Goal: Task Accomplishment & Management: Use online tool/utility

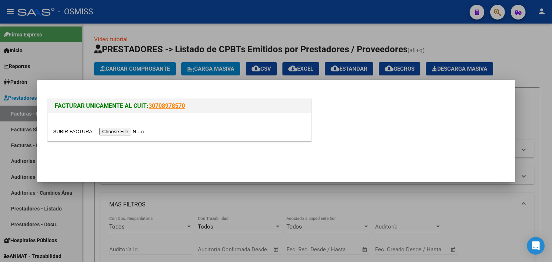
click at [162, 28] on div at bounding box center [276, 131] width 552 height 262
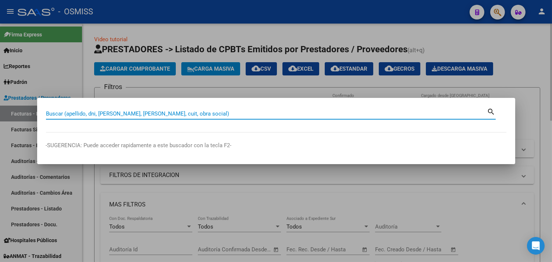
paste input "1-6355"
type input "1-6355"
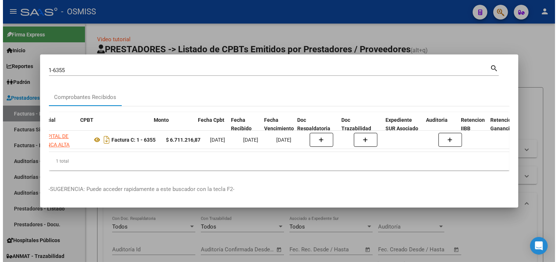
scroll to position [0, 183]
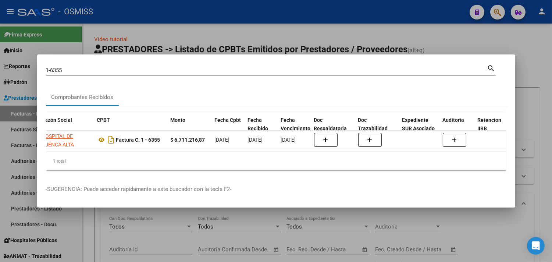
click at [538, 65] on div at bounding box center [276, 131] width 552 height 262
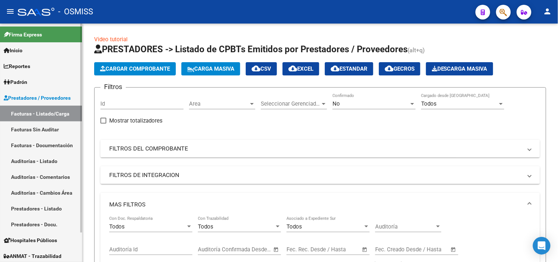
click at [57, 163] on link "Auditorías - Listado" at bounding box center [41, 161] width 82 height 16
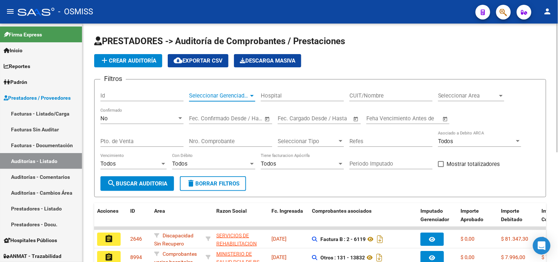
click at [225, 97] on span "Seleccionar Gerenciador" at bounding box center [219, 95] width 60 height 7
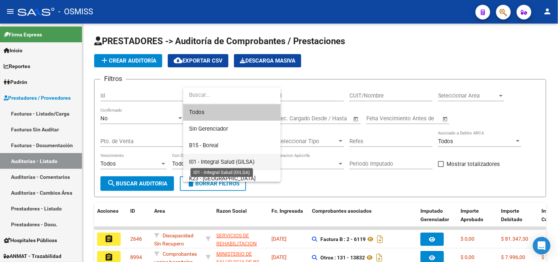
click at [249, 160] on span "I01 - Integral Salud (GILSA)" at bounding box center [221, 161] width 65 height 7
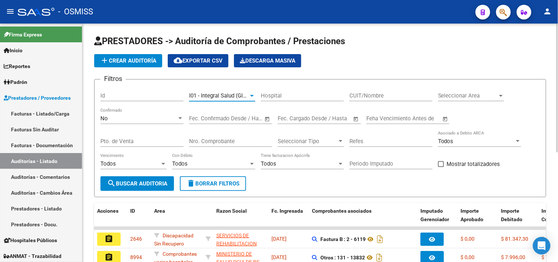
click at [153, 186] on span "search Buscar Auditoria" at bounding box center [137, 183] width 60 height 7
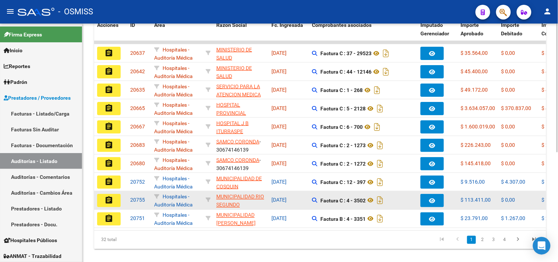
scroll to position [203, 0]
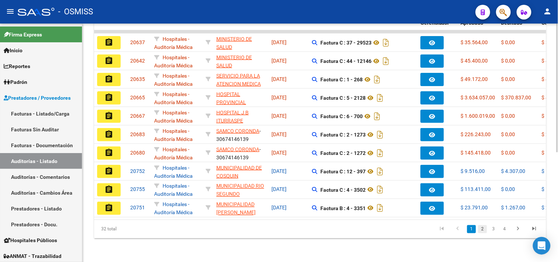
click at [484, 230] on link "2" at bounding box center [482, 229] width 9 height 8
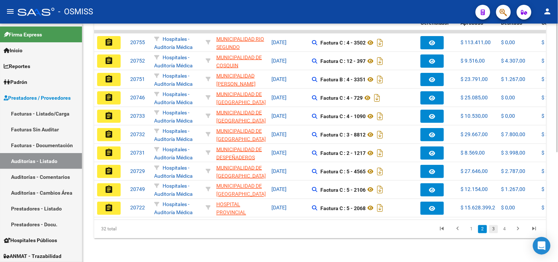
click at [496, 226] on link "3" at bounding box center [493, 229] width 9 height 8
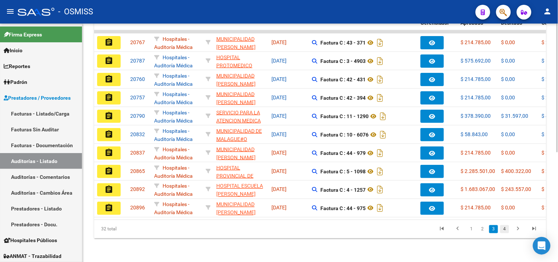
click at [502, 229] on link "4" at bounding box center [504, 229] width 9 height 8
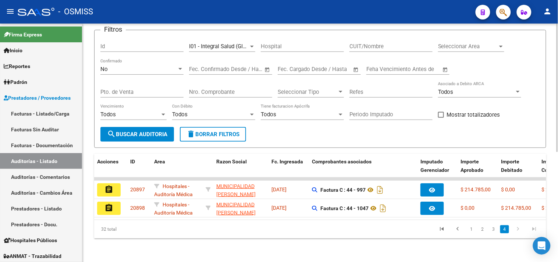
scroll to position [56, 0]
click at [48, 154] on link "Auditorías - Listado" at bounding box center [41, 161] width 82 height 16
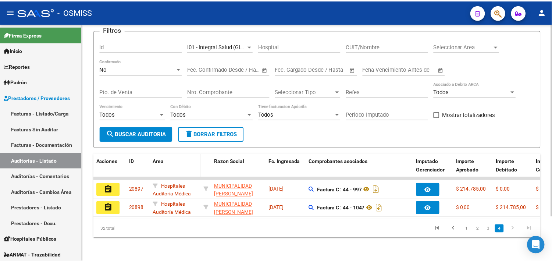
scroll to position [0, 0]
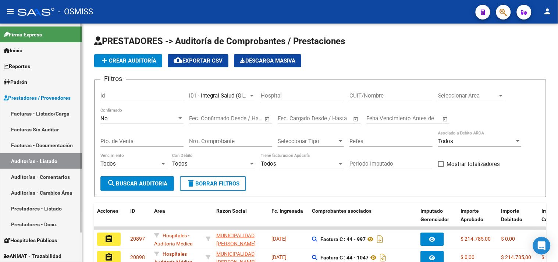
click at [59, 112] on link "Facturas - Listado/Carga" at bounding box center [41, 114] width 82 height 16
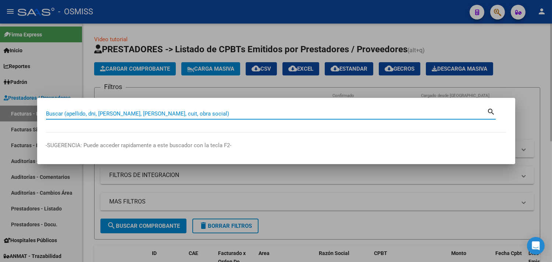
paste input "1-6355"
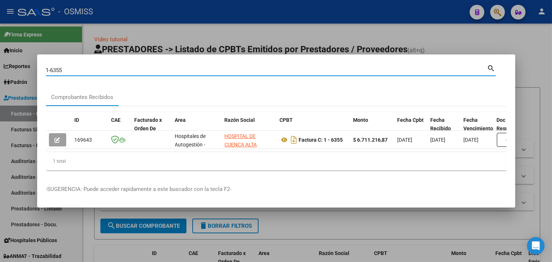
drag, startPoint x: 77, startPoint y: 65, endPoint x: 0, endPoint y: 72, distance: 77.6
click at [0, 72] on div "1-6355 Buscar (apellido, dni, cuil, nro traspaso, cuit, obra social) search Com…" at bounding box center [276, 131] width 552 height 262
paste input "0104-00000100"
type input "0104-00000100"
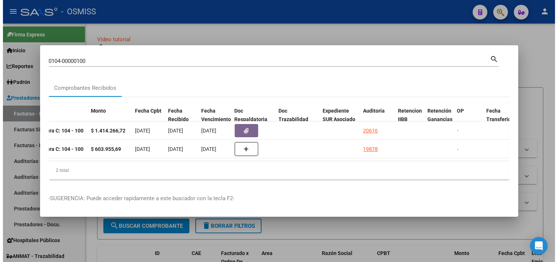
scroll to position [0, 328]
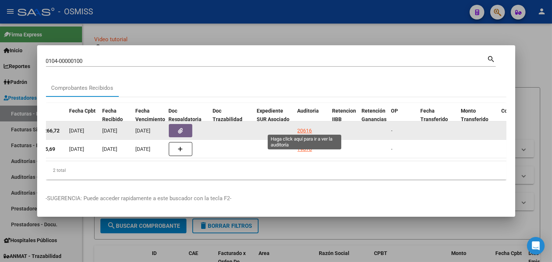
click at [303, 126] on div "20616" at bounding box center [304, 130] width 15 height 8
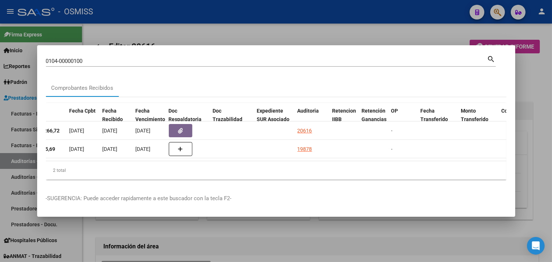
click at [537, 109] on div at bounding box center [276, 131] width 552 height 262
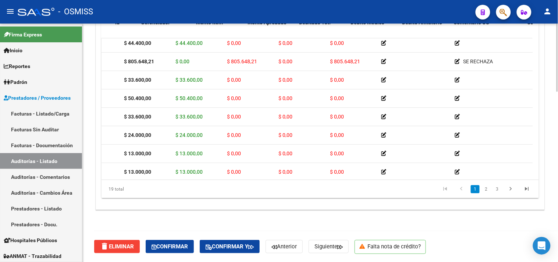
scroll to position [41, 0]
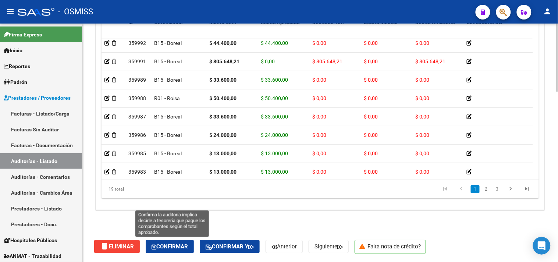
click at [162, 250] on button "Confirmar" at bounding box center [170, 246] width 48 height 13
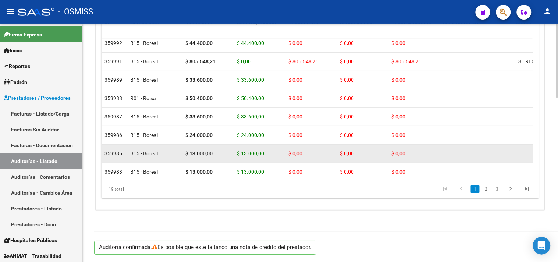
scroll to position [529, 0]
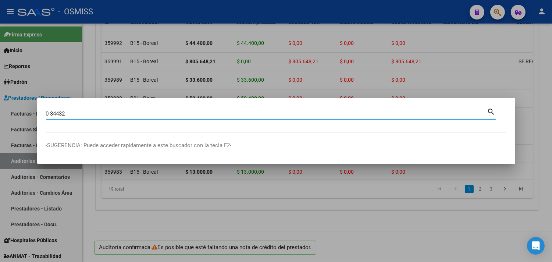
type input "0-34432"
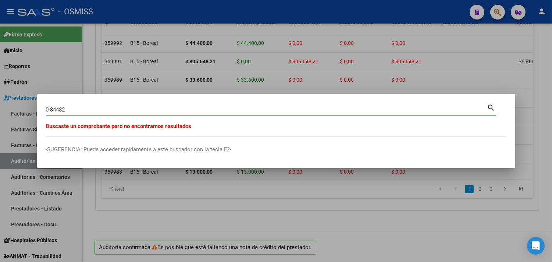
click at [93, 110] on input "0-34432" at bounding box center [266, 109] width 441 height 7
click at [94, 70] on div at bounding box center [276, 131] width 552 height 262
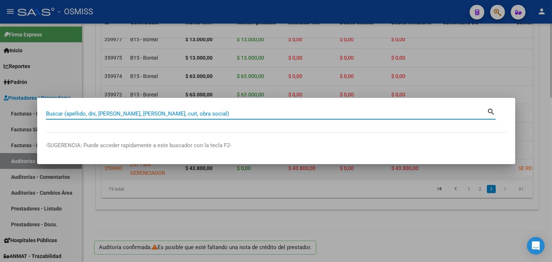
paste input "1-85076"
type input "1-85076"
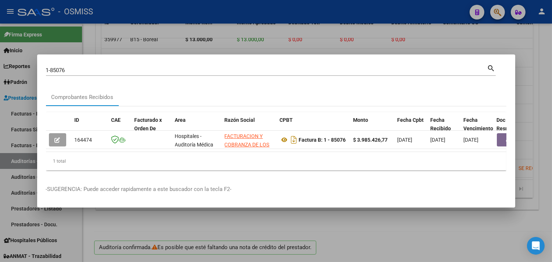
scroll to position [0, 297]
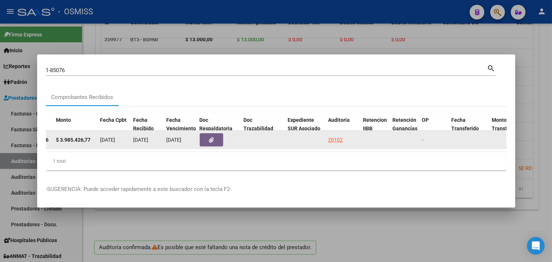
click at [338, 136] on div "20102" at bounding box center [335, 140] width 15 height 8
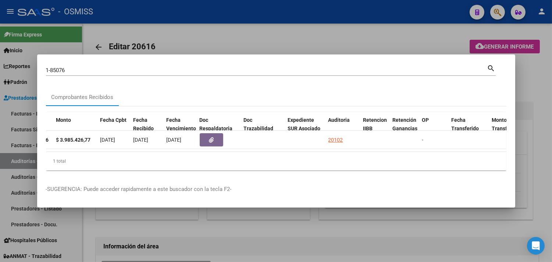
click at [540, 74] on div at bounding box center [276, 131] width 552 height 262
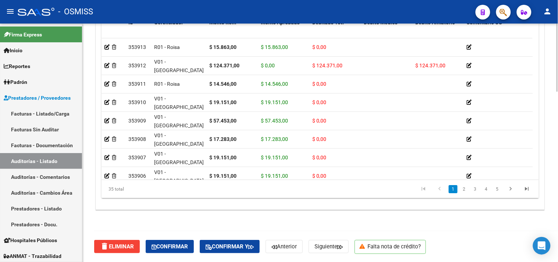
scroll to position [309, 0]
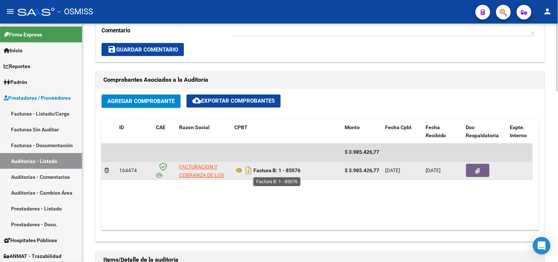
drag, startPoint x: 309, startPoint y: 169, endPoint x: 288, endPoint y: 172, distance: 21.5
click at [288, 172] on div "Factura B: 1 - 85076" at bounding box center [286, 171] width 104 height 12
copy strong "85076"
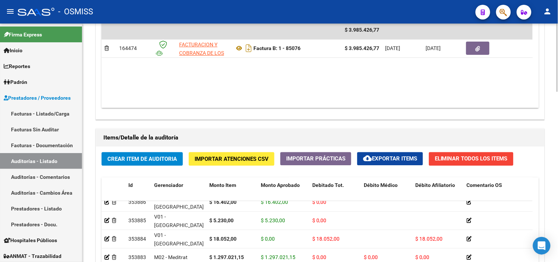
scroll to position [595, 0]
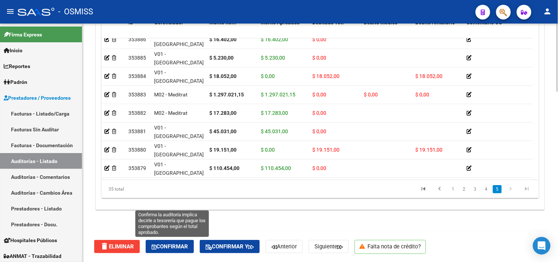
click at [177, 245] on span "Confirmar" at bounding box center [169, 246] width 36 height 7
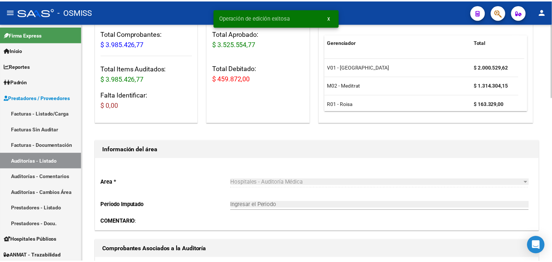
scroll to position [79, 0]
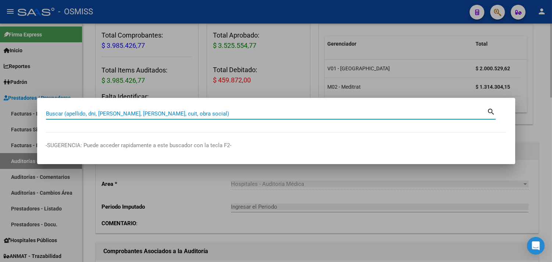
paste input "132-00017711"
type input "132-00017711"
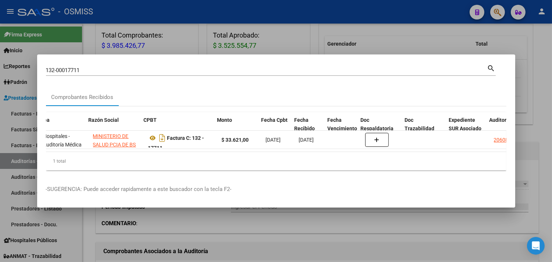
scroll to position [0, 136]
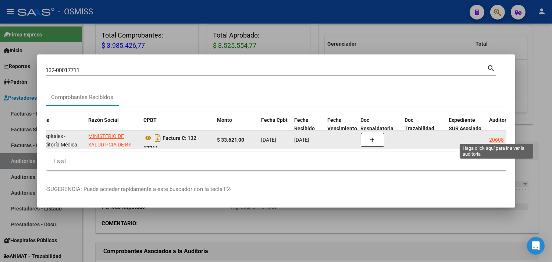
click at [499, 137] on div "20608" at bounding box center [496, 140] width 15 height 8
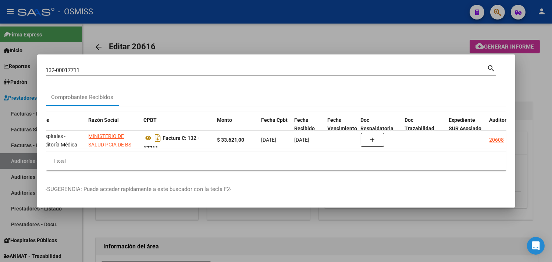
click at [537, 119] on div at bounding box center [276, 131] width 552 height 262
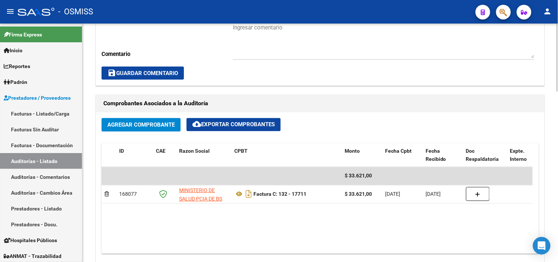
scroll to position [595, 0]
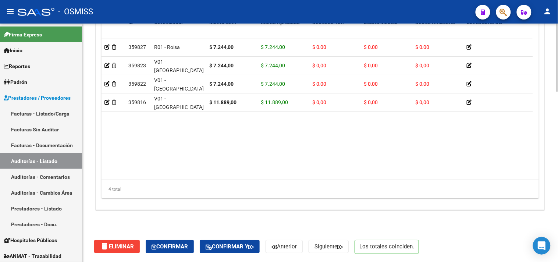
click at [182, 241] on button "Confirmar" at bounding box center [170, 246] width 48 height 13
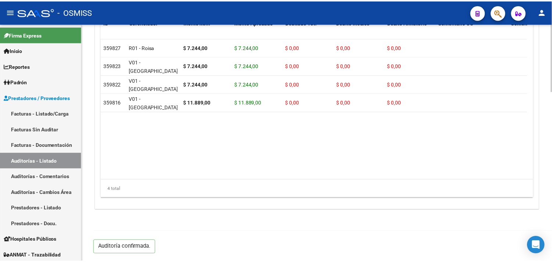
scroll to position [529, 0]
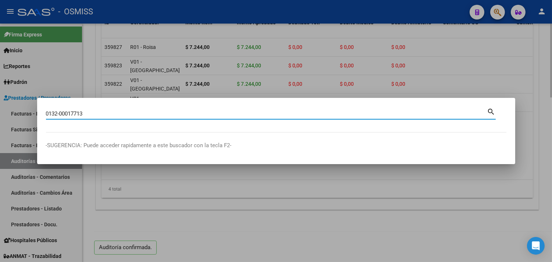
type input "0132-00017713"
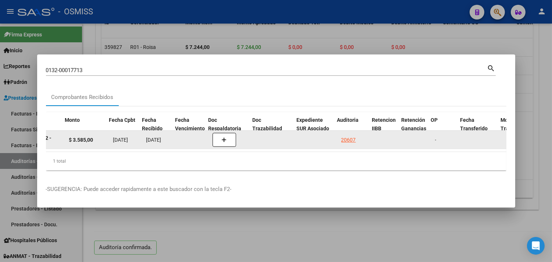
scroll to position [0, 288]
click at [341, 136] on div "20607" at bounding box center [344, 140] width 15 height 8
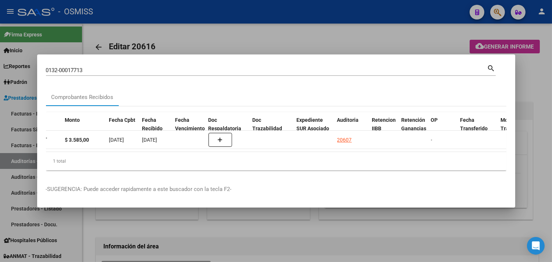
click at [543, 81] on div at bounding box center [276, 131] width 552 height 262
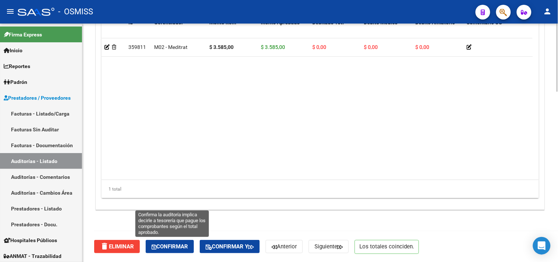
click at [165, 244] on span "Confirmar" at bounding box center [169, 246] width 36 height 7
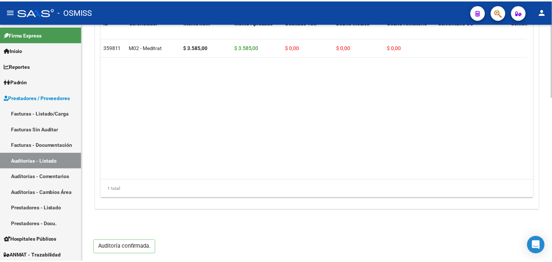
scroll to position [529, 0]
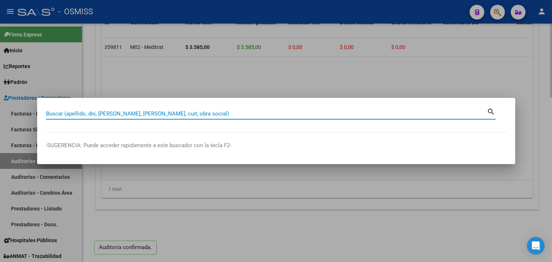
paste input "0132-00017713"
type input "0132-00017713"
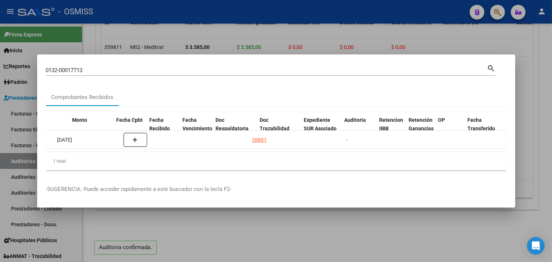
scroll to position [0, 382]
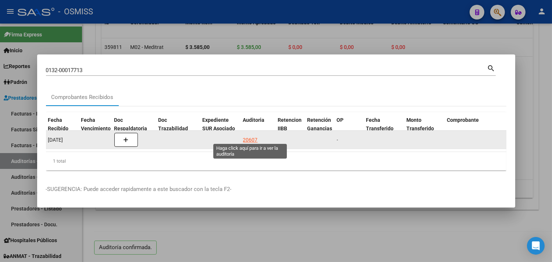
click at [251, 136] on div "20607" at bounding box center [250, 140] width 15 height 8
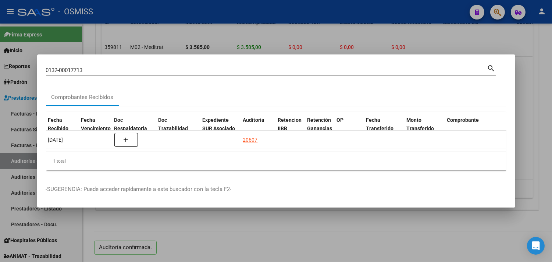
click at [538, 140] on div at bounding box center [276, 131] width 552 height 262
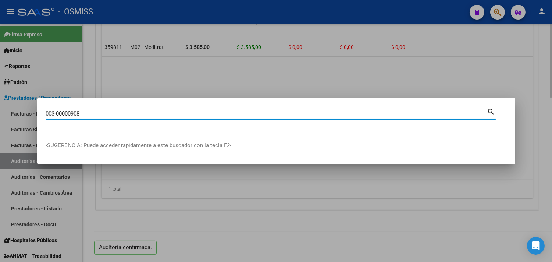
type input "003-00000908"
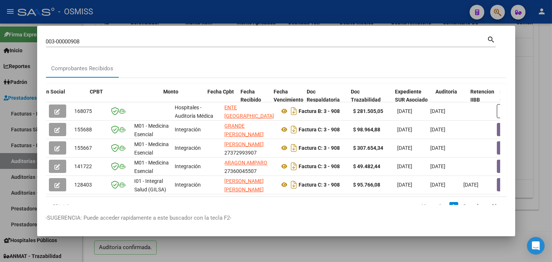
scroll to position [0, 296]
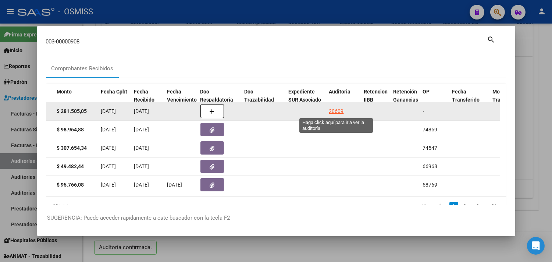
drag, startPoint x: 332, startPoint y: 110, endPoint x: 363, endPoint y: 107, distance: 31.5
click at [332, 110] on div "20609" at bounding box center [336, 111] width 15 height 8
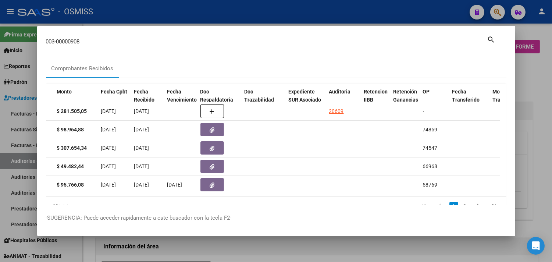
click at [535, 72] on div at bounding box center [276, 131] width 552 height 262
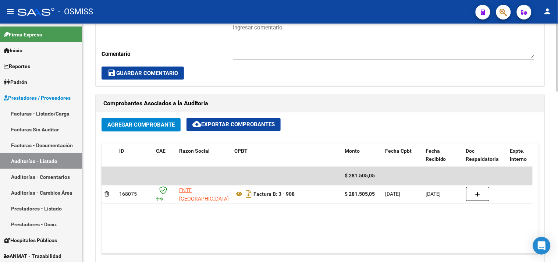
scroll to position [595, 0]
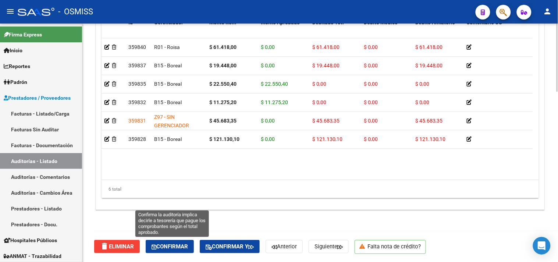
click at [169, 243] on span "Confirmar" at bounding box center [169, 246] width 36 height 7
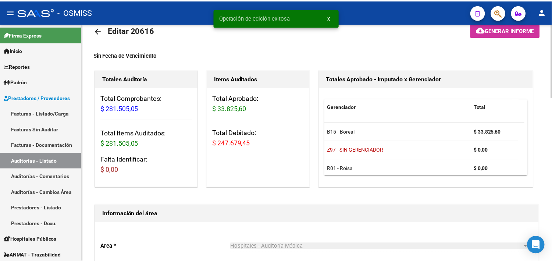
scroll to position [0, 0]
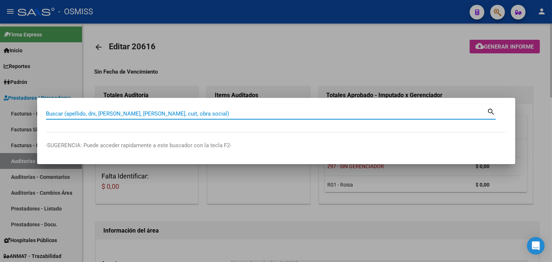
paste input "1371-00004034"
type input "1371-00004034"
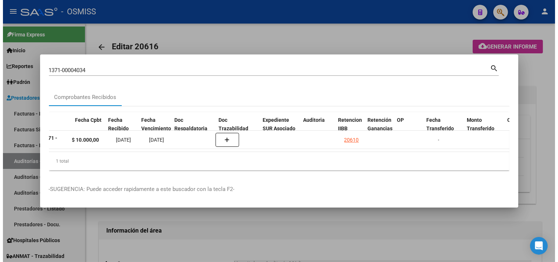
scroll to position [0, 325]
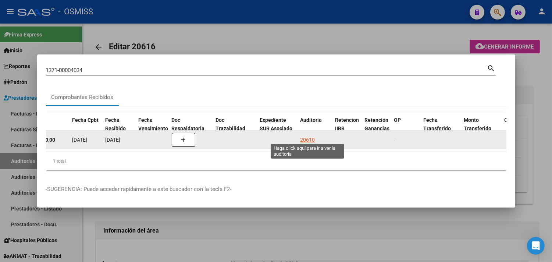
click at [304, 136] on div "20610" at bounding box center [307, 140] width 15 height 8
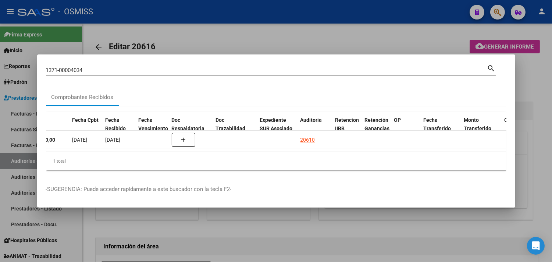
click at [540, 109] on div at bounding box center [276, 131] width 552 height 262
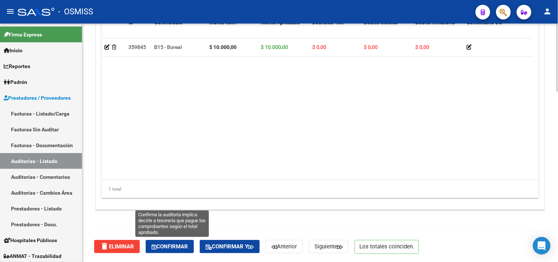
click at [166, 248] on span "Confirmar" at bounding box center [169, 246] width 36 height 7
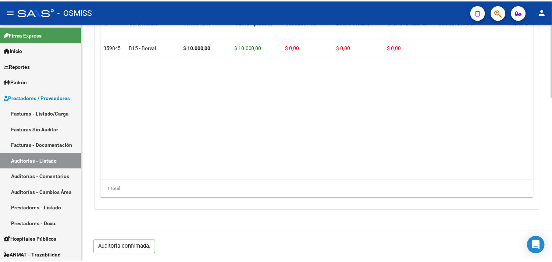
scroll to position [529, 0]
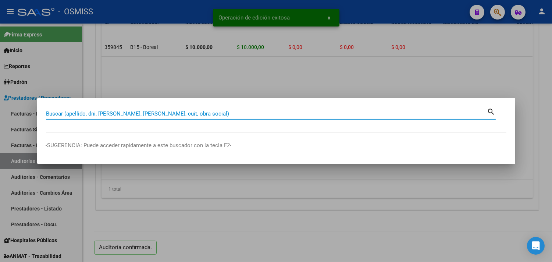
paste input "1371-00004034"
type input "1371-00004034"
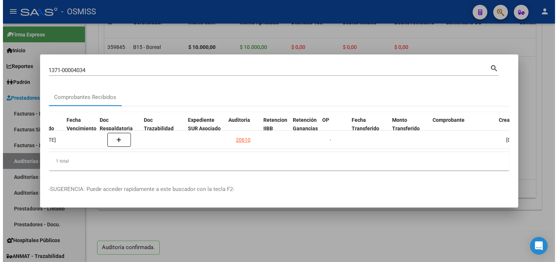
scroll to position [0, 400]
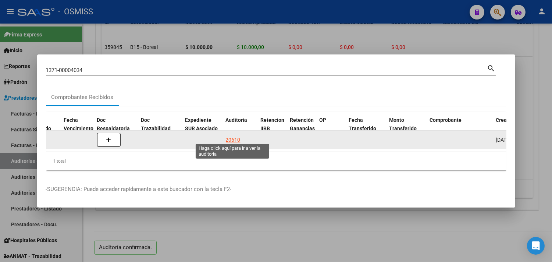
click at [235, 136] on div "20610" at bounding box center [233, 140] width 15 height 8
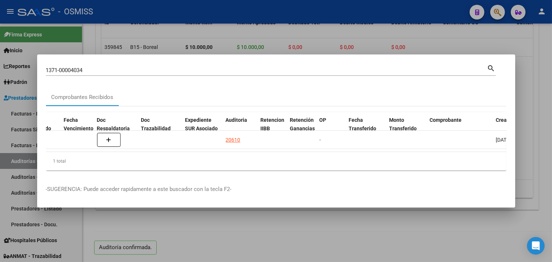
click at [541, 128] on div at bounding box center [276, 131] width 552 height 262
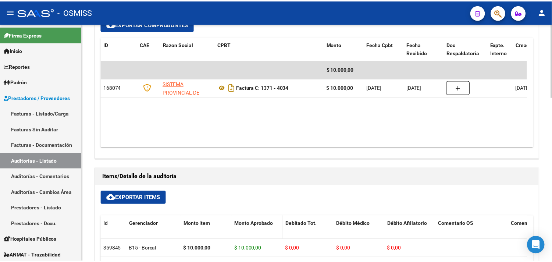
scroll to position [325, 0]
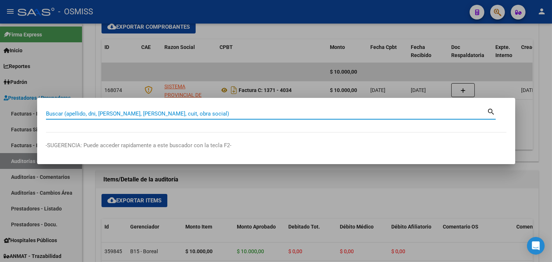
paste input "1502-00039617"
type input "1502-00039617"
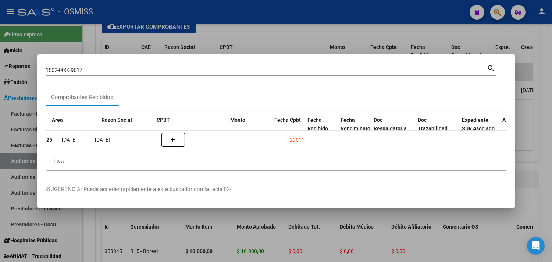
scroll to position [0, 395]
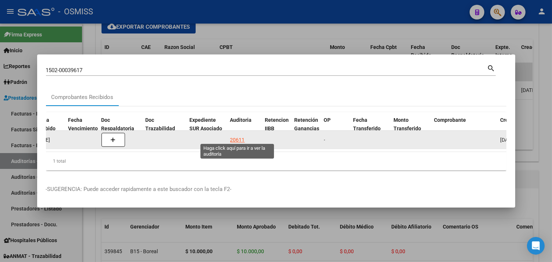
click at [234, 137] on div "20611" at bounding box center [237, 140] width 15 height 8
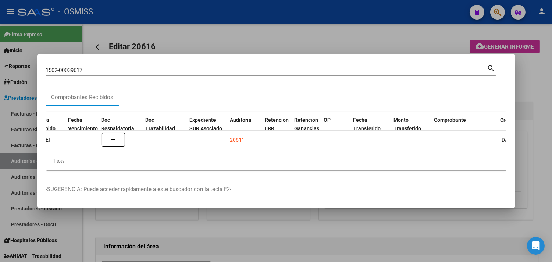
click at [545, 133] on div at bounding box center [276, 131] width 552 height 262
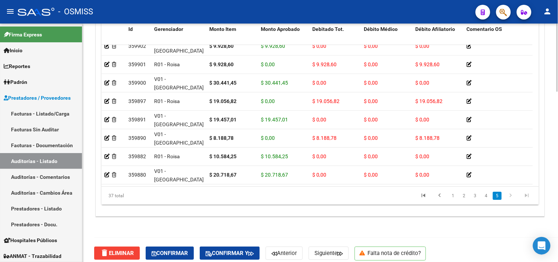
scroll to position [595, 0]
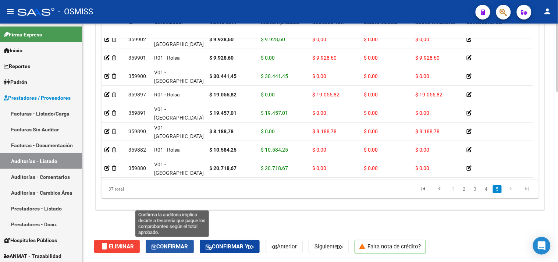
click at [179, 245] on span "Confirmar" at bounding box center [169, 246] width 36 height 7
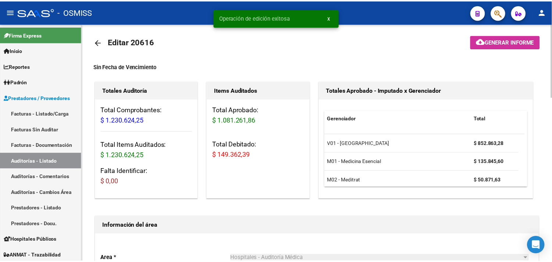
scroll to position [0, 0]
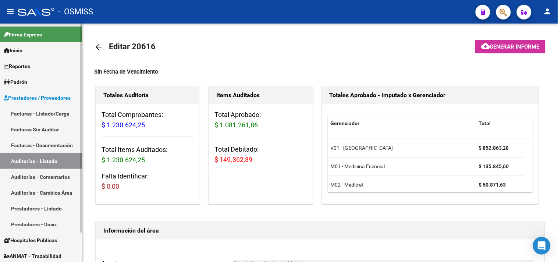
click at [41, 110] on link "Facturas - Listado/Carga" at bounding box center [41, 114] width 82 height 16
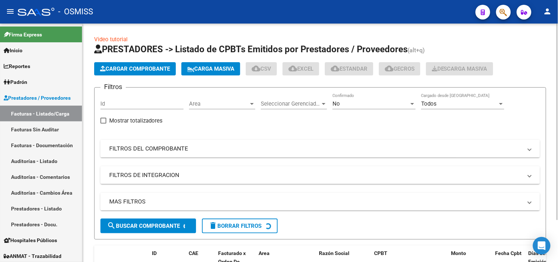
click at [164, 68] on span "Cargar Comprobante" at bounding box center [135, 68] width 70 height 7
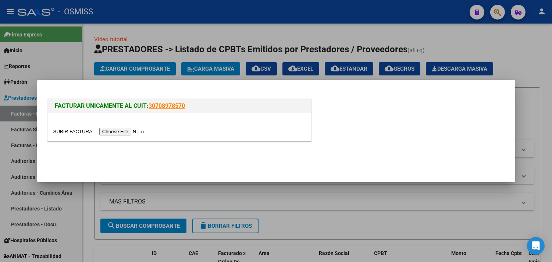
click at [140, 131] on input "file" at bounding box center [99, 132] width 93 height 8
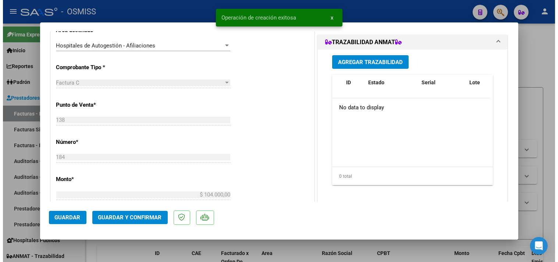
scroll to position [204, 0]
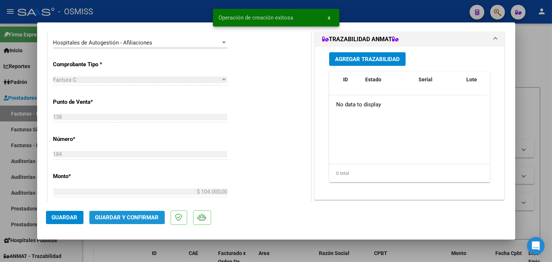
click at [139, 215] on span "Guardar y Confirmar" at bounding box center [127, 217] width 64 height 7
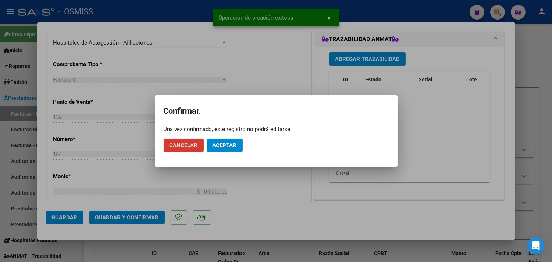
click at [229, 141] on button "Aceptar" at bounding box center [225, 145] width 36 height 13
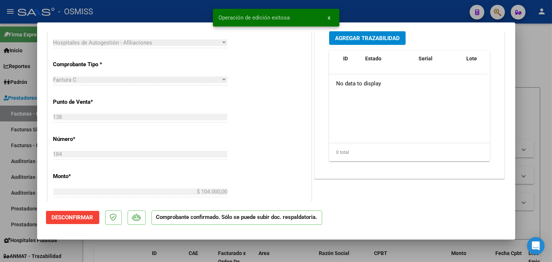
click at [533, 56] on div at bounding box center [276, 131] width 552 height 262
type input "$ 0,00"
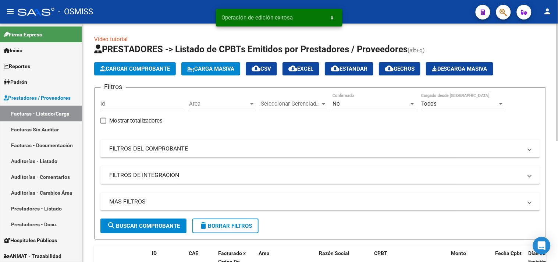
click at [227, 104] on span "Area" at bounding box center [219, 103] width 60 height 7
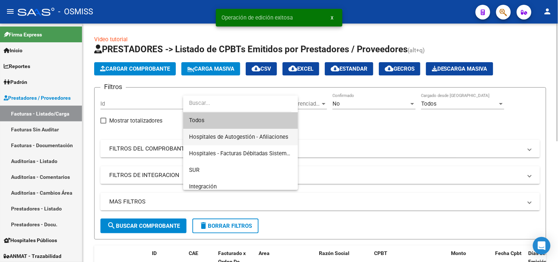
click at [260, 133] on span "Hospitales de Autogestión - Afiliaciones" at bounding box center [240, 137] width 103 height 17
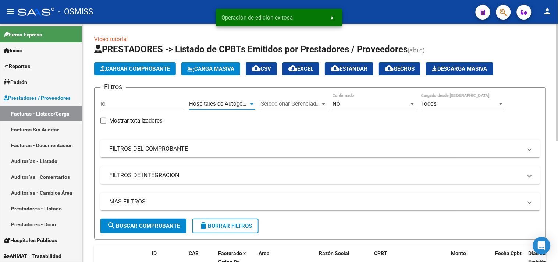
click at [393, 104] on div "No" at bounding box center [370, 103] width 76 height 7
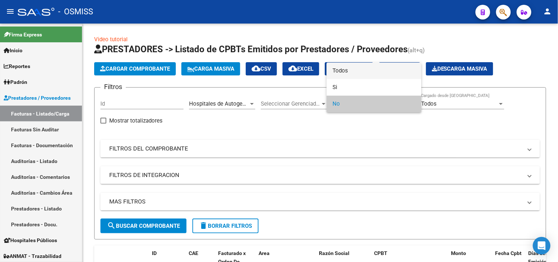
click at [350, 69] on span "Todos" at bounding box center [373, 70] width 83 height 17
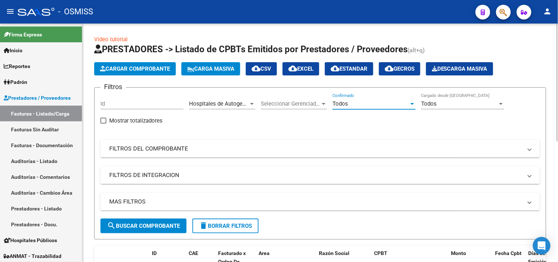
click at [288, 203] on mat-panel-title "MAS FILTROS" at bounding box center [315, 201] width 413 height 8
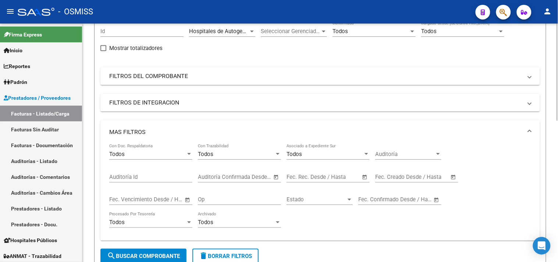
scroll to position [82, 0]
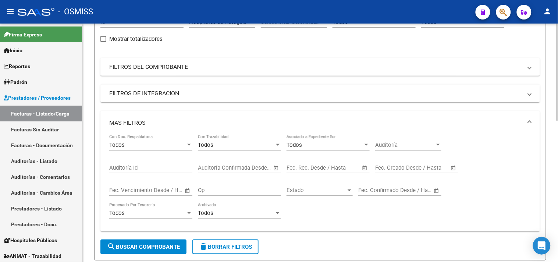
click at [405, 167] on div "Fecha inicio – Fecha fin" at bounding box center [412, 167] width 74 height 7
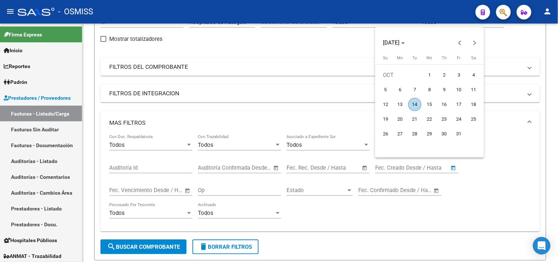
click at [415, 104] on span "14" at bounding box center [414, 104] width 13 height 13
type input "[DATE]"
click at [415, 104] on span "14" at bounding box center [414, 104] width 13 height 13
type input "[DATE]"
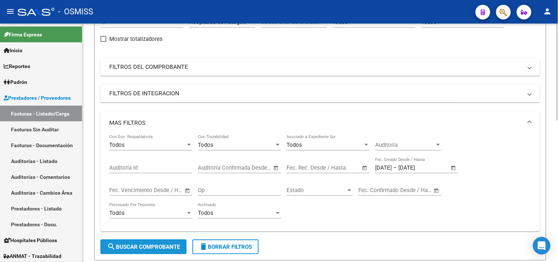
click at [162, 242] on button "search Buscar Comprobante" at bounding box center [143, 246] width 86 height 15
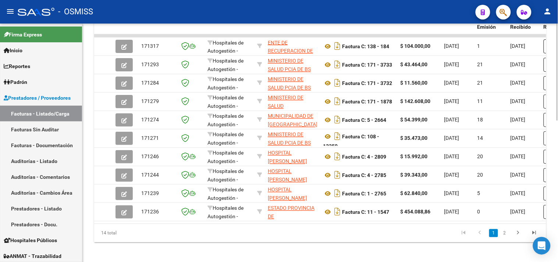
scroll to position [347, 0]
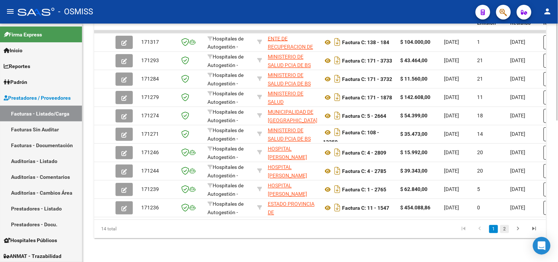
click at [505, 226] on link "2" at bounding box center [504, 229] width 9 height 8
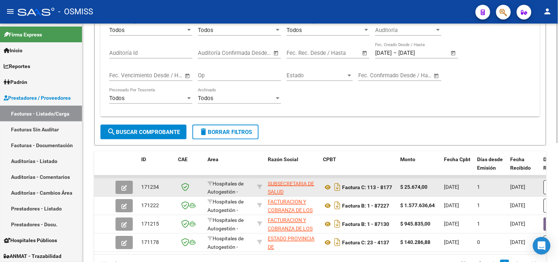
scroll to position [237, 0]
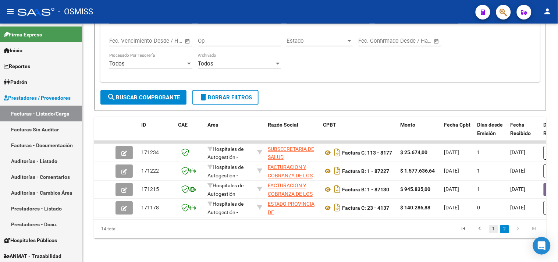
click at [492, 228] on link "1" at bounding box center [493, 229] width 9 height 8
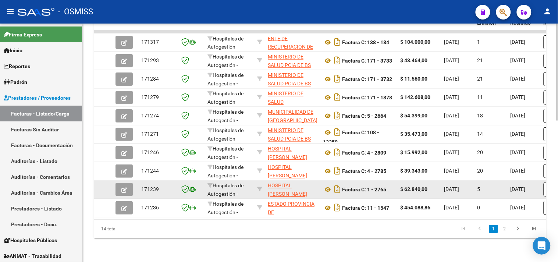
scroll to position [347, 0]
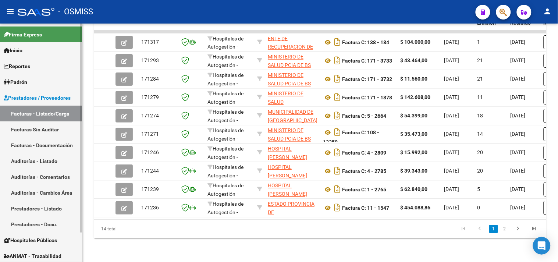
click at [43, 113] on link "Facturas - Listado/Carga" at bounding box center [41, 114] width 82 height 16
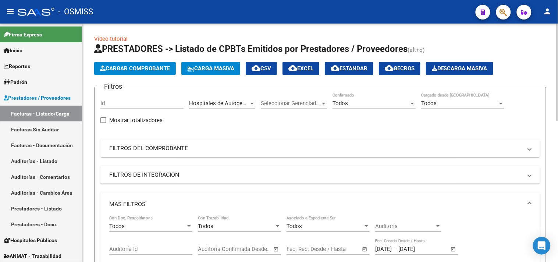
scroll to position [0, 0]
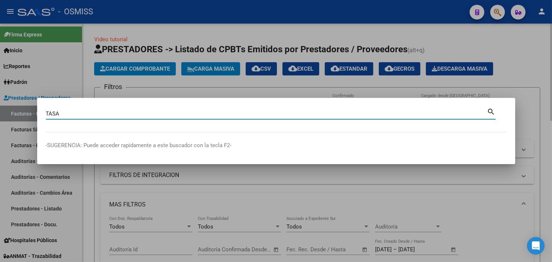
type input "TASA"
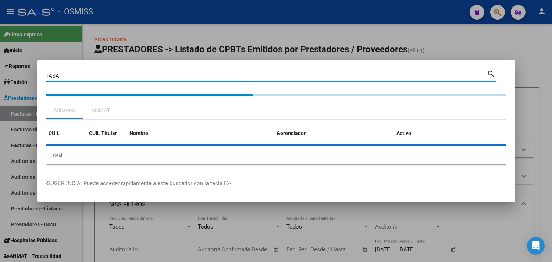
click at [247, 26] on div at bounding box center [276, 131] width 552 height 262
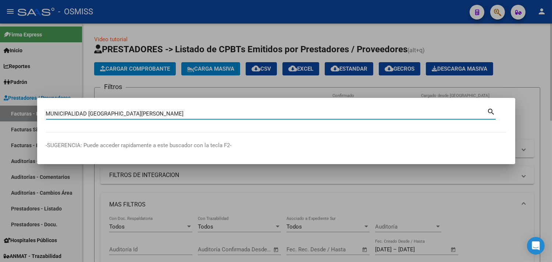
type input "MUNICIPALIDAD [GEOGRAPHIC_DATA][PERSON_NAME]"
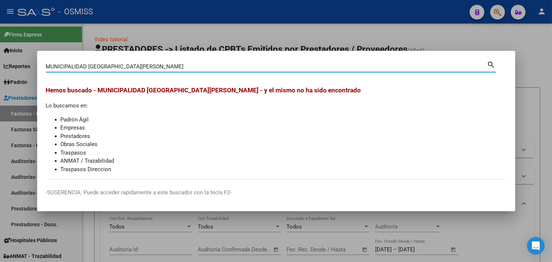
click at [155, 17] on div at bounding box center [276, 131] width 552 height 262
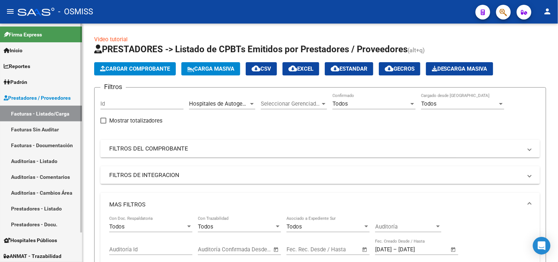
click at [46, 162] on link "Auditorías - Listado" at bounding box center [41, 161] width 82 height 16
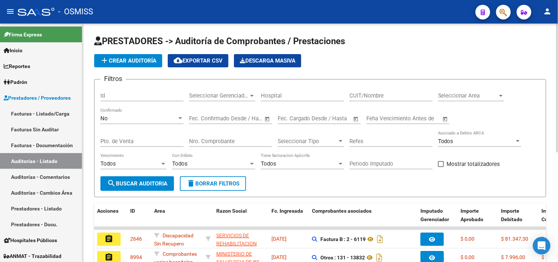
click at [253, 98] on div at bounding box center [252, 96] width 7 height 6
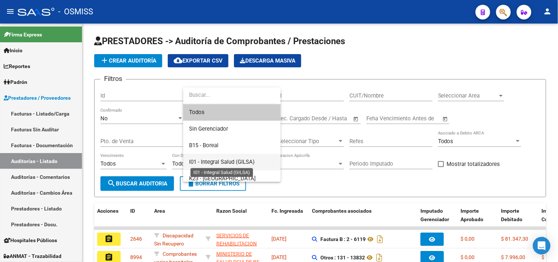
click at [232, 159] on span "I01 - Integral Salud (GILSA)" at bounding box center [221, 161] width 65 height 7
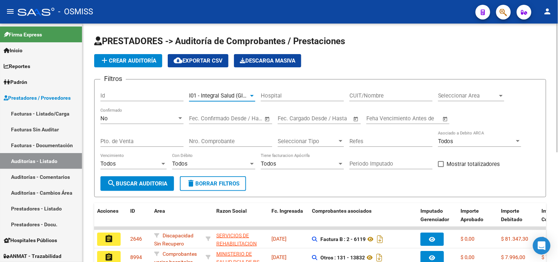
click at [153, 186] on span "search Buscar Auditoria" at bounding box center [137, 183] width 60 height 7
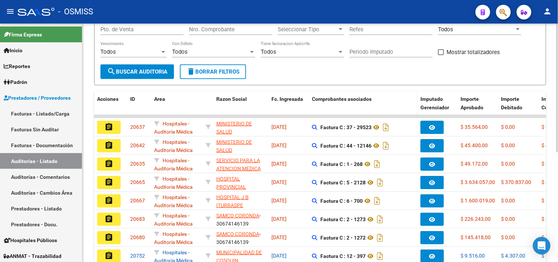
scroll to position [203, 0]
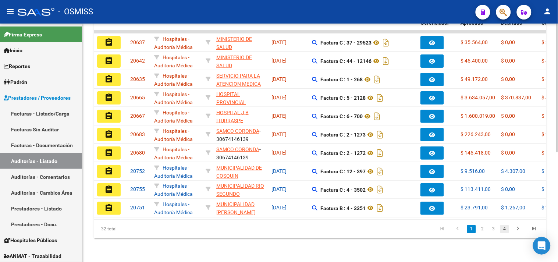
click at [506, 227] on link "4" at bounding box center [504, 229] width 9 height 8
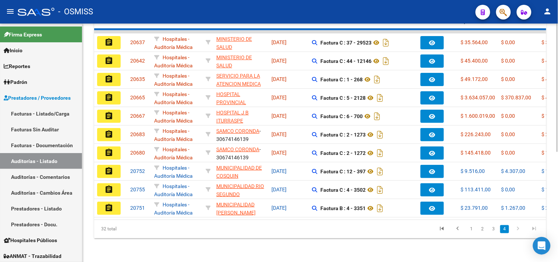
scroll to position [56, 0]
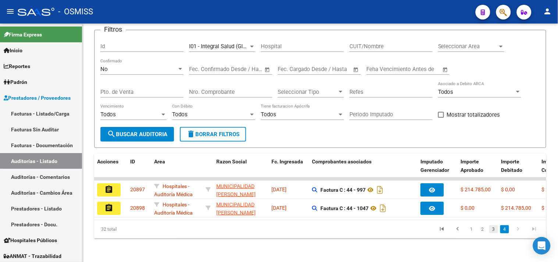
click at [497, 230] on link "3" at bounding box center [493, 229] width 9 height 8
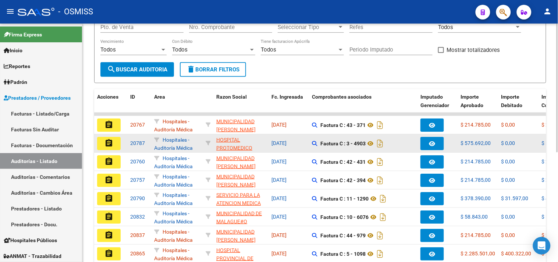
scroll to position [203, 0]
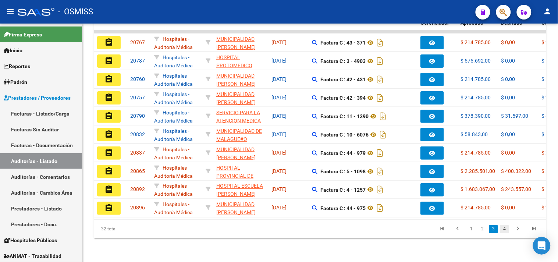
click at [503, 229] on link "4" at bounding box center [504, 229] width 9 height 8
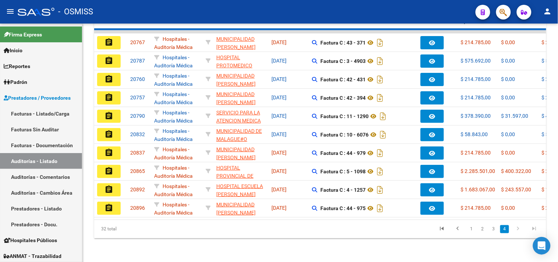
scroll to position [56, 0]
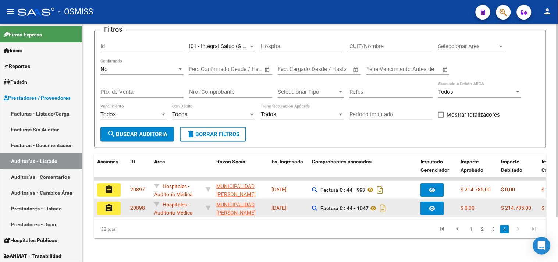
click at [104, 203] on button "assignment" at bounding box center [109, 207] width 24 height 13
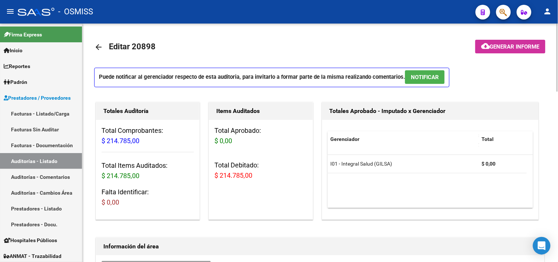
click at [436, 75] on span "NOTIFICAR" at bounding box center [425, 77] width 28 height 7
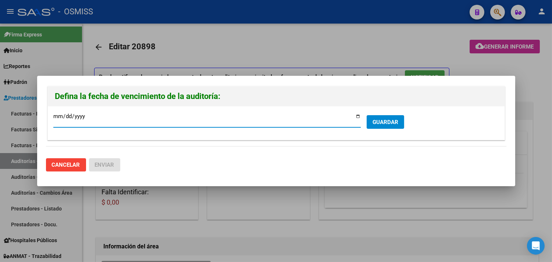
type input "[DATE]"
click at [373, 120] on span "GUARDAR" at bounding box center [385, 122] width 26 height 7
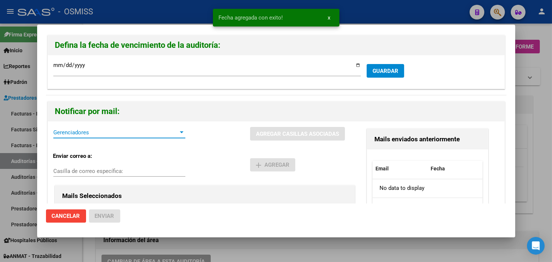
click at [115, 134] on span "Gerenciadores" at bounding box center [115, 132] width 125 height 7
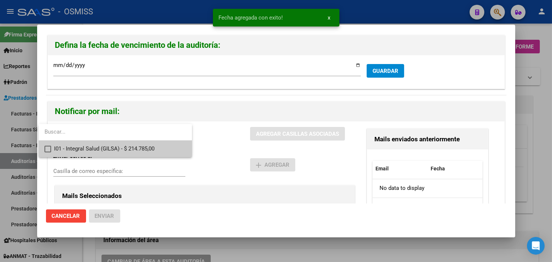
click at [117, 153] on span "I01 - Integral Salud (GILSA) - $ 214.785,00" at bounding box center [120, 148] width 132 height 17
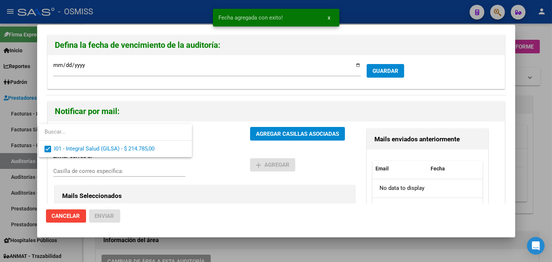
click at [119, 171] on div at bounding box center [276, 131] width 552 height 262
click at [119, 171] on input "Casilla de correo específica:" at bounding box center [119, 171] width 132 height 7
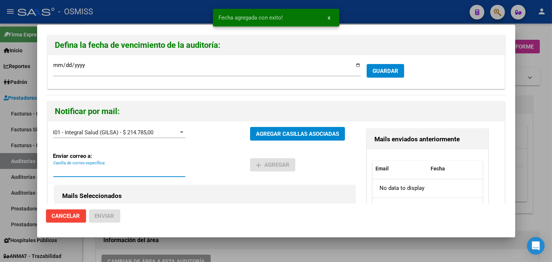
paste input "[PERSON_NAME][EMAIL_ADDRESS][DOMAIN_NAME]"
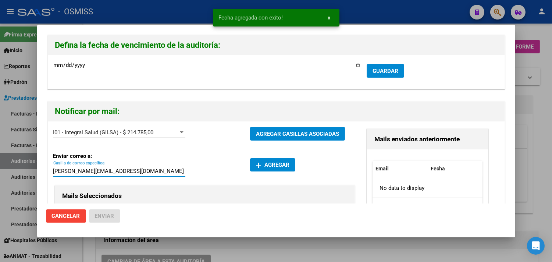
type input "[PERSON_NAME][EMAIL_ADDRESS][DOMAIN_NAME]"
click at [254, 166] on mat-icon "add" at bounding box center [258, 165] width 9 height 9
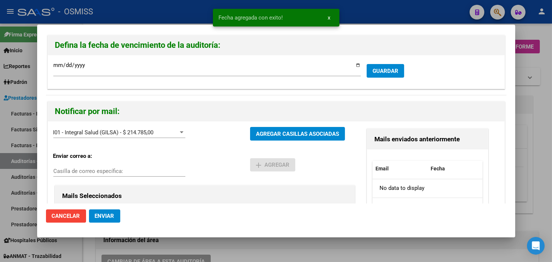
click at [106, 215] on span "Enviar" at bounding box center [104, 215] width 19 height 7
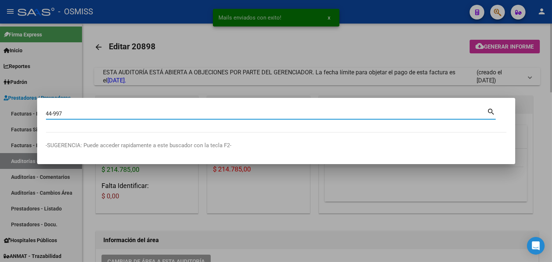
type input "44-997"
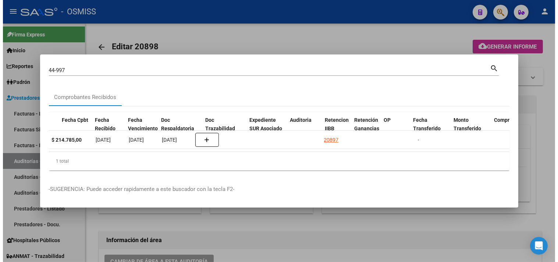
scroll to position [0, 369]
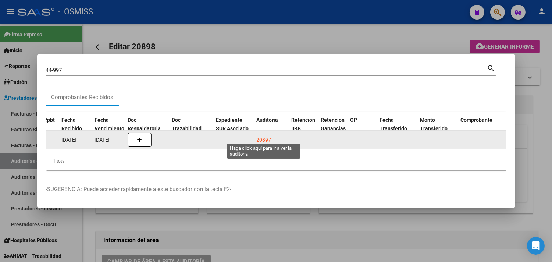
click at [259, 136] on div "20897" at bounding box center [264, 140] width 15 height 8
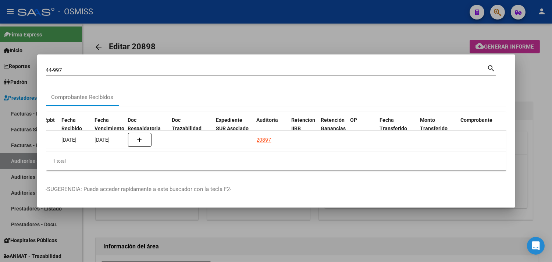
click at [529, 82] on div at bounding box center [276, 131] width 552 height 262
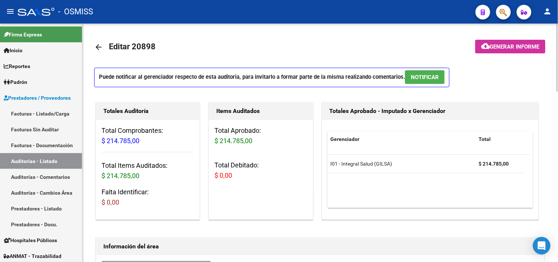
click at [429, 74] on span "NOTIFICAR" at bounding box center [425, 77] width 28 height 7
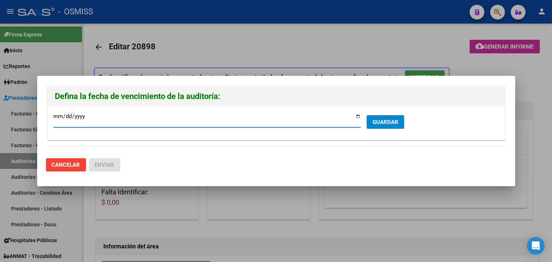
type input "[DATE]"
click at [388, 124] on span "GUARDAR" at bounding box center [385, 122] width 26 height 7
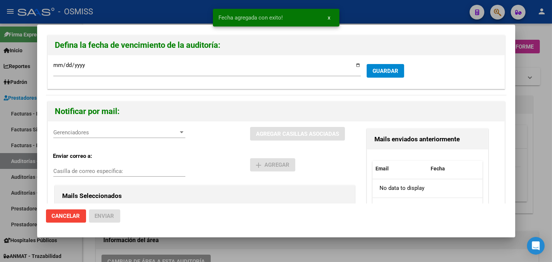
click at [111, 134] on span "Gerenciadores" at bounding box center [115, 132] width 125 height 7
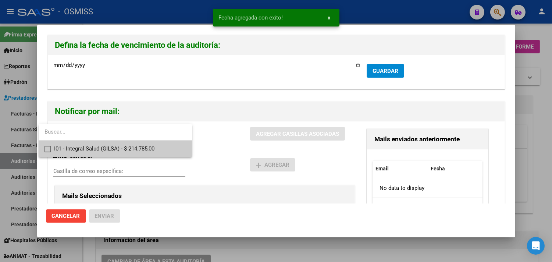
click at [100, 157] on div at bounding box center [276, 131] width 552 height 262
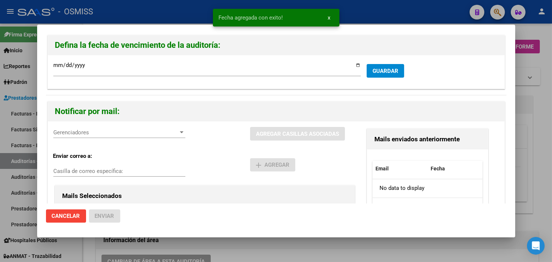
click at [101, 149] on div "Enviar correo a: Casilla de correo específica:" at bounding box center [151, 164] width 197 height 37
click at [105, 138] on div "Gerenciadores Gerenciadores" at bounding box center [119, 136] width 132 height 18
click at [103, 133] on span "Gerenciadores" at bounding box center [115, 132] width 125 height 7
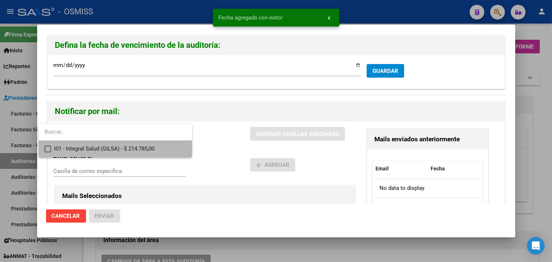
click at [101, 144] on span "I01 - Integral Salud (GILSA) - $ 214.785,00" at bounding box center [120, 148] width 132 height 17
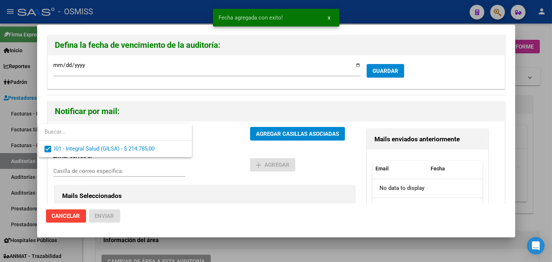
click at [106, 171] on div at bounding box center [276, 131] width 552 height 262
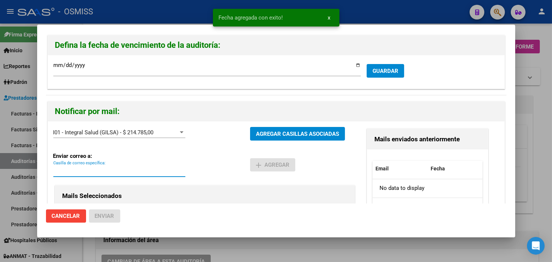
click at [107, 172] on input "Casilla de correo específica:" at bounding box center [119, 171] width 132 height 7
paste input "[PERSON_NAME][EMAIL_ADDRESS][DOMAIN_NAME]"
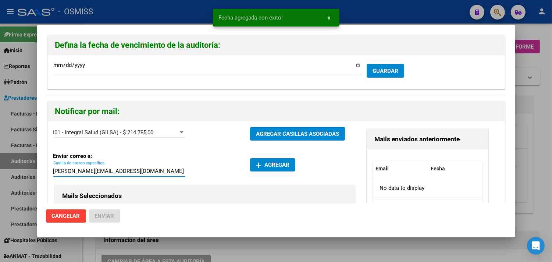
type input "[PERSON_NAME][EMAIL_ADDRESS][DOMAIN_NAME]"
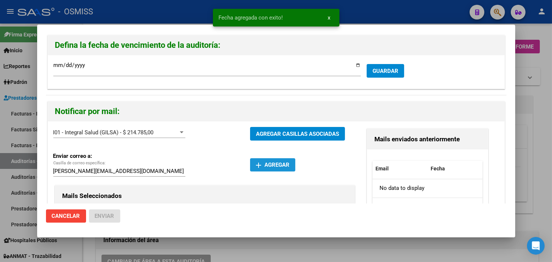
click at [271, 165] on span "add Agregar" at bounding box center [272, 164] width 33 height 7
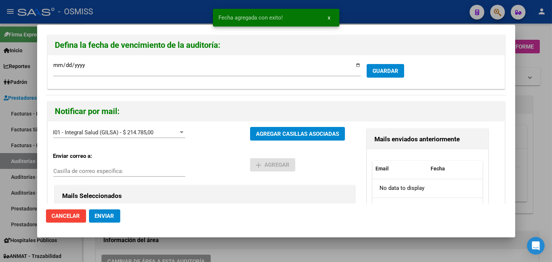
click at [97, 211] on button "Enviar" at bounding box center [104, 215] width 31 height 13
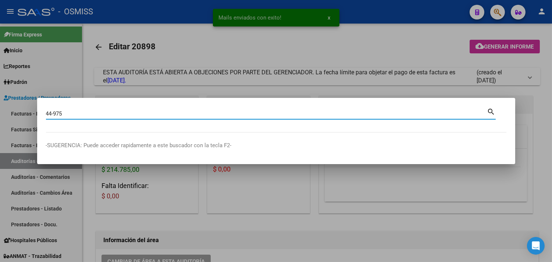
type input "44-975"
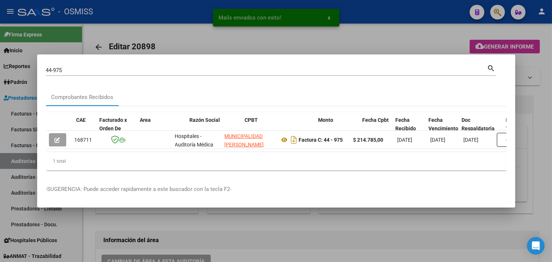
scroll to position [0, 236]
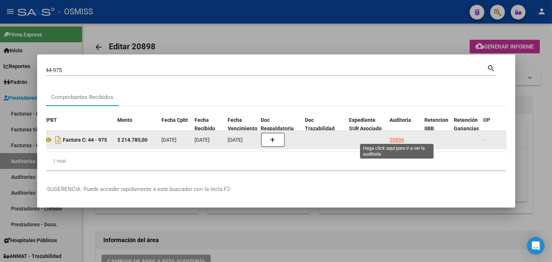
click at [396, 138] on div "20896" at bounding box center [397, 140] width 15 height 8
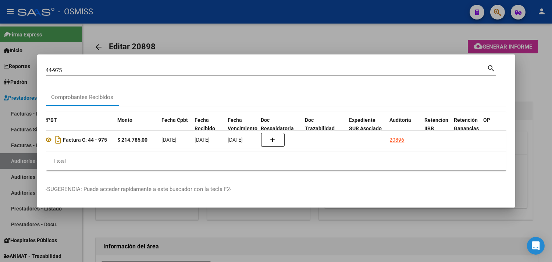
click at [542, 90] on div at bounding box center [276, 131] width 552 height 262
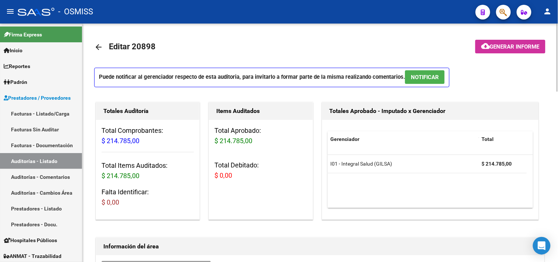
click at [425, 79] on span "NOTIFICAR" at bounding box center [425, 77] width 28 height 7
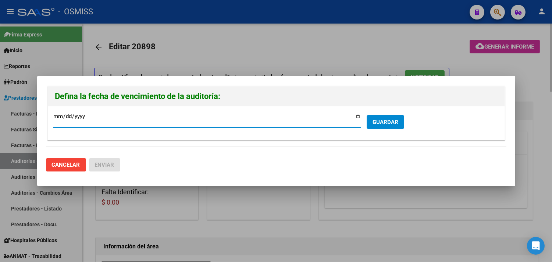
type input "[DATE]"
click at [375, 119] on span "GUARDAR" at bounding box center [385, 122] width 26 height 7
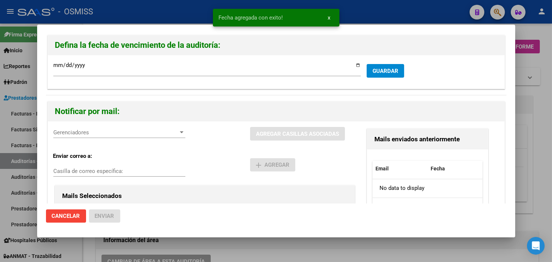
click at [110, 130] on span "Gerenciadores" at bounding box center [115, 132] width 125 height 7
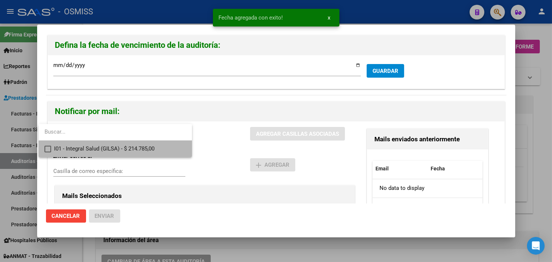
click at [104, 151] on span "I01 - Integral Salud (GILSA) - $ 214.785,00" at bounding box center [120, 148] width 132 height 17
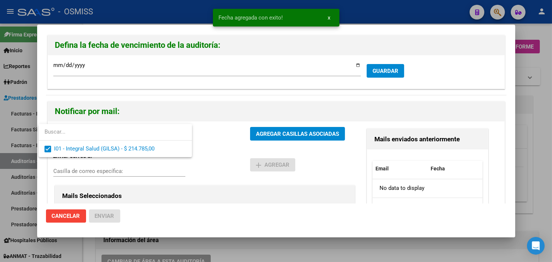
click at [107, 171] on div at bounding box center [276, 131] width 552 height 262
click at [108, 171] on input "Casilla de correo específica:" at bounding box center [119, 171] width 132 height 7
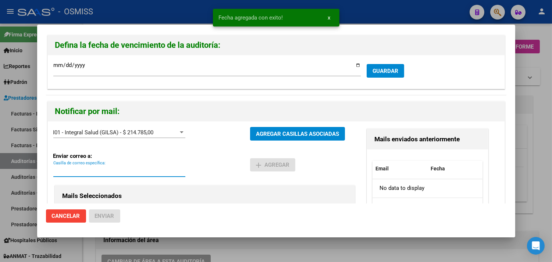
paste input "[PERSON_NAME][EMAIL_ADDRESS][DOMAIN_NAME]"
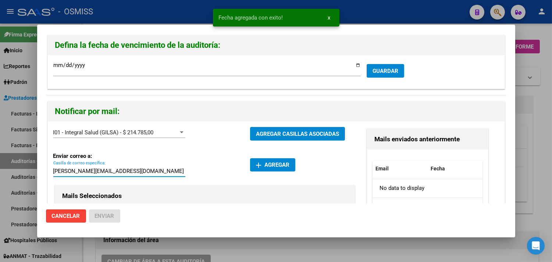
type input "[PERSON_NAME][EMAIL_ADDRESS][DOMAIN_NAME]"
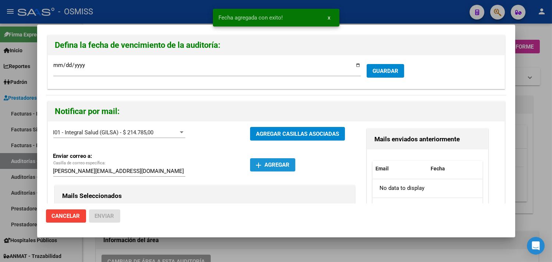
click at [269, 162] on span "add Agregar" at bounding box center [272, 164] width 33 height 7
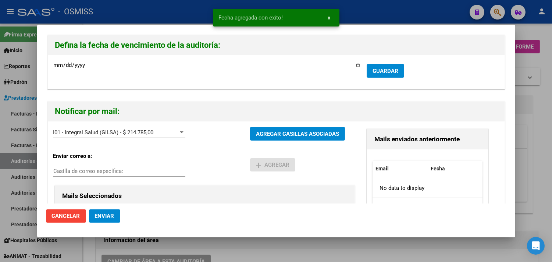
click at [111, 215] on span "Enviar" at bounding box center [104, 215] width 19 height 7
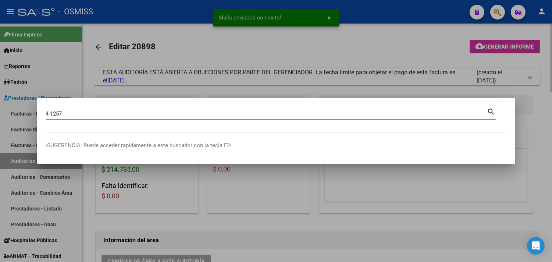
type input "4-1257"
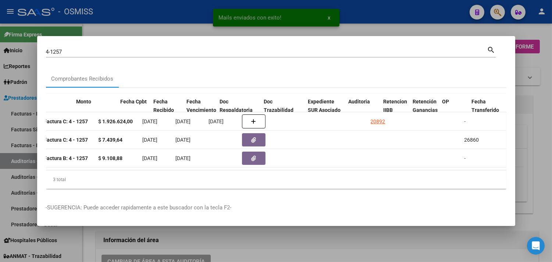
scroll to position [0, 277]
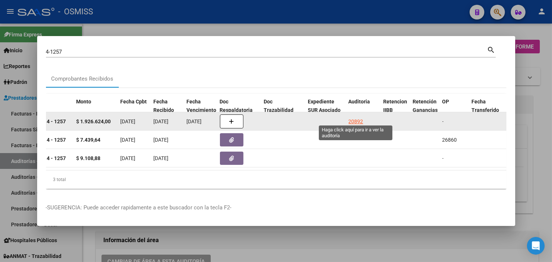
click at [352, 118] on div "20892" at bounding box center [356, 121] width 15 height 8
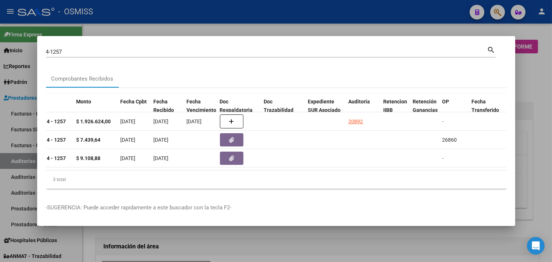
click at [540, 94] on div at bounding box center [276, 131] width 552 height 262
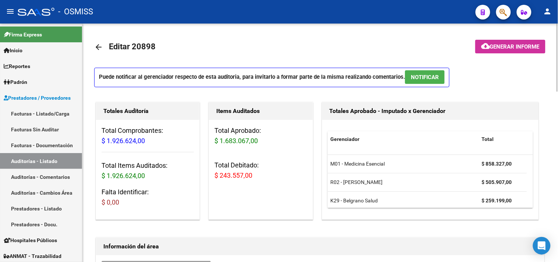
click at [427, 79] on span "NOTIFICAR" at bounding box center [425, 77] width 28 height 7
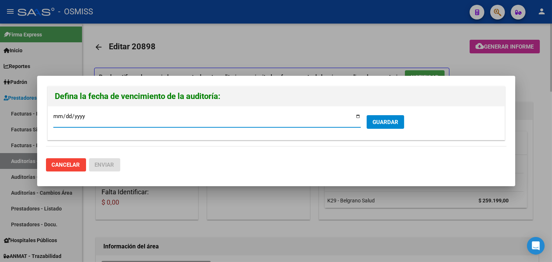
type input "[DATE]"
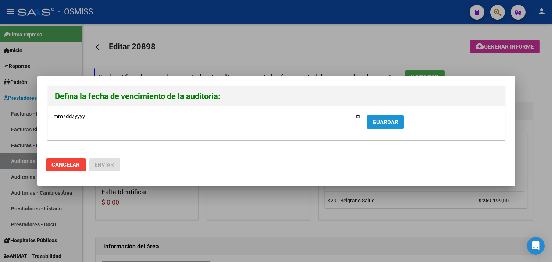
click at [380, 126] on button "GUARDAR" at bounding box center [385, 122] width 37 height 14
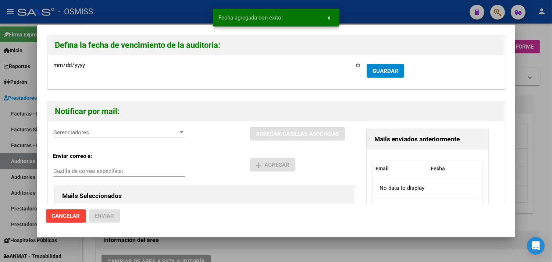
click at [133, 134] on span "Gerenciadores" at bounding box center [115, 132] width 125 height 7
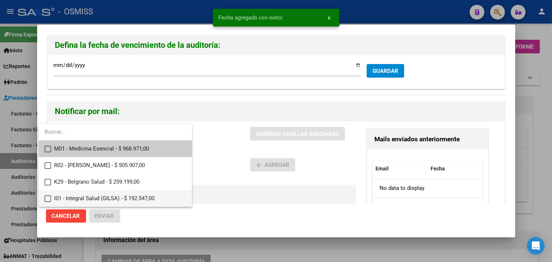
click at [107, 195] on span "I01 - Integral Salud (GILSA) - $ 192.547,00" at bounding box center [120, 198] width 132 height 17
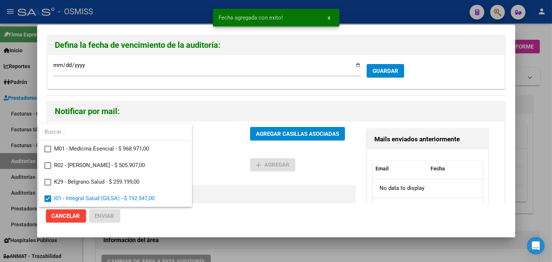
click at [242, 189] on div at bounding box center [276, 131] width 552 height 262
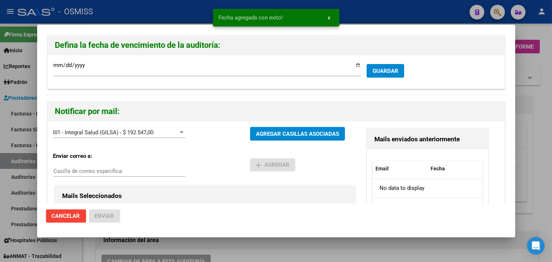
click at [108, 175] on div "Casilla de correo específica:" at bounding box center [119, 170] width 132 height 11
paste input "[PERSON_NAME][EMAIL_ADDRESS][DOMAIN_NAME]"
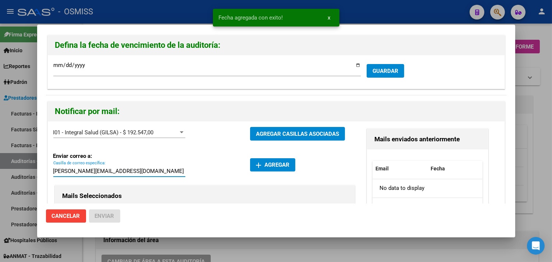
type input "[PERSON_NAME][EMAIL_ADDRESS][DOMAIN_NAME]"
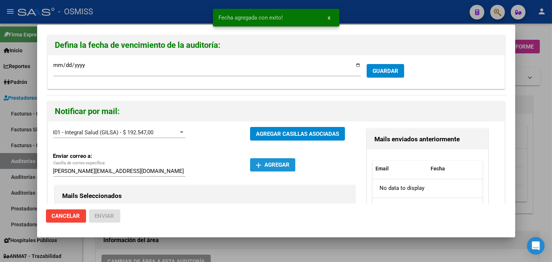
click at [254, 167] on mat-icon "add" at bounding box center [258, 165] width 9 height 9
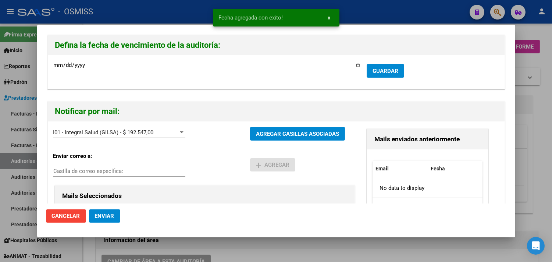
click at [110, 210] on button "Enviar" at bounding box center [104, 215] width 31 height 13
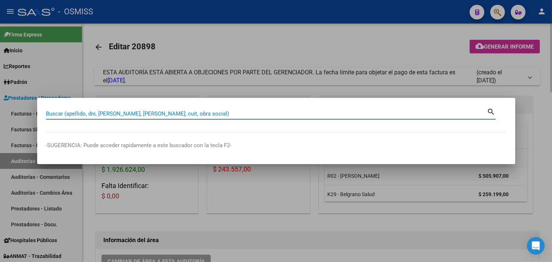
paste input "1-86930"
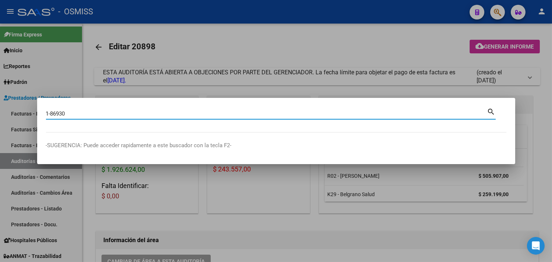
type input "1-86930"
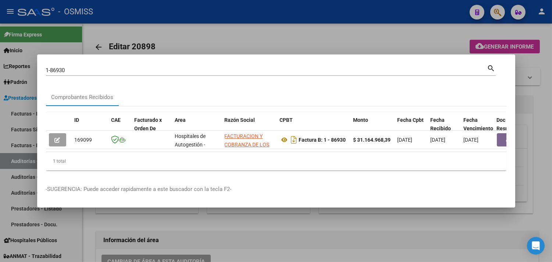
click at [301, 37] on div at bounding box center [276, 131] width 552 height 262
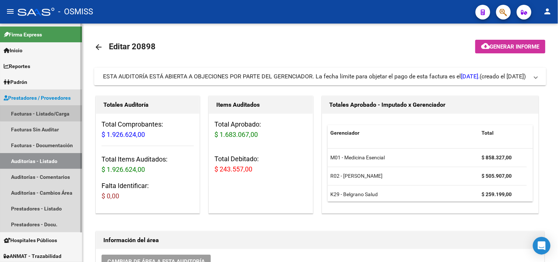
click at [56, 111] on link "Facturas - Listado/Carga" at bounding box center [41, 114] width 82 height 16
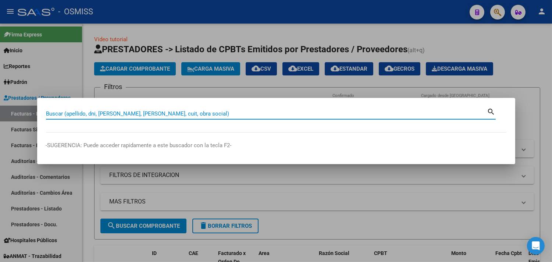
paste input "06-00042503"
type input "06-00042503"
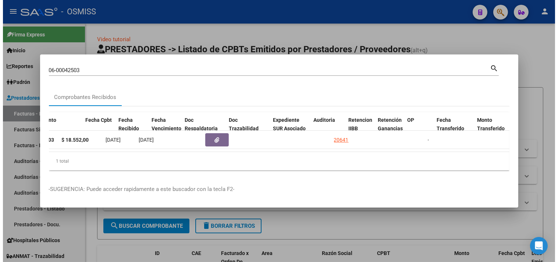
scroll to position [0, 315]
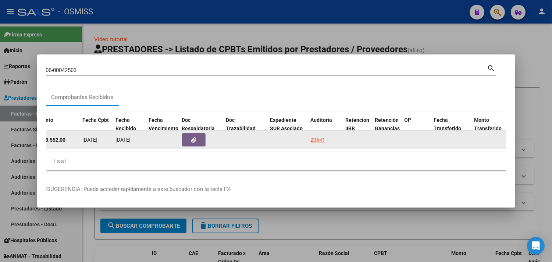
click at [314, 136] on div "20641" at bounding box center [318, 140] width 15 height 8
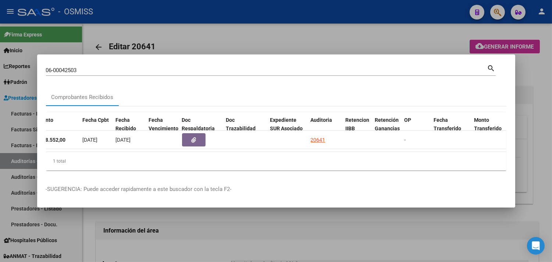
click at [547, 86] on div at bounding box center [276, 131] width 552 height 262
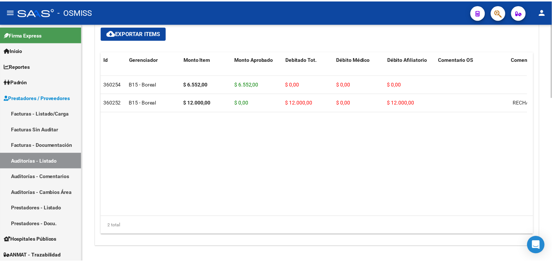
scroll to position [529, 0]
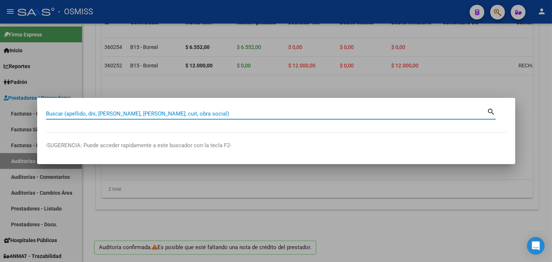
paste input "0044-00012146"
type input "0044-00012146"
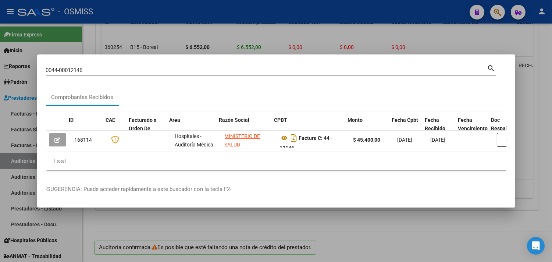
scroll to position [0, 269]
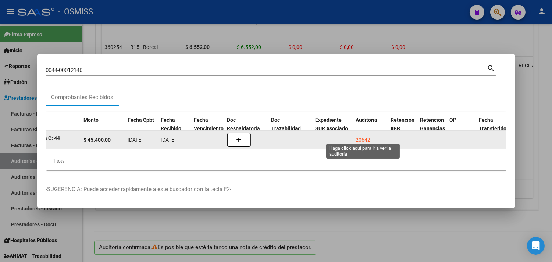
click at [362, 136] on div "20642" at bounding box center [363, 140] width 15 height 8
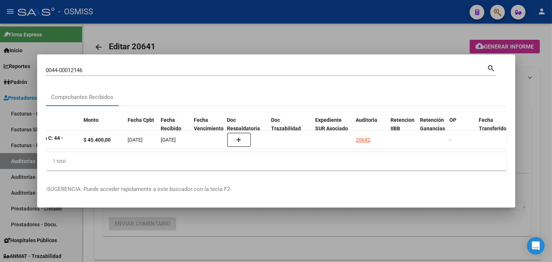
click at [544, 102] on div at bounding box center [276, 131] width 552 height 262
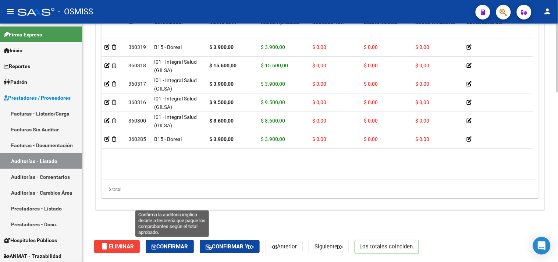
click at [178, 243] on span "Confirmar" at bounding box center [169, 246] width 36 height 7
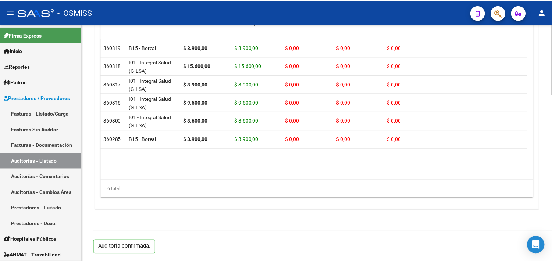
scroll to position [563, 0]
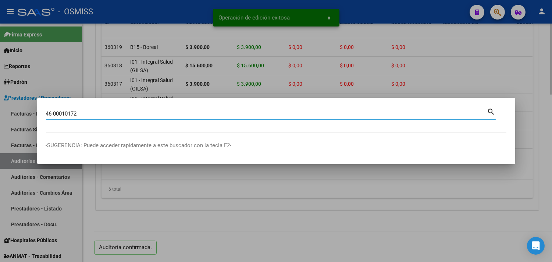
type input "46-00010172"
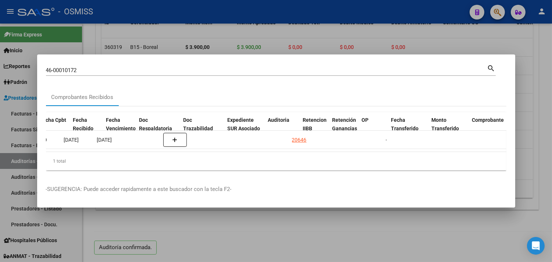
scroll to position [0, 357]
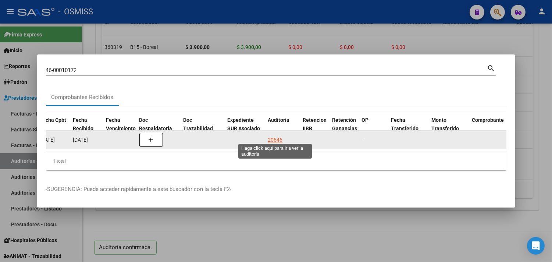
click at [276, 137] on div "20646" at bounding box center [275, 140] width 15 height 8
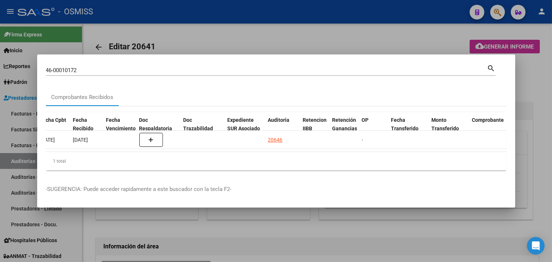
click at [542, 107] on div at bounding box center [276, 131] width 552 height 262
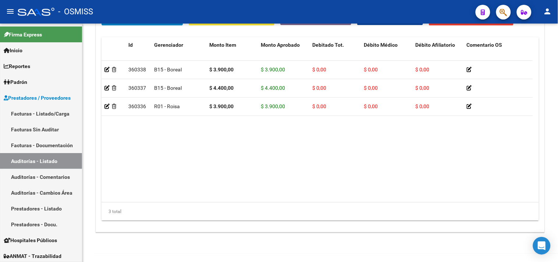
scroll to position [595, 0]
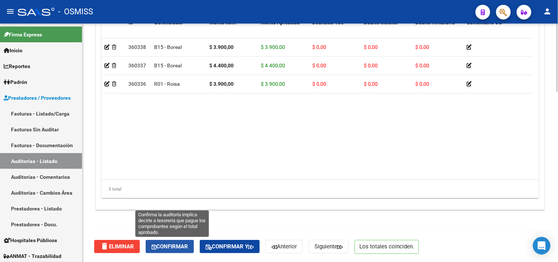
click at [184, 246] on span "Confirmar" at bounding box center [169, 246] width 36 height 7
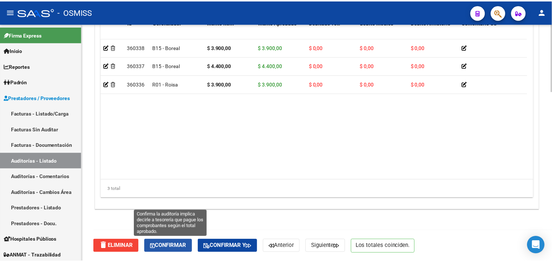
scroll to position [529, 0]
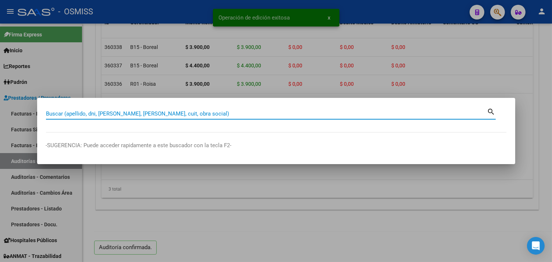
paste input "048 00012950"
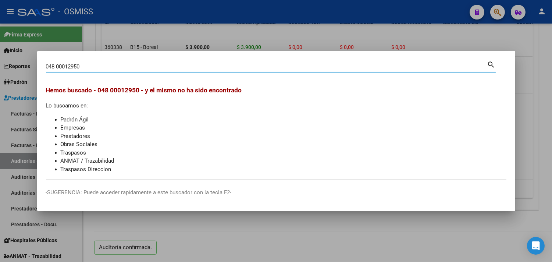
click at [61, 68] on input "048 00012950" at bounding box center [266, 66] width 441 height 7
type input "048-012950"
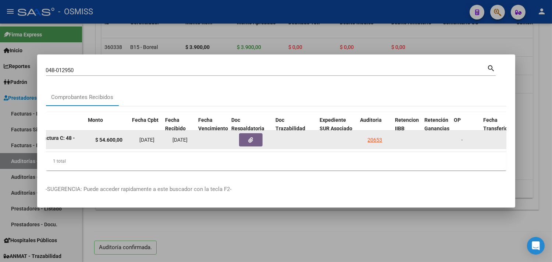
scroll to position [0, 265]
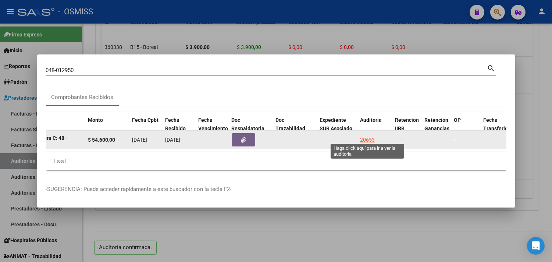
click at [368, 136] on div "20653" at bounding box center [367, 140] width 15 height 8
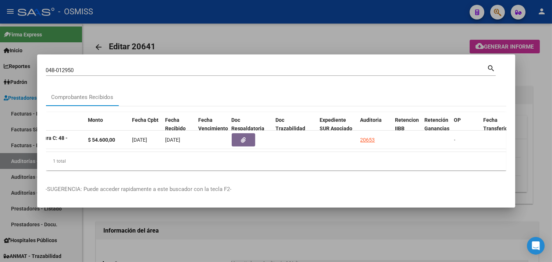
click at [539, 74] on div at bounding box center [276, 131] width 552 height 262
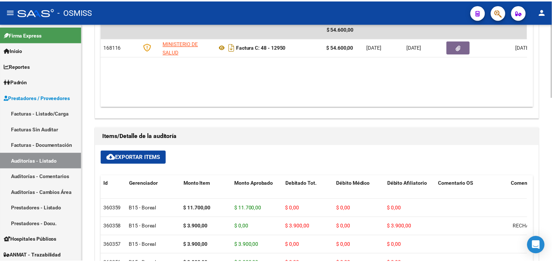
scroll to position [529, 0]
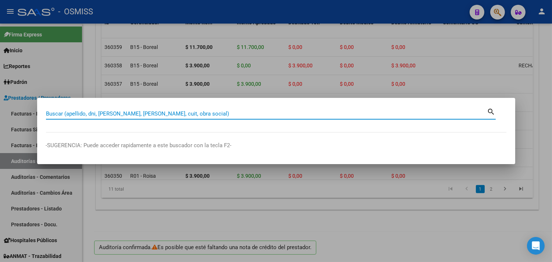
paste input "068-00001782"
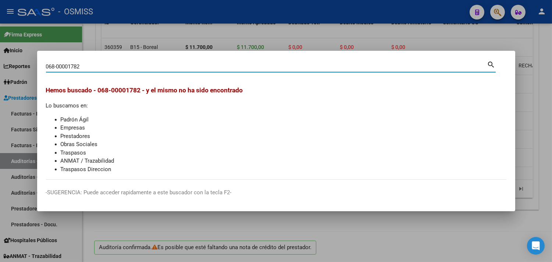
type input "068-00001782"
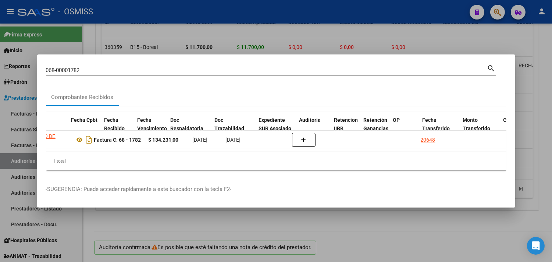
scroll to position [0, 326]
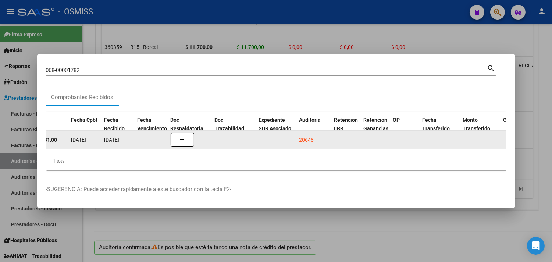
click at [308, 136] on div "20648" at bounding box center [306, 140] width 15 height 8
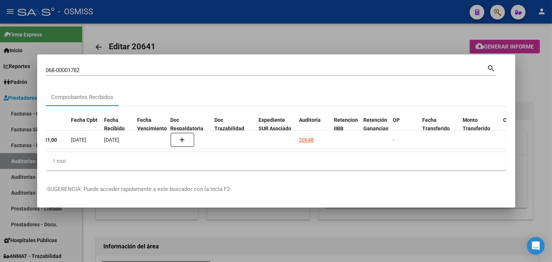
click at [542, 111] on div at bounding box center [276, 131] width 552 height 262
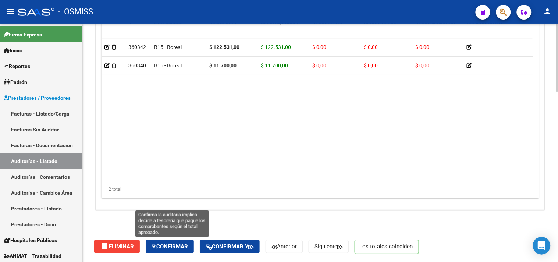
click at [181, 248] on span "Confirmar" at bounding box center [169, 246] width 36 height 7
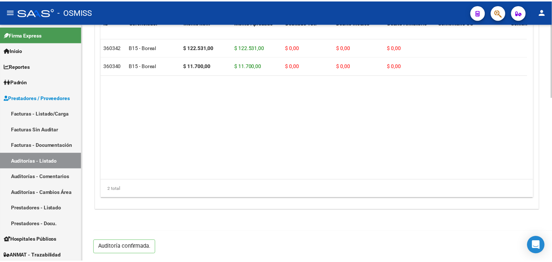
scroll to position [529, 0]
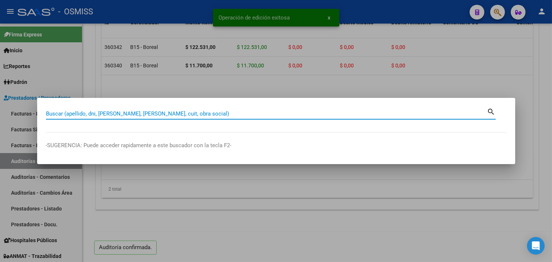
paste input "37 00029708"
click at [54, 116] on input "37 00029708" at bounding box center [266, 113] width 441 height 7
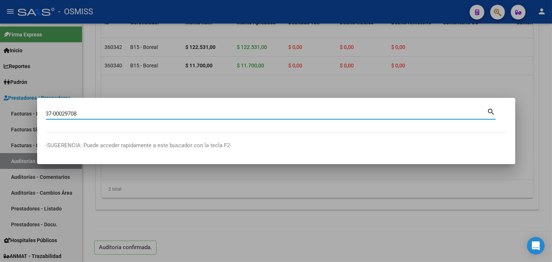
type input "37-00029708"
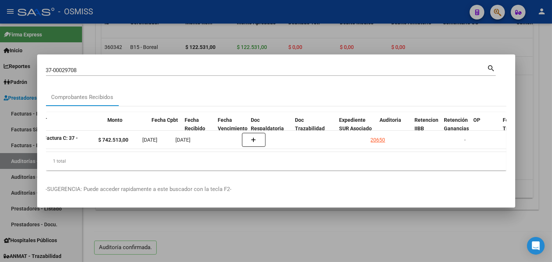
scroll to position [0, 259]
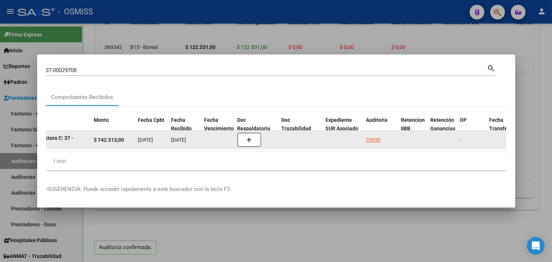
click at [381, 136] on div "20650" at bounding box center [380, 140] width 29 height 8
click at [370, 136] on div "20650" at bounding box center [373, 140] width 15 height 8
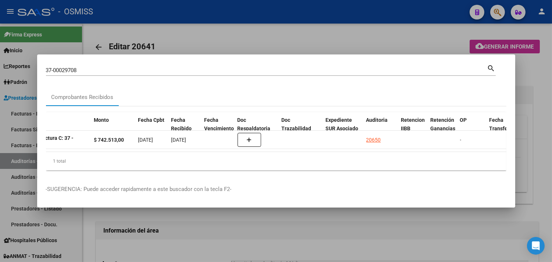
click at [533, 65] on div at bounding box center [276, 131] width 552 height 262
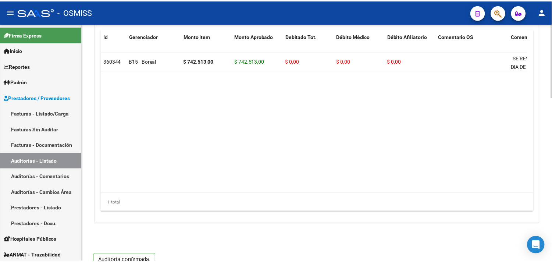
scroll to position [529, 0]
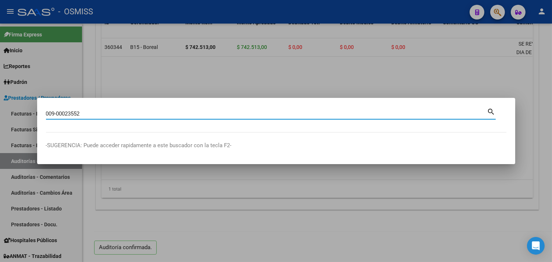
type input "009-00023552"
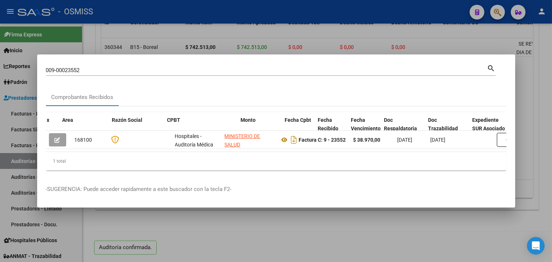
scroll to position [0, 324]
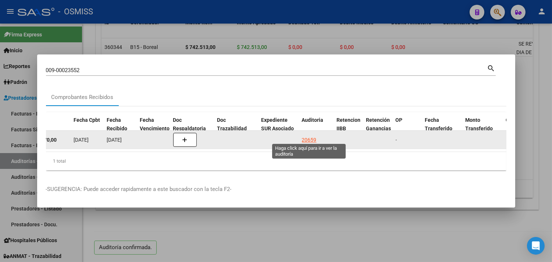
click at [306, 136] on div "20659" at bounding box center [309, 140] width 15 height 8
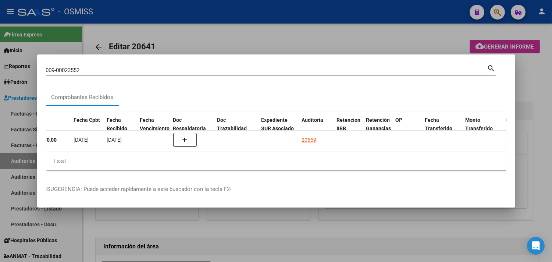
click at [539, 89] on div at bounding box center [276, 131] width 552 height 262
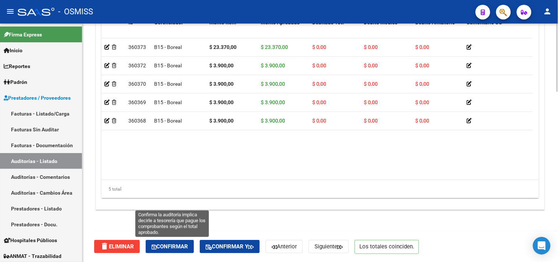
click at [185, 246] on span "Confirmar" at bounding box center [169, 246] width 36 height 7
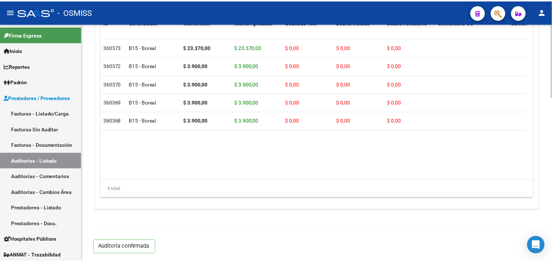
scroll to position [529, 0]
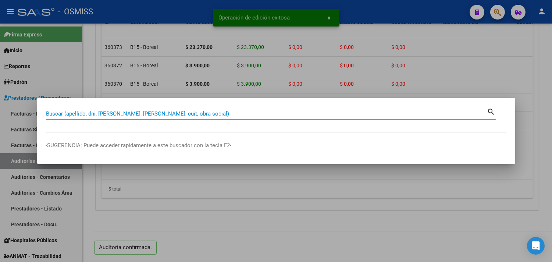
paste input "010-00017546"
type input "010-00017546"
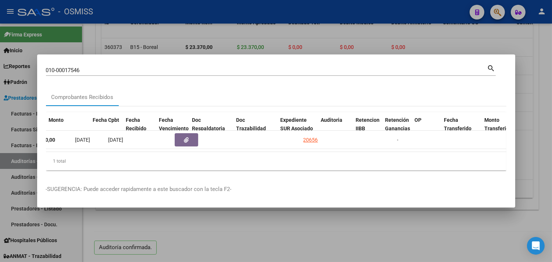
scroll to position [0, 335]
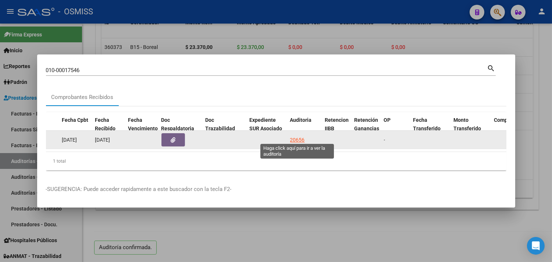
click at [299, 136] on div "20656" at bounding box center [297, 140] width 15 height 8
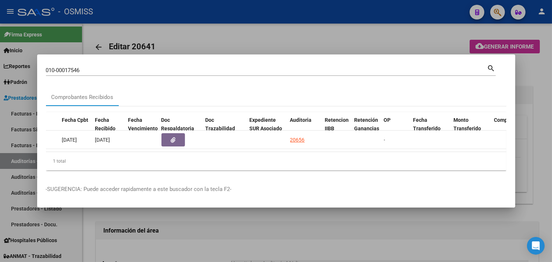
click at [541, 159] on div at bounding box center [276, 131] width 552 height 262
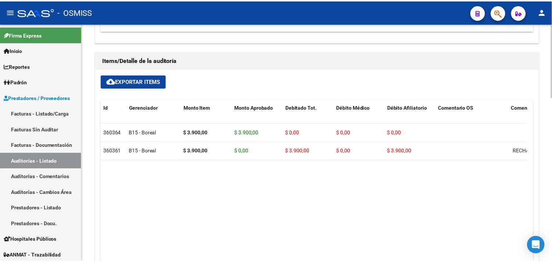
scroll to position [529, 0]
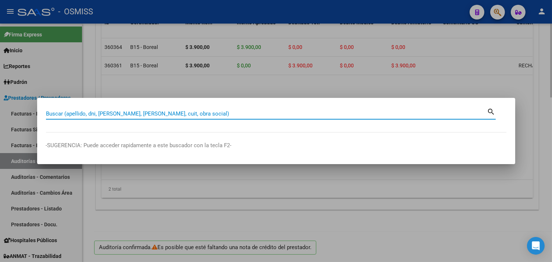
paste input "03-00029475"
type input "03-00029475"
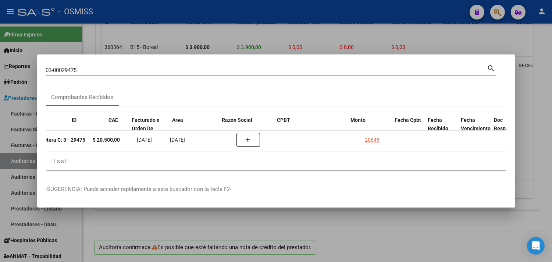
scroll to position [0, 269]
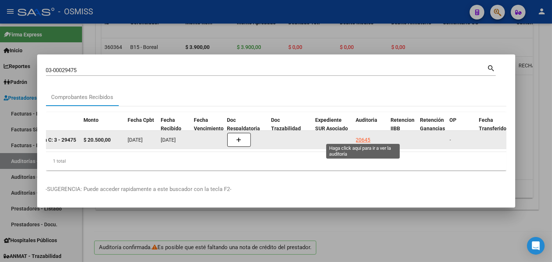
click at [362, 136] on div "20645" at bounding box center [363, 140] width 15 height 8
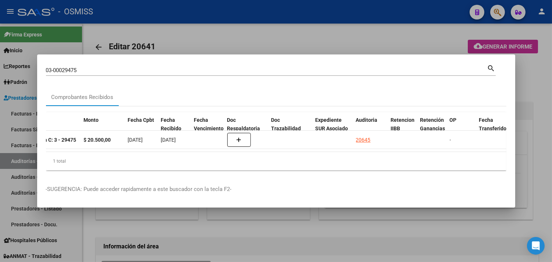
click at [544, 130] on div at bounding box center [276, 131] width 552 height 262
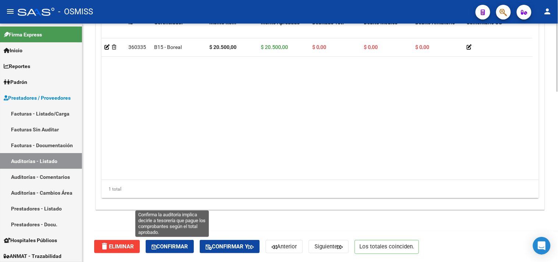
click at [178, 243] on span "Confirmar" at bounding box center [169, 246] width 36 height 7
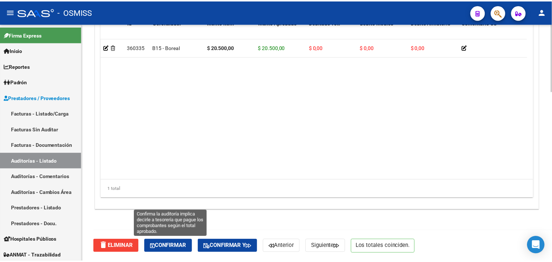
scroll to position [529, 0]
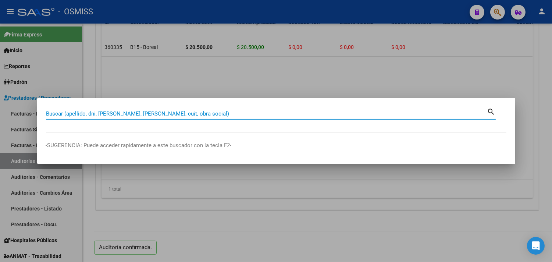
paste input "03-00029511"
type input "03-00029511"
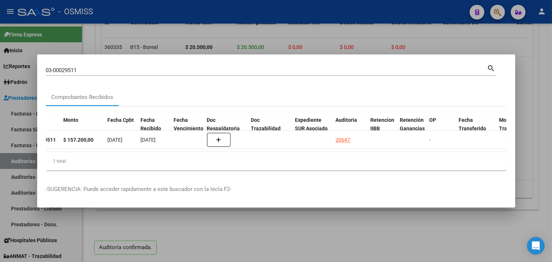
scroll to position [0, 304]
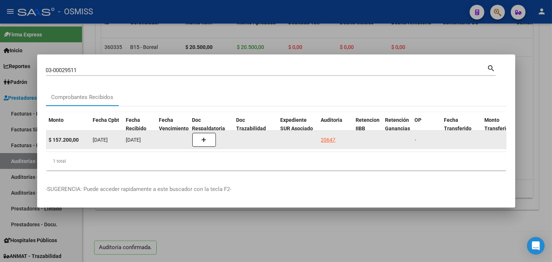
click at [322, 137] on div "20647" at bounding box center [328, 140] width 15 height 8
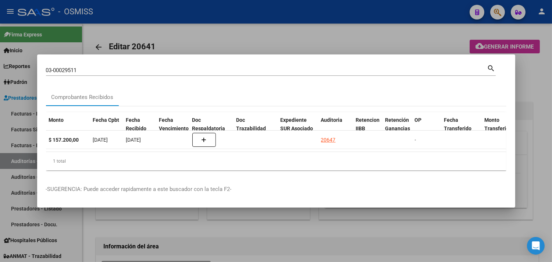
click at [535, 90] on div at bounding box center [276, 131] width 552 height 262
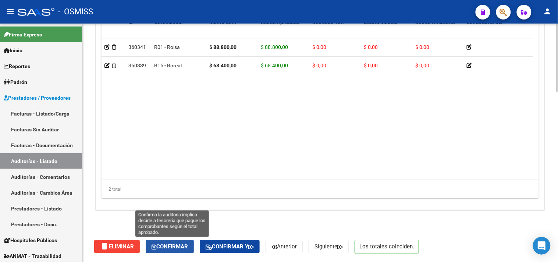
click at [184, 246] on span "Confirmar" at bounding box center [169, 246] width 36 height 7
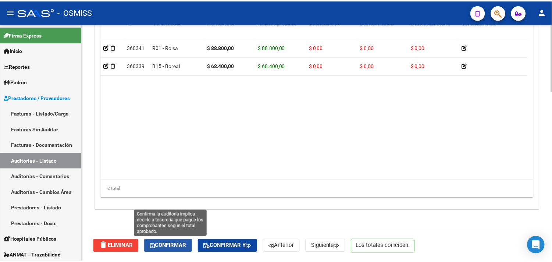
scroll to position [529, 0]
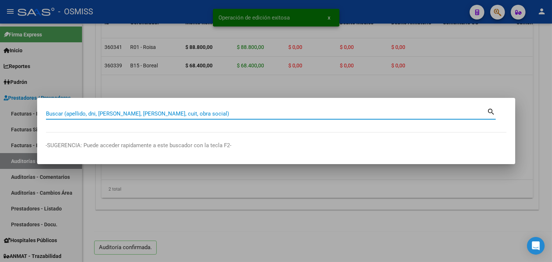
paste input "03-00029608"
type input "03-00029608"
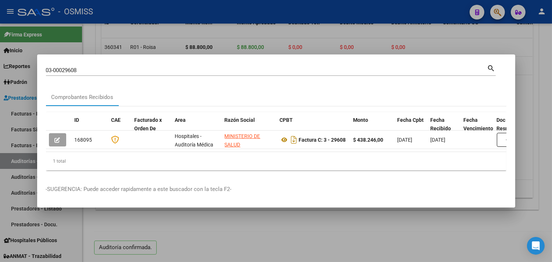
scroll to position [0, 363]
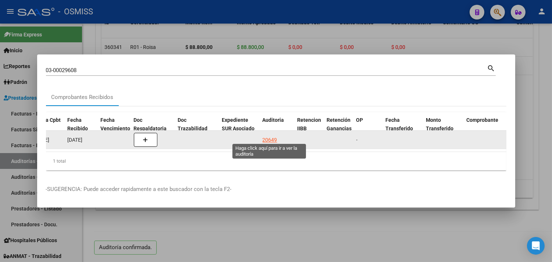
click at [271, 136] on div "20649" at bounding box center [269, 140] width 15 height 8
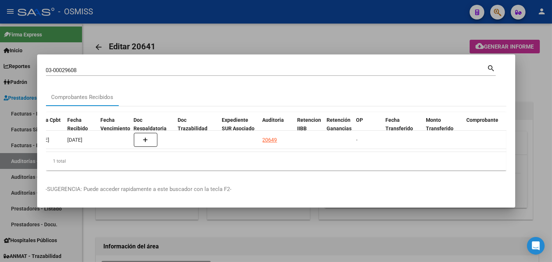
click at [538, 93] on div at bounding box center [276, 131] width 552 height 262
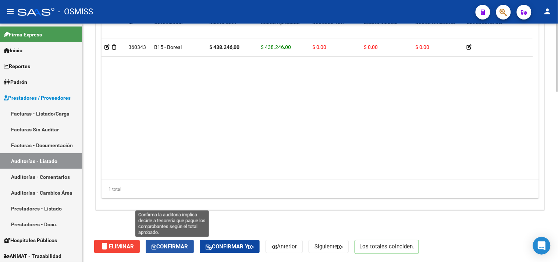
click at [183, 247] on span "Confirmar" at bounding box center [169, 246] width 36 height 7
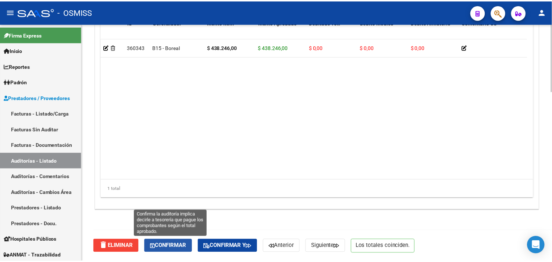
scroll to position [529, 0]
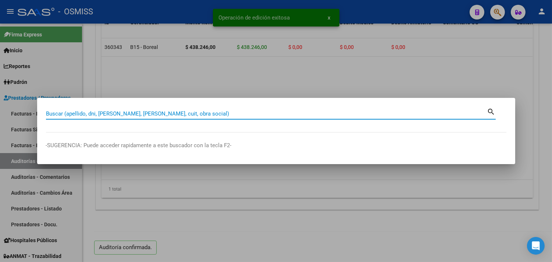
paste input "04 00026937"
click at [53, 112] on input "04 00026937" at bounding box center [266, 113] width 441 height 7
type input "04-00026937"
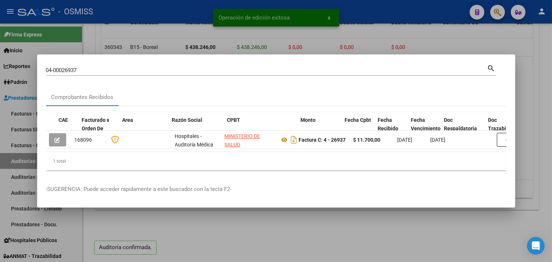
scroll to position [0, 333]
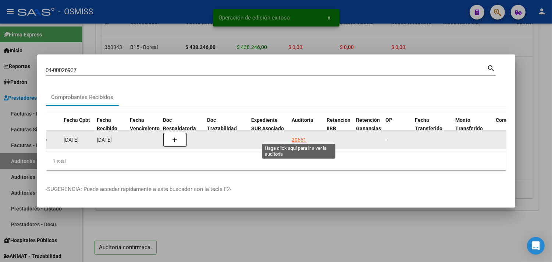
click at [300, 136] on div "20651" at bounding box center [299, 140] width 15 height 8
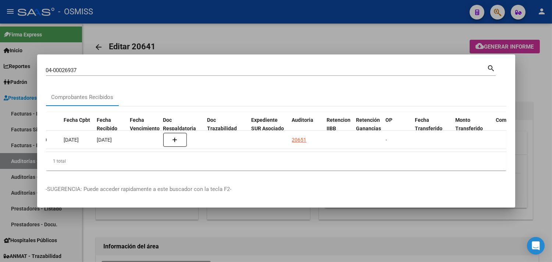
click at [544, 123] on div at bounding box center [276, 131] width 552 height 262
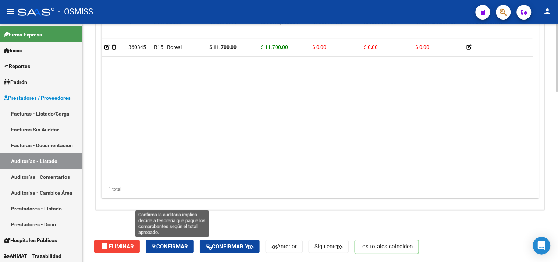
click at [182, 242] on button "Confirmar" at bounding box center [170, 246] width 48 height 13
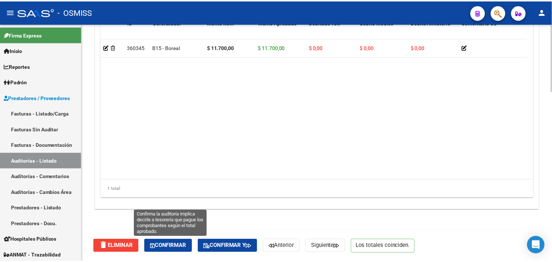
scroll to position [529, 0]
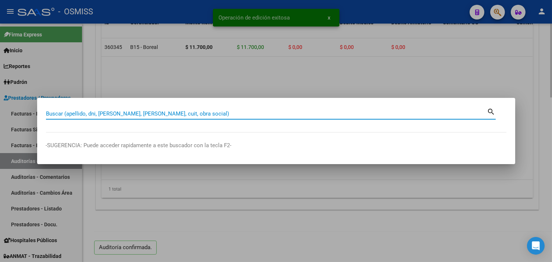
paste input "006-00042401"
type input "006-00042401"
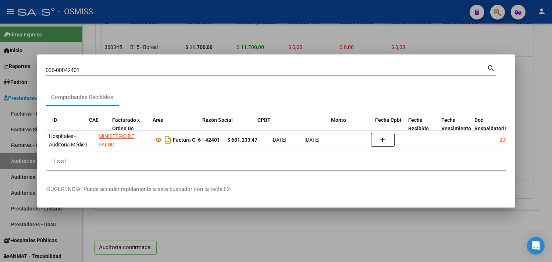
scroll to position [0, 413]
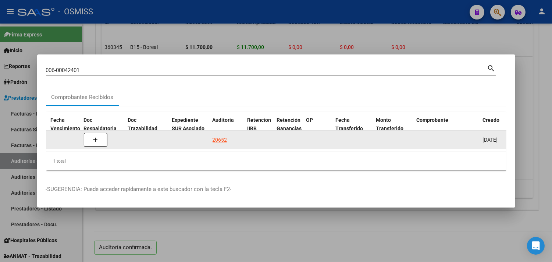
click at [222, 136] on div "20652" at bounding box center [219, 140] width 15 height 8
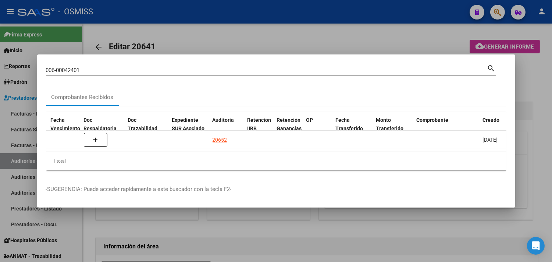
click at [543, 94] on div at bounding box center [276, 131] width 552 height 262
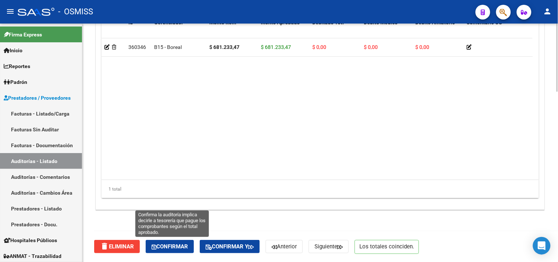
click at [182, 246] on span "Confirmar" at bounding box center [169, 246] width 36 height 7
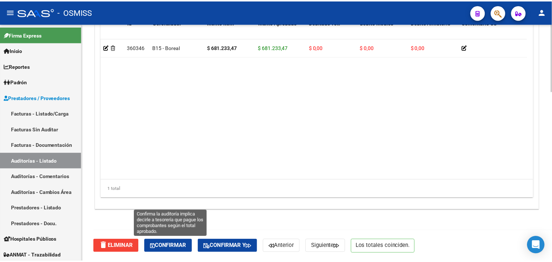
scroll to position [529, 0]
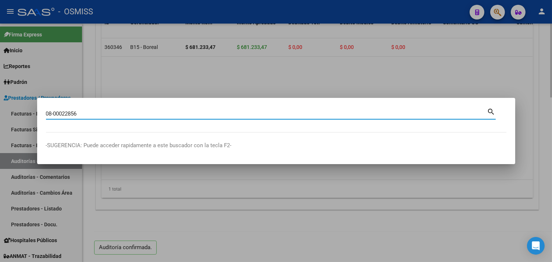
type input "08-00022856"
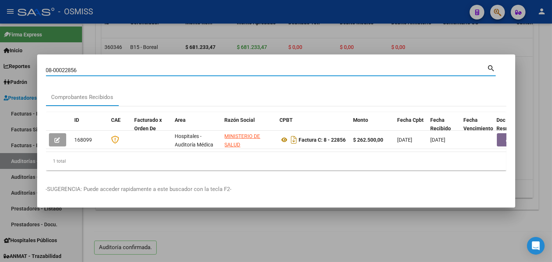
drag, startPoint x: 97, startPoint y: 66, endPoint x: 0, endPoint y: 57, distance: 97.9
click at [0, 57] on div "08-00022856 Buscar (apellido, dni, cuil, nro traspaso, cuit, obra social) searc…" at bounding box center [276, 131] width 552 height 262
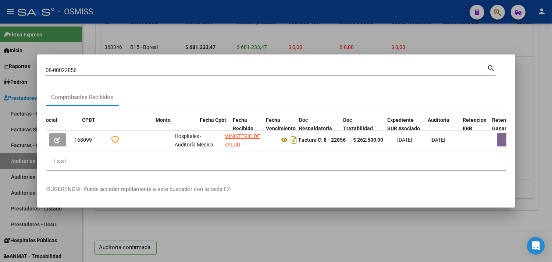
scroll to position [0, 375]
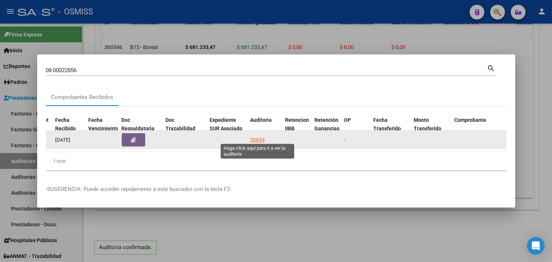
click at [258, 136] on div "20654" at bounding box center [257, 140] width 15 height 8
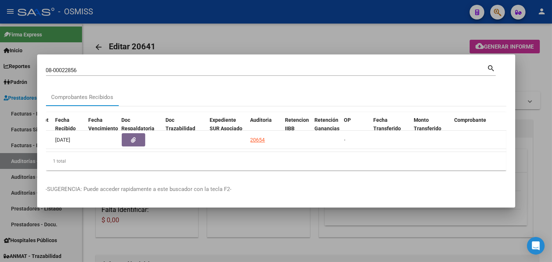
click at [543, 71] on div at bounding box center [276, 131] width 552 height 262
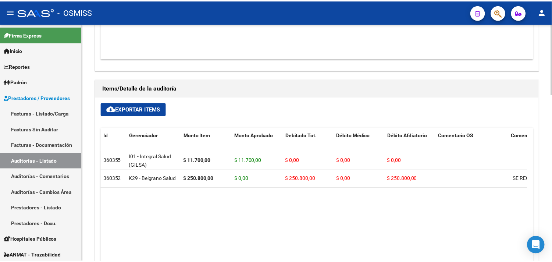
scroll to position [562, 0]
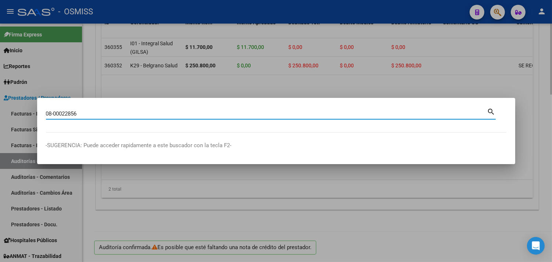
type input "08-00022856"
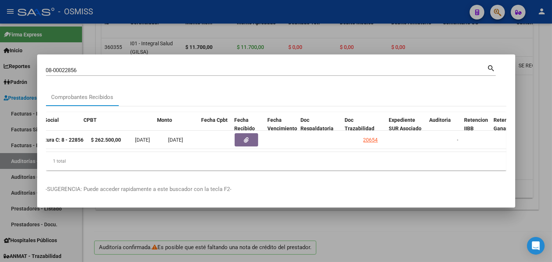
scroll to position [0, 277]
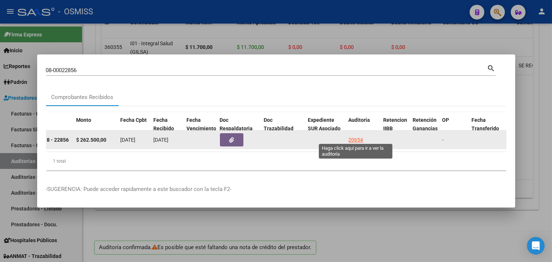
click at [354, 136] on div "20654" at bounding box center [356, 140] width 15 height 8
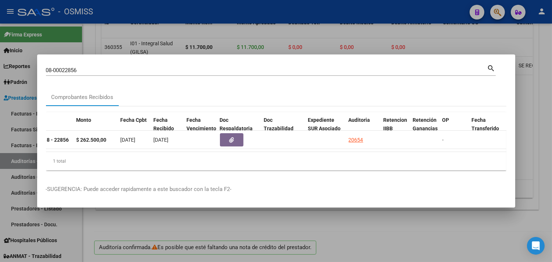
click at [538, 100] on div at bounding box center [276, 131] width 552 height 262
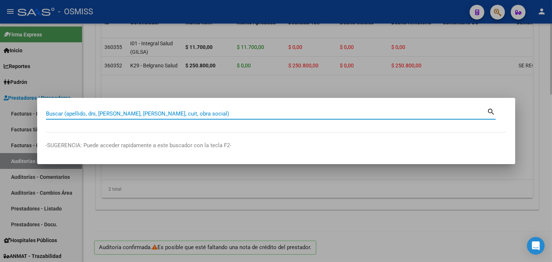
paste input "10 00017550"
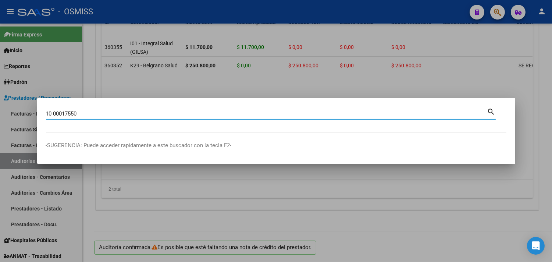
click at [57, 112] on input "10 00017550" at bounding box center [266, 113] width 441 height 7
type input "[US_EMPLOYER_IDENTIFICATION_NUMBER]"
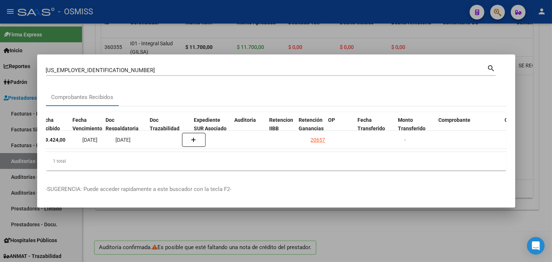
scroll to position [0, 391]
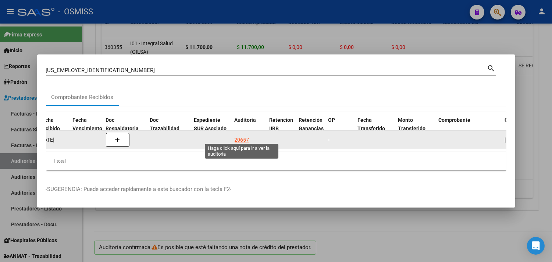
click at [247, 136] on div "20657" at bounding box center [242, 140] width 15 height 8
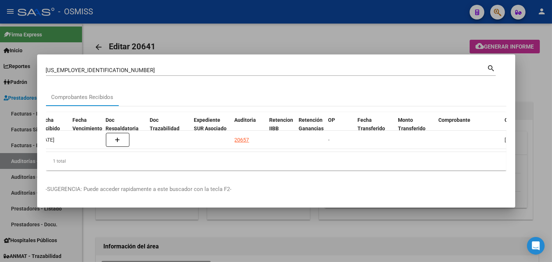
click at [536, 88] on div at bounding box center [276, 131] width 552 height 262
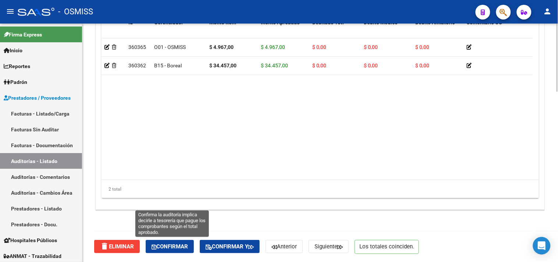
click at [186, 242] on button "Confirmar" at bounding box center [170, 246] width 48 height 13
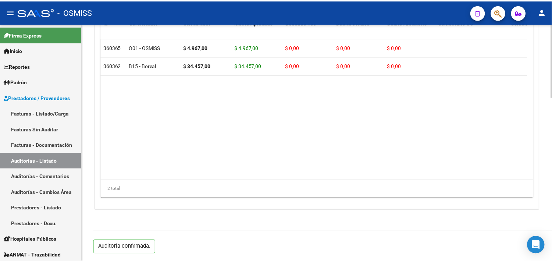
scroll to position [529, 0]
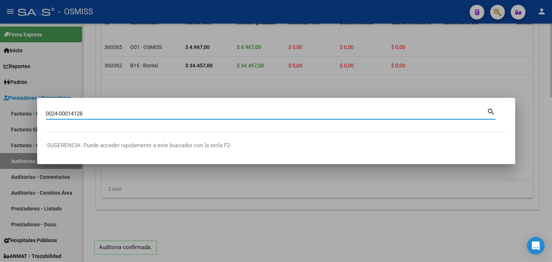
type input "0024-00014128"
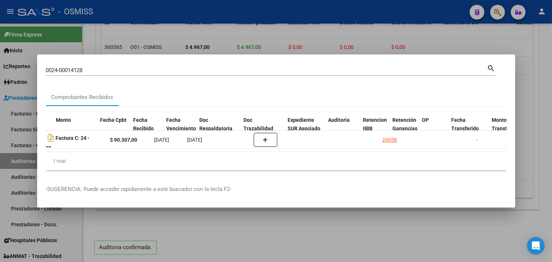
scroll to position [0, 297]
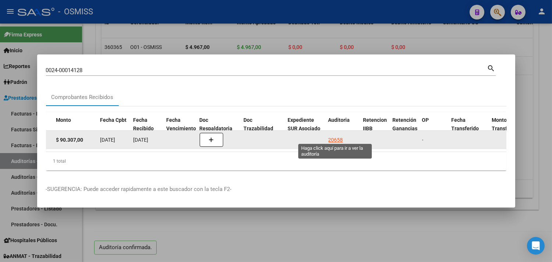
click at [332, 136] on div "20658" at bounding box center [335, 140] width 15 height 8
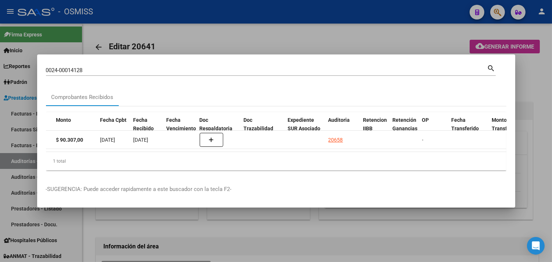
click at [532, 91] on div at bounding box center [276, 131] width 552 height 262
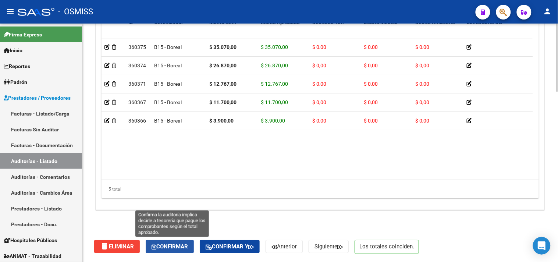
click at [172, 249] on span "Confirmar" at bounding box center [169, 246] width 36 height 7
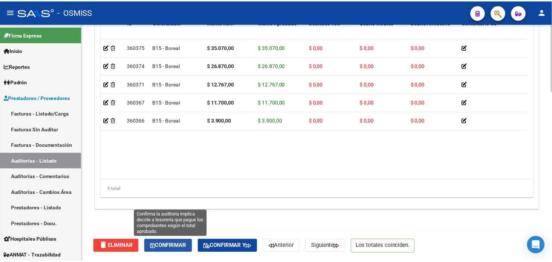
scroll to position [529, 0]
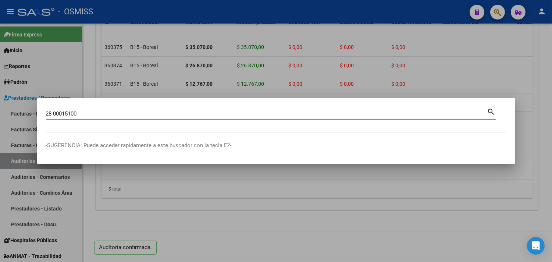
click at [54, 114] on input "28 00015100" at bounding box center [266, 113] width 441 height 7
type input "28-00015100"
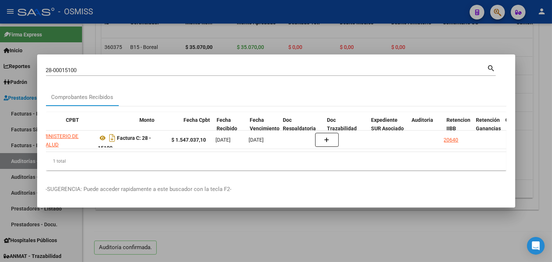
scroll to position [0, 214]
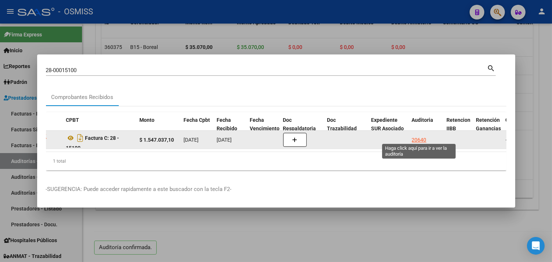
click at [417, 136] on div "20640" at bounding box center [419, 140] width 15 height 8
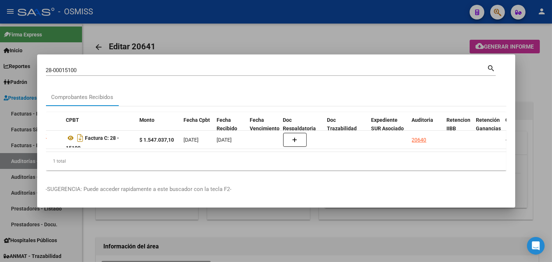
click at [537, 108] on div at bounding box center [276, 131] width 552 height 262
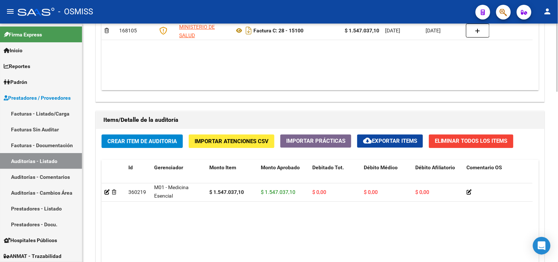
scroll to position [0, 0]
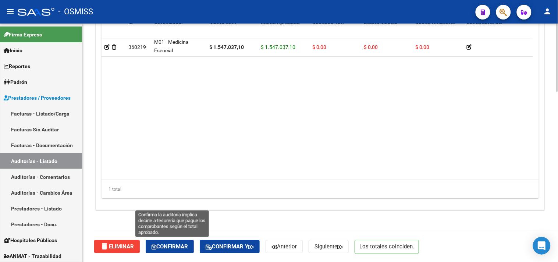
click at [162, 246] on span "Confirmar" at bounding box center [169, 246] width 36 height 7
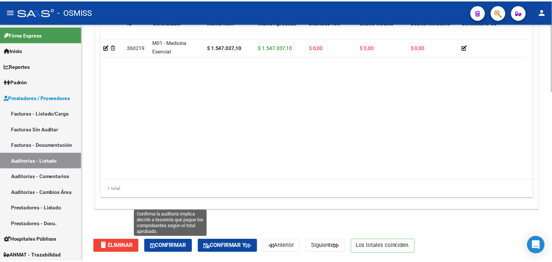
scroll to position [529, 0]
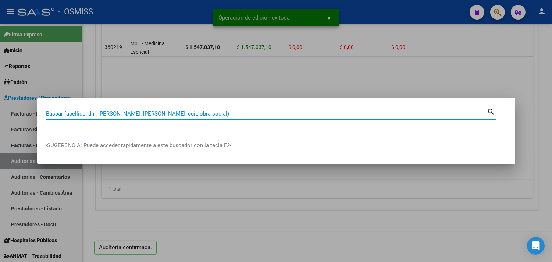
click at [155, 112] on input "Buscar (apellido, dni, [PERSON_NAME], [PERSON_NAME], cuit, obra social)" at bounding box center [266, 113] width 441 height 7
paste input "34-00001693"
type input "34-00001693"
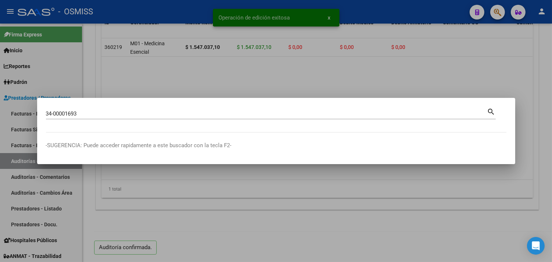
click at [107, 115] on input "34-00001693" at bounding box center [266, 113] width 441 height 7
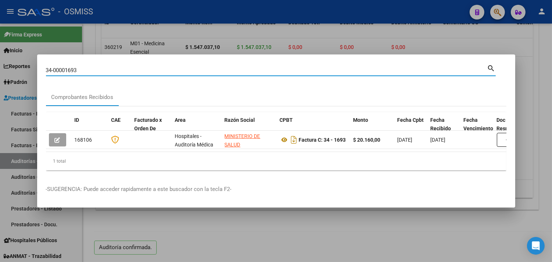
scroll to position [0, 193]
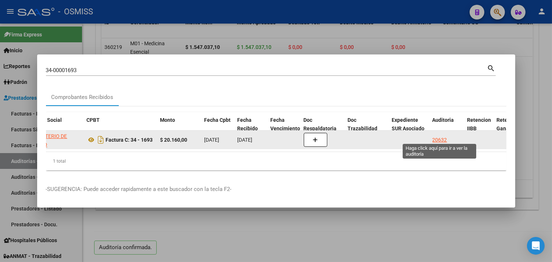
click at [439, 136] on div "20632" at bounding box center [439, 140] width 15 height 8
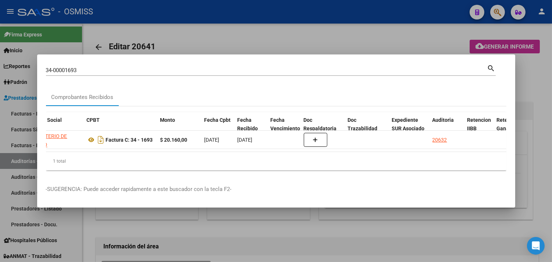
click at [542, 102] on div at bounding box center [276, 131] width 552 height 262
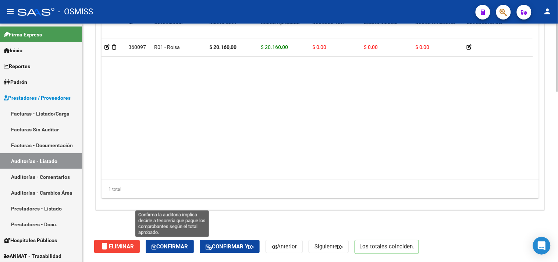
click at [178, 247] on span "Confirmar" at bounding box center [169, 246] width 36 height 7
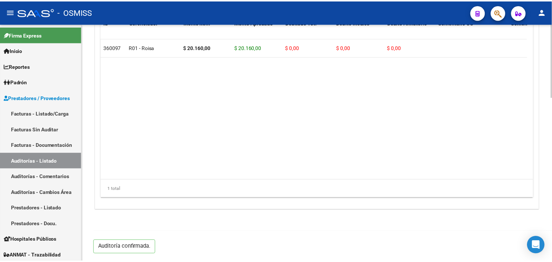
scroll to position [529, 0]
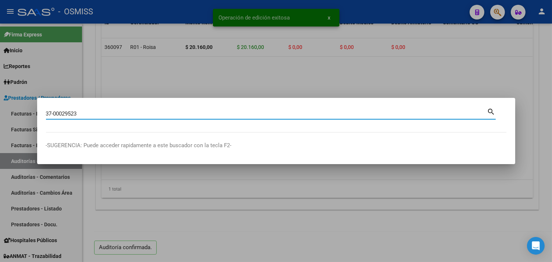
type input "37-00029523"
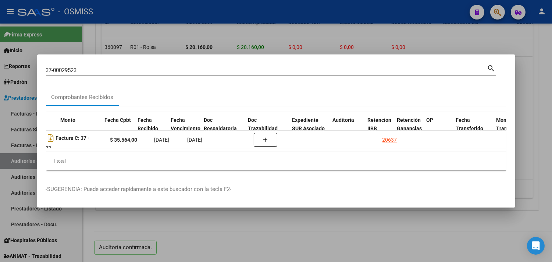
scroll to position [0, 293]
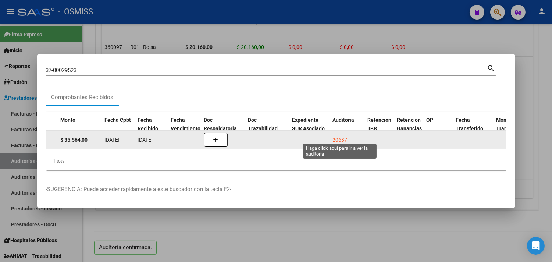
click at [343, 136] on div "20637" at bounding box center [340, 140] width 15 height 8
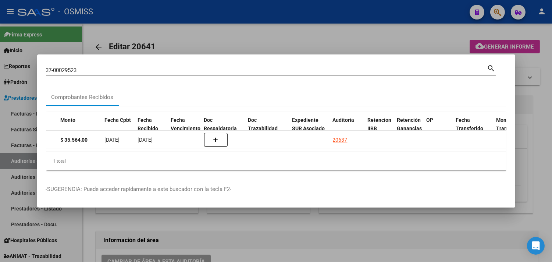
click at [542, 84] on div at bounding box center [276, 131] width 552 height 262
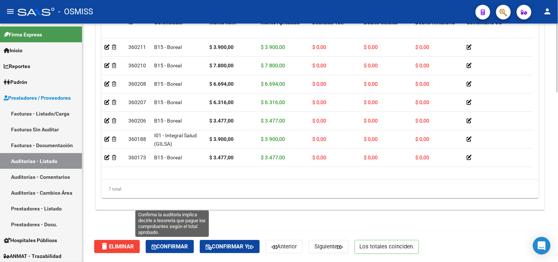
click at [172, 249] on span "Confirmar" at bounding box center [169, 246] width 36 height 7
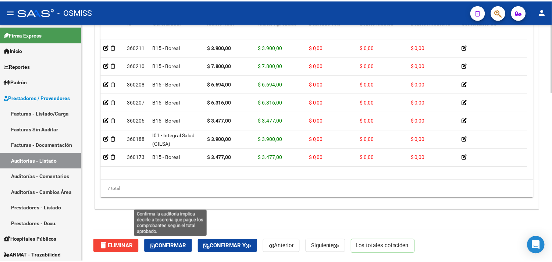
scroll to position [563, 0]
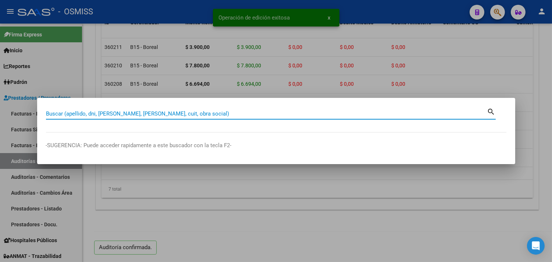
paste input "037-00029559"
type input "037-00029559"
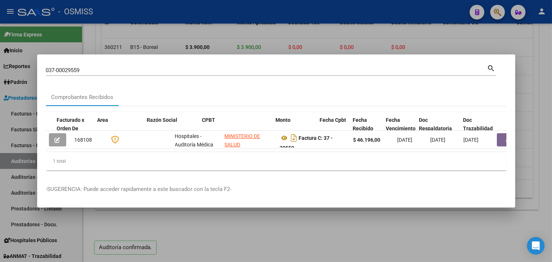
scroll to position [0, 365]
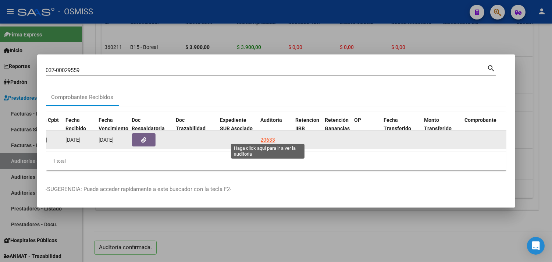
click at [263, 136] on div "20633" at bounding box center [268, 140] width 15 height 8
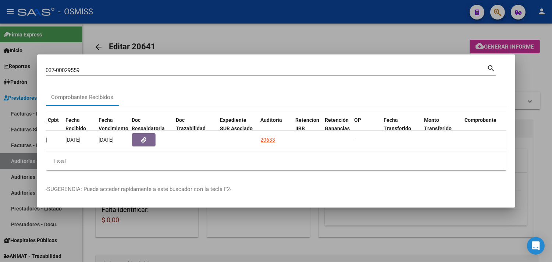
click at [529, 68] on div at bounding box center [276, 131] width 552 height 262
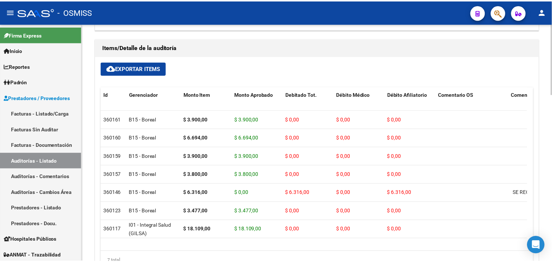
scroll to position [562, 0]
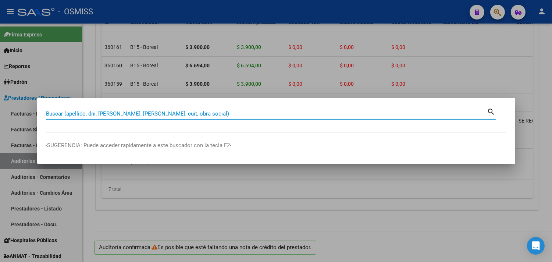
paste input "037-00029639"
type input "037-00029639"
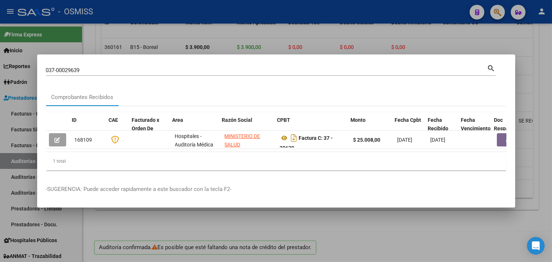
scroll to position [0, 310]
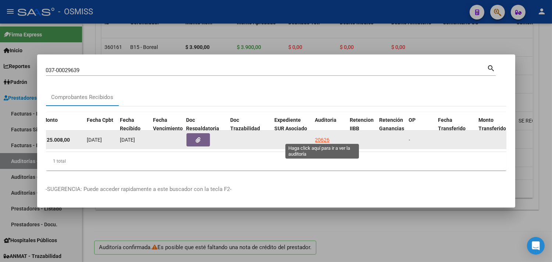
click at [324, 136] on div "20626" at bounding box center [322, 140] width 15 height 8
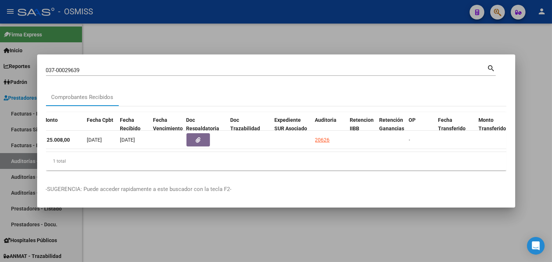
click at [540, 100] on div at bounding box center [276, 131] width 552 height 262
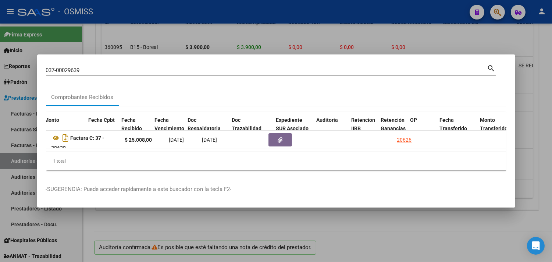
scroll to position [0, 309]
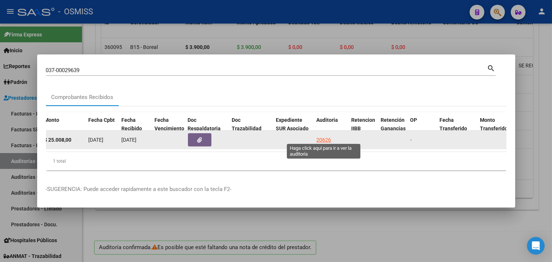
click at [317, 136] on div "20626" at bounding box center [324, 140] width 15 height 8
click at [326, 136] on div "20626" at bounding box center [324, 140] width 15 height 8
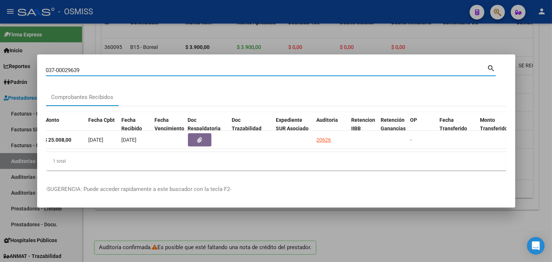
drag, startPoint x: 85, startPoint y: 65, endPoint x: 39, endPoint y: 61, distance: 46.5
click at [39, 63] on mat-dialog-content "037-00029639 Buscar (apellido, dni, cuil, nro traspaso, cuit, obra social) sear…" at bounding box center [276, 119] width 478 height 113
paste input "[US_EMPLOYER_IDENTIFICATION_NUMBER]"
type input "37-00029709"
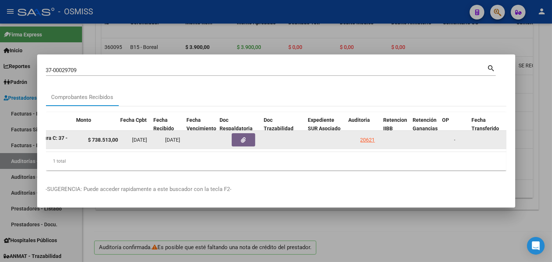
scroll to position [0, 277]
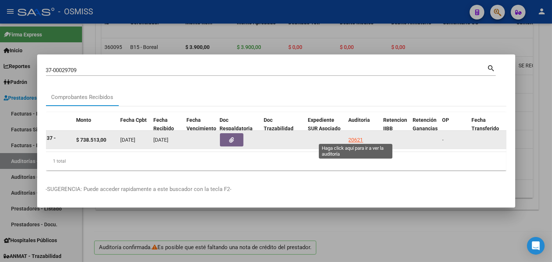
click at [361, 136] on div "20621" at bounding box center [356, 140] width 15 height 8
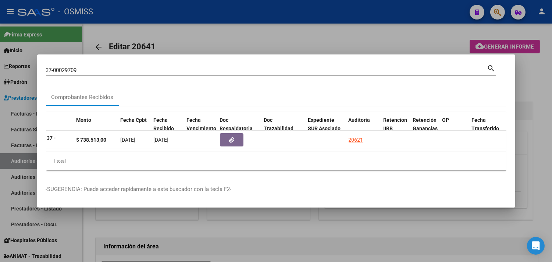
click at [546, 74] on div at bounding box center [276, 131] width 552 height 262
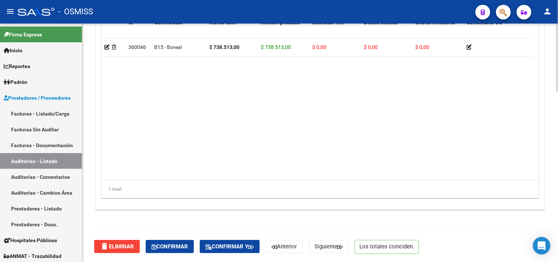
click at [178, 251] on button "Confirmar" at bounding box center [170, 246] width 48 height 13
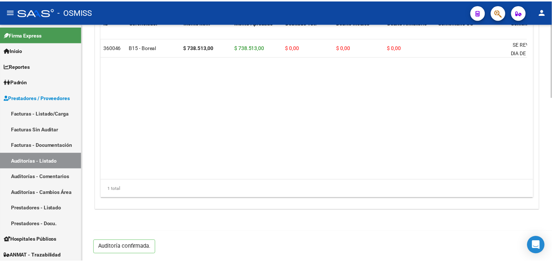
scroll to position [529, 0]
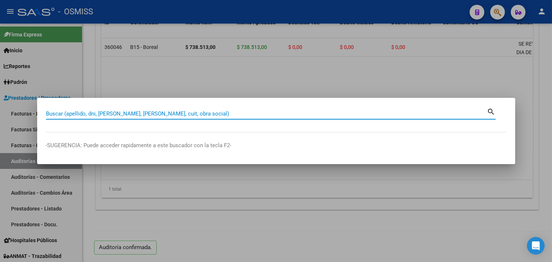
paste input "1369-00004002"
type input "1369-00004002"
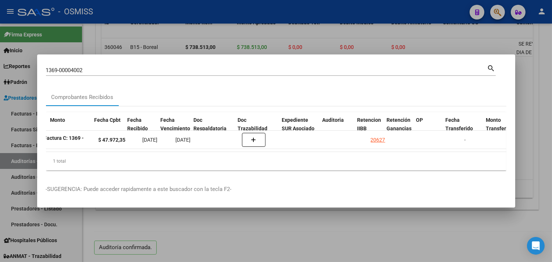
scroll to position [0, 304]
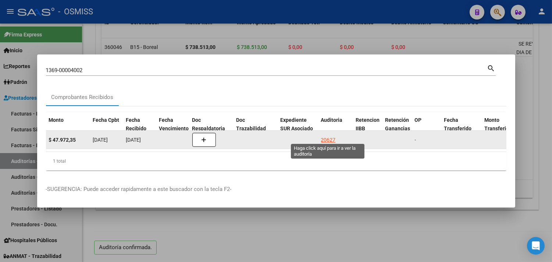
click at [329, 136] on div "20627" at bounding box center [328, 140] width 15 height 8
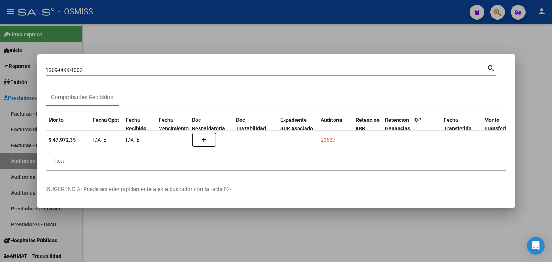
click at [535, 83] on div at bounding box center [276, 131] width 552 height 262
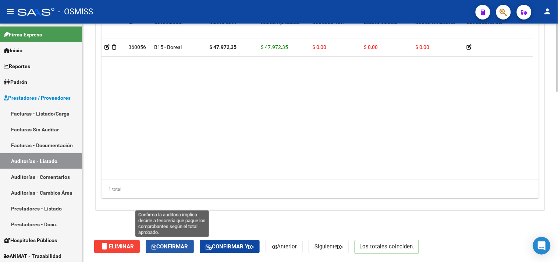
click at [183, 242] on button "Confirmar" at bounding box center [170, 246] width 48 height 13
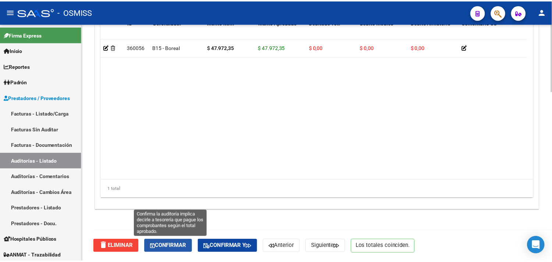
scroll to position [529, 0]
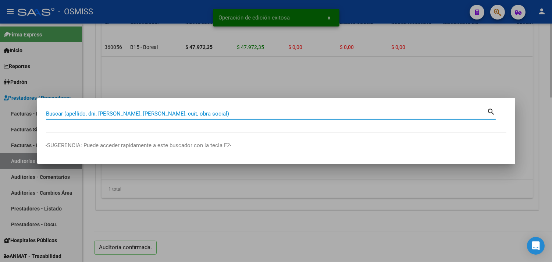
paste input "1363-4053"
type input "1363-4053"
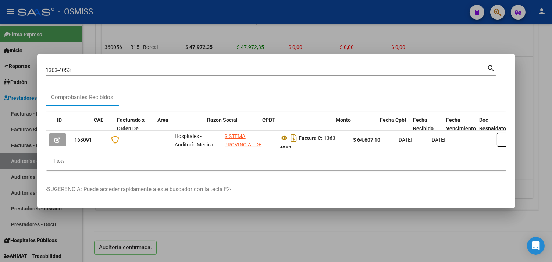
scroll to position [0, 340]
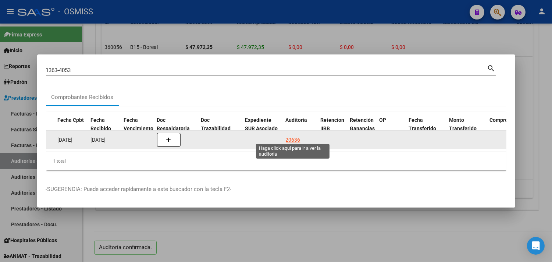
click at [290, 137] on div "20636" at bounding box center [293, 140] width 15 height 8
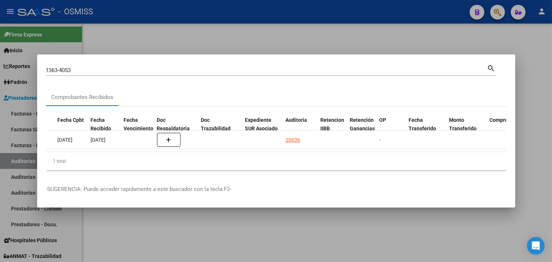
click at [537, 61] on div at bounding box center [276, 131] width 552 height 262
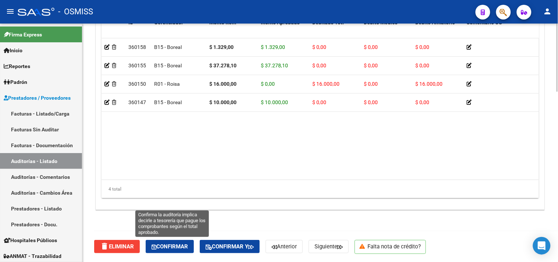
click at [158, 247] on span "Confirmar" at bounding box center [169, 246] width 36 height 7
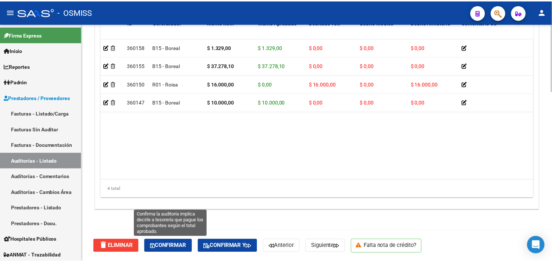
scroll to position [529, 0]
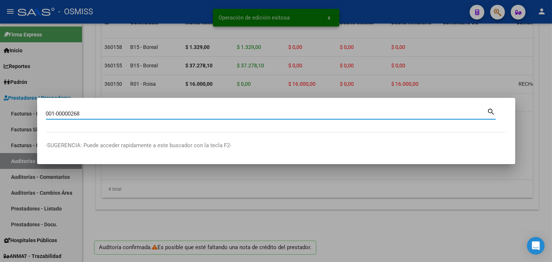
type input "001-00000268"
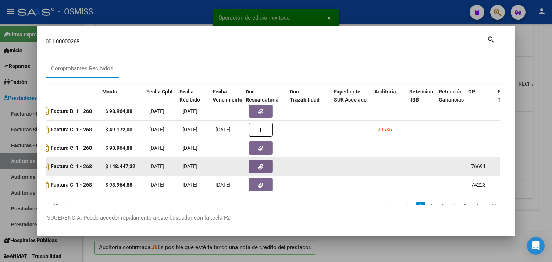
scroll to position [0, 251]
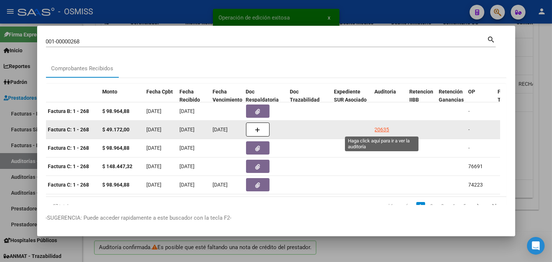
click at [380, 129] on div "20635" at bounding box center [382, 129] width 15 height 8
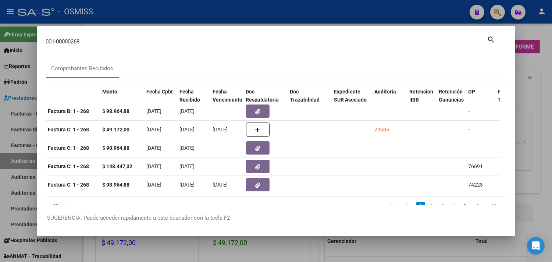
click at [539, 101] on div at bounding box center [276, 131] width 552 height 262
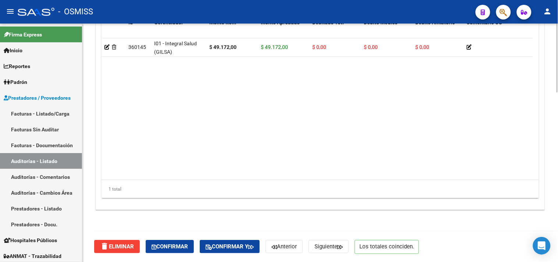
click at [184, 243] on span "Confirmar" at bounding box center [169, 246] width 36 height 7
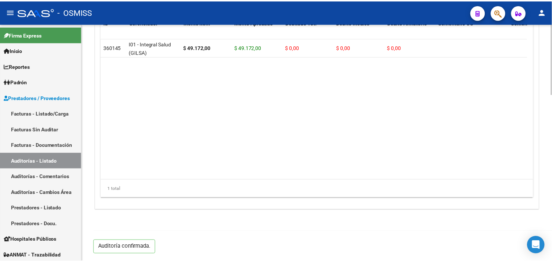
scroll to position [563, 0]
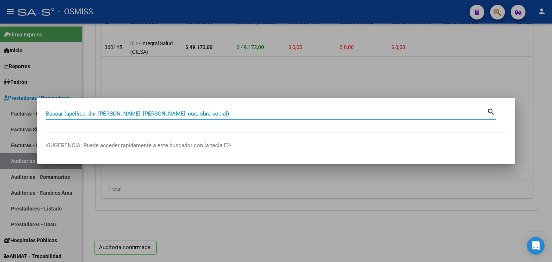
click at [89, 114] on input "Buscar (apellido, dni, [PERSON_NAME], [PERSON_NAME], cuit, obra social)" at bounding box center [266, 113] width 441 height 7
paste input "1314-00008516"
type input "1314-00008516"
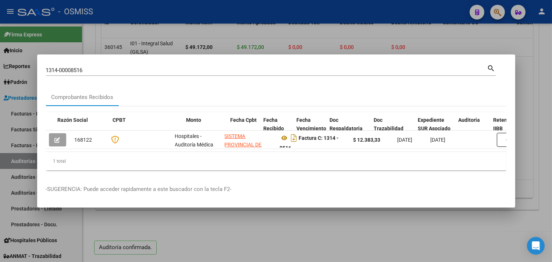
scroll to position [0, 341]
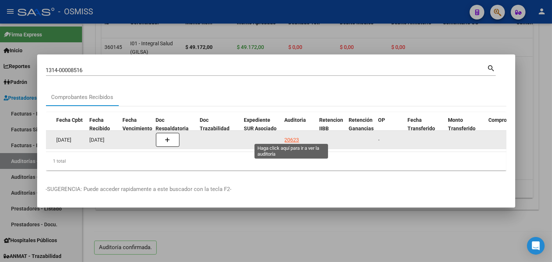
click at [289, 136] on div "20623" at bounding box center [292, 140] width 15 height 8
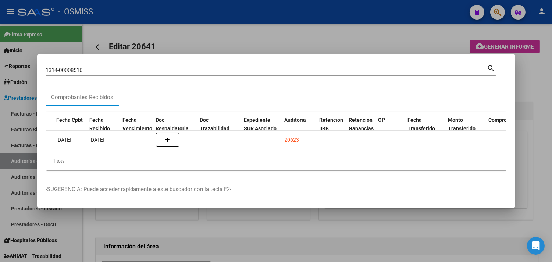
click at [542, 98] on div at bounding box center [276, 131] width 552 height 262
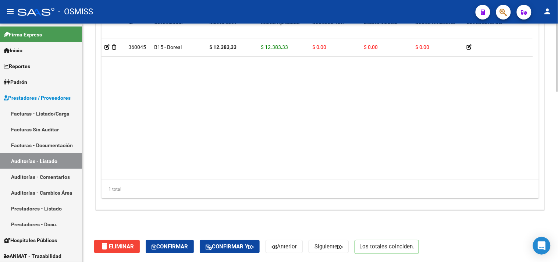
click at [172, 255] on div "delete Eliminar Confirmar Confirmar y Anterior Siguiente Los totales coinciden." at bounding box center [323, 246] width 458 height 31
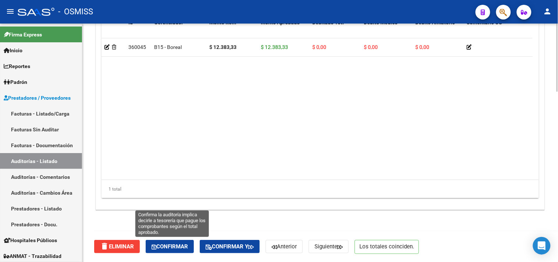
drag, startPoint x: 177, startPoint y: 247, endPoint x: 188, endPoint y: 247, distance: 11.0
click at [177, 247] on span "Confirmar" at bounding box center [169, 246] width 36 height 7
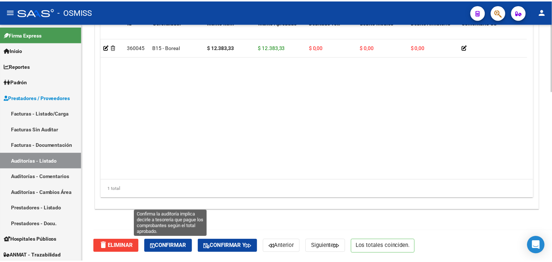
scroll to position [529, 0]
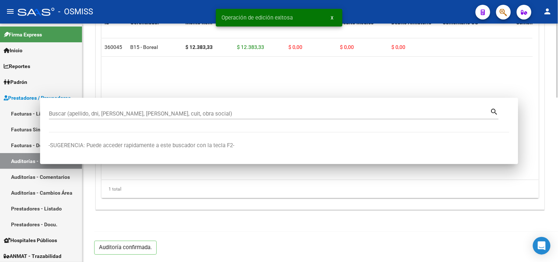
click at [176, 215] on div at bounding box center [279, 131] width 558 height 262
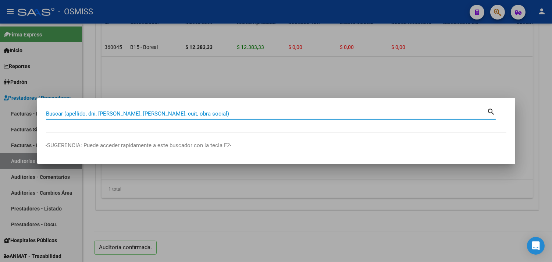
paste input "1314-00008516"
type input "1314-00008516"
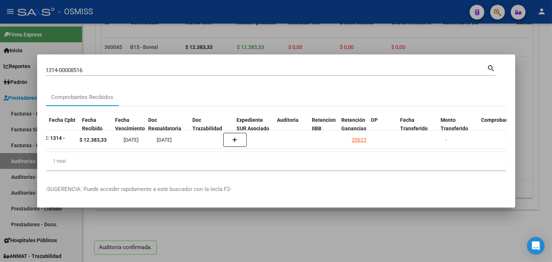
scroll to position [0, 348]
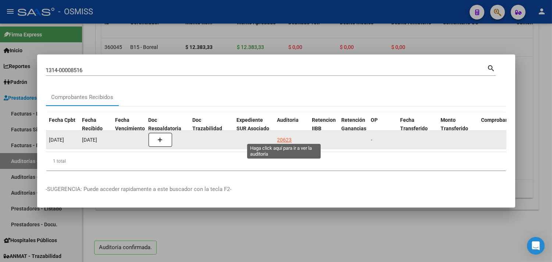
click at [285, 138] on div "20623" at bounding box center [284, 140] width 15 height 8
click at [285, 136] on div "20623" at bounding box center [284, 140] width 15 height 8
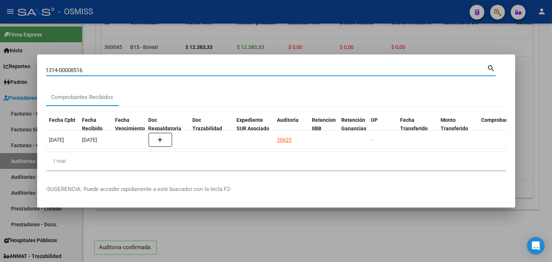
drag, startPoint x: 90, startPoint y: 68, endPoint x: 8, endPoint y: 67, distance: 82.4
click at [8, 67] on div "1314-00008516 Buscar (apellido, dni, cuil, nro traspaso, cuit, obra social) sea…" at bounding box center [276, 131] width 552 height 262
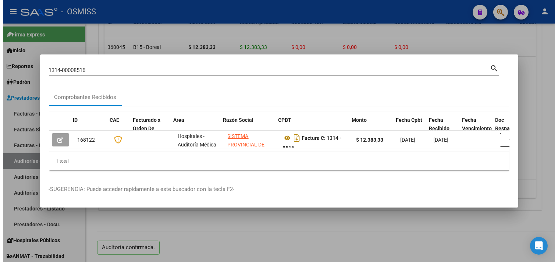
scroll to position [0, 332]
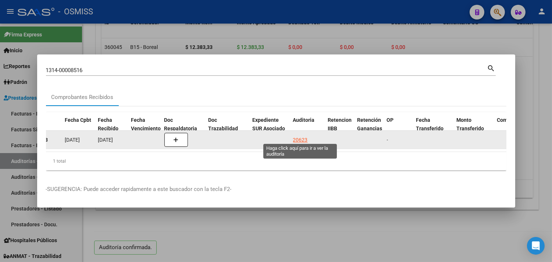
click at [295, 136] on div "20623" at bounding box center [300, 140] width 15 height 8
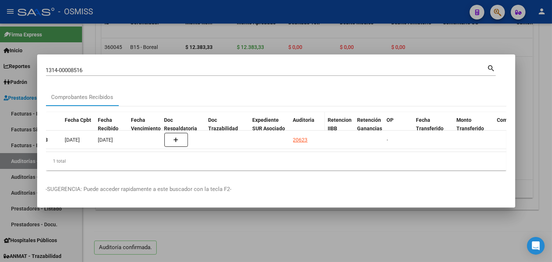
click at [300, 127] on datatable-header-cell "Auditoria" at bounding box center [307, 128] width 35 height 32
click at [314, 222] on div at bounding box center [276, 131] width 552 height 262
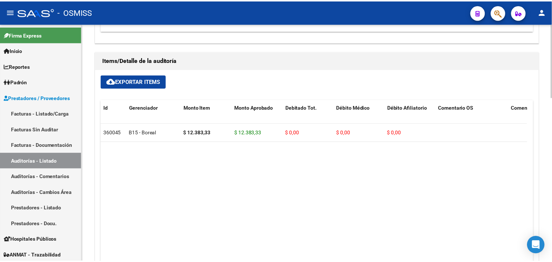
scroll to position [325, 0]
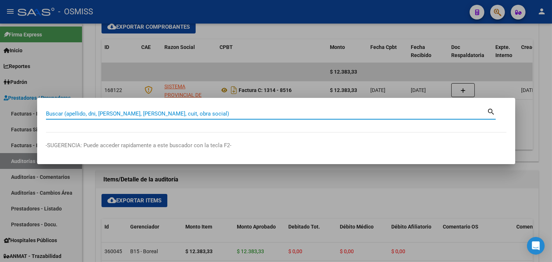
paste input "1362-00004449"
type input "1362-00004449"
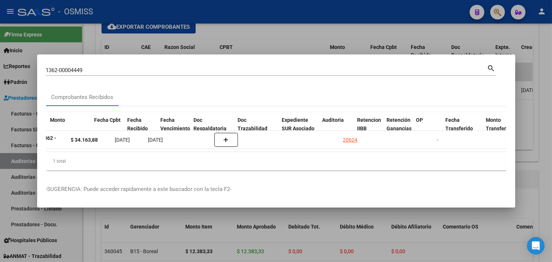
scroll to position [0, 303]
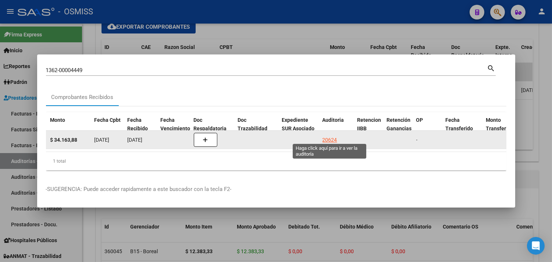
click at [328, 137] on div "20624" at bounding box center [329, 140] width 15 height 8
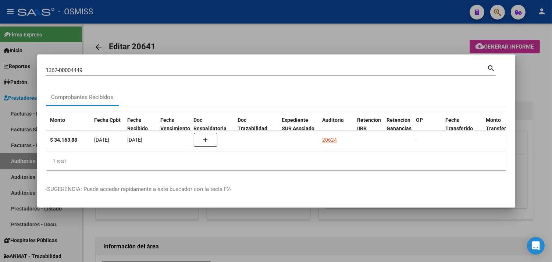
click at [541, 90] on div at bounding box center [276, 131] width 552 height 262
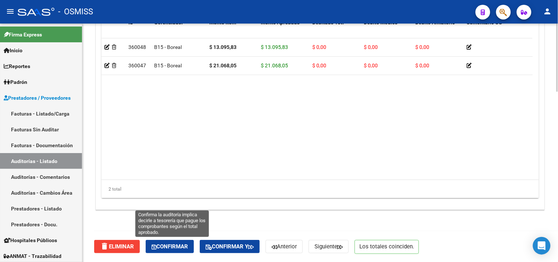
click at [179, 246] on span "Confirmar" at bounding box center [169, 246] width 36 height 7
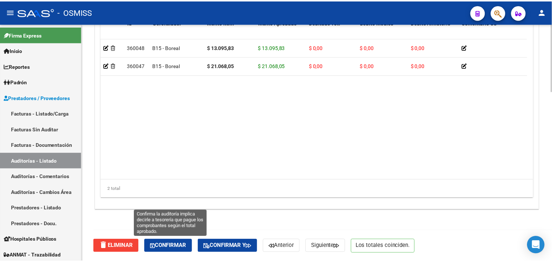
scroll to position [529, 0]
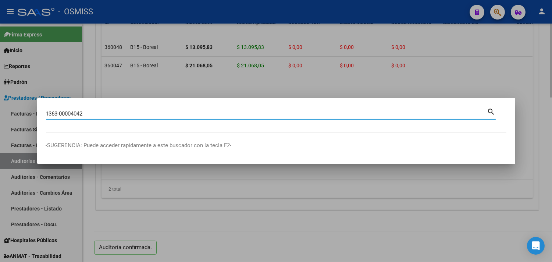
type input "1363-00004042"
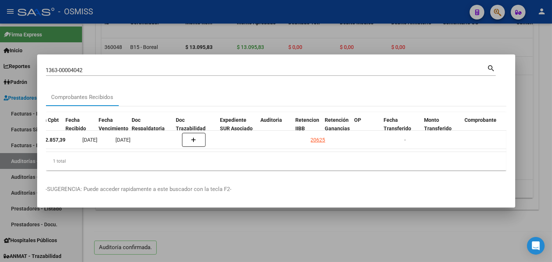
scroll to position [0, 365]
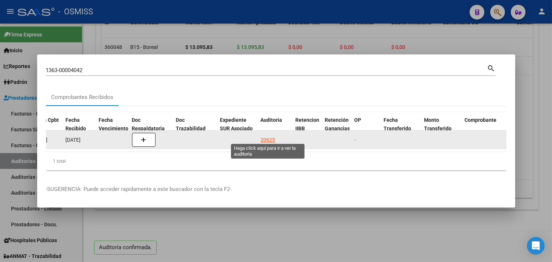
click at [265, 136] on div "20625" at bounding box center [268, 140] width 15 height 8
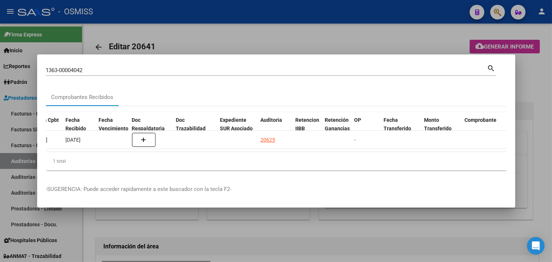
click at [535, 80] on div at bounding box center [276, 131] width 552 height 262
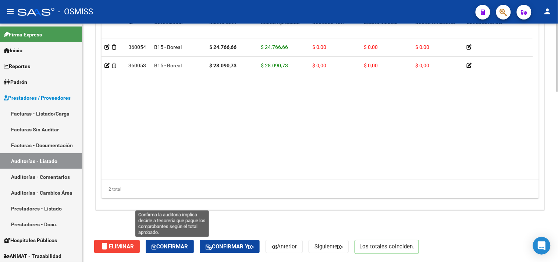
click at [188, 249] on span "Confirmar" at bounding box center [169, 246] width 36 height 7
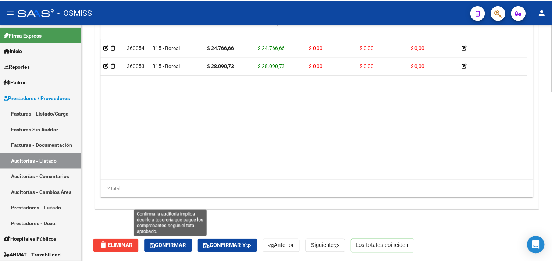
scroll to position [529, 0]
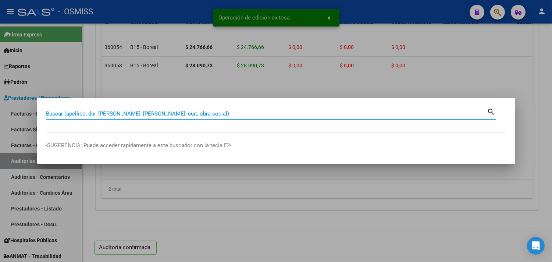
paste input "1370-00004001"
type input "1370-00004001"
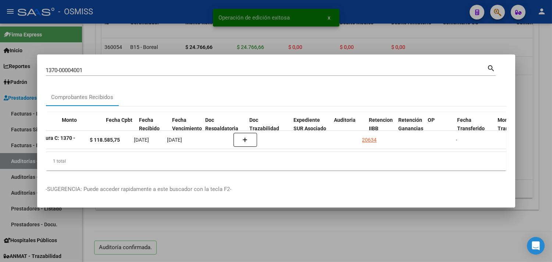
scroll to position [0, 291]
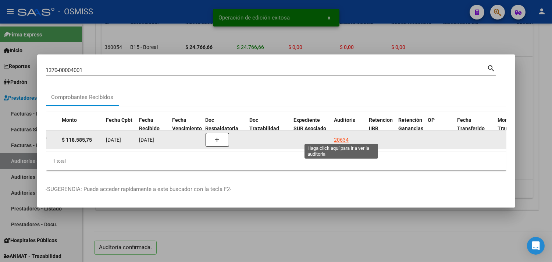
click at [341, 136] on div "20634" at bounding box center [341, 140] width 15 height 8
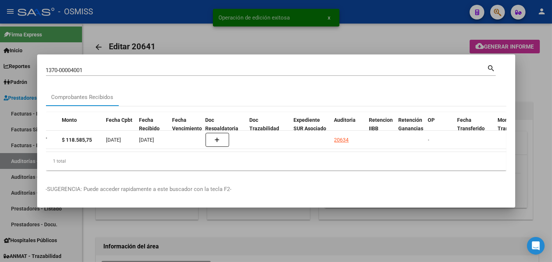
click at [540, 85] on div at bounding box center [276, 131] width 552 height 262
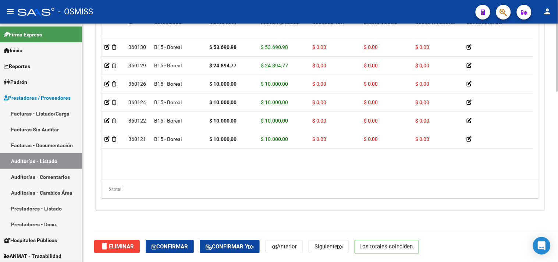
click at [192, 244] on button "Confirmar" at bounding box center [170, 246] width 48 height 13
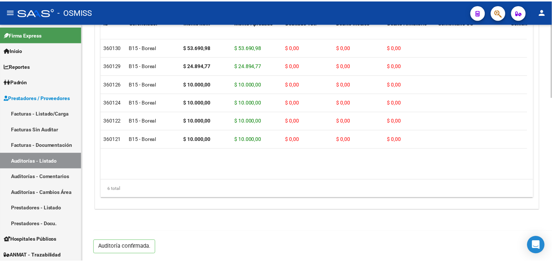
scroll to position [529, 0]
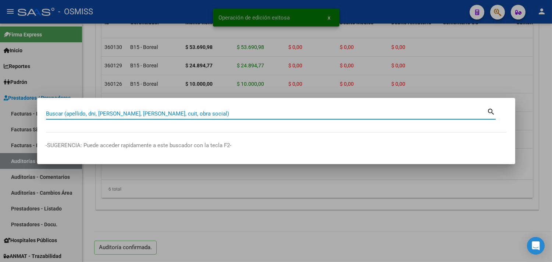
paste input "1439-00001510"
type input "1439-00001510"
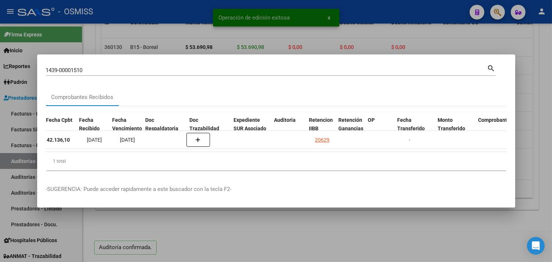
scroll to position [0, 351]
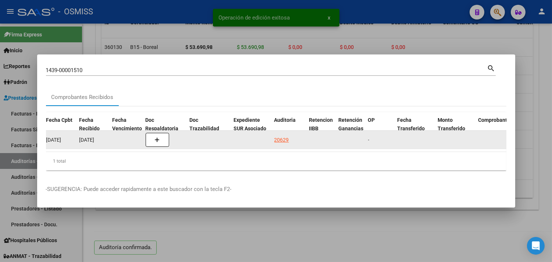
click at [278, 136] on div "20629" at bounding box center [281, 140] width 15 height 8
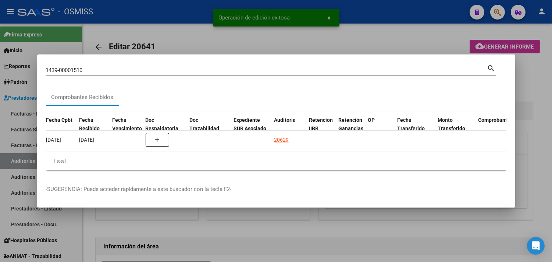
click at [528, 98] on div at bounding box center [276, 131] width 552 height 262
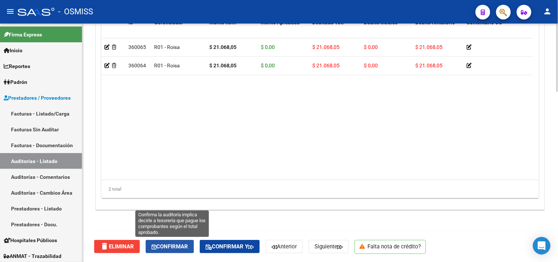
click at [158, 243] on span "Confirmar" at bounding box center [169, 246] width 36 height 7
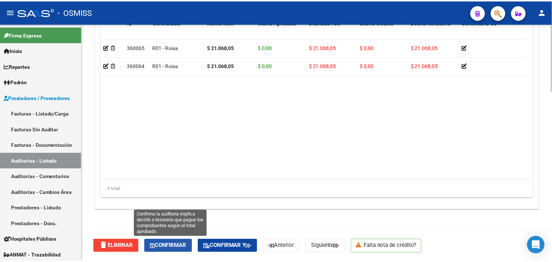
scroll to position [529, 0]
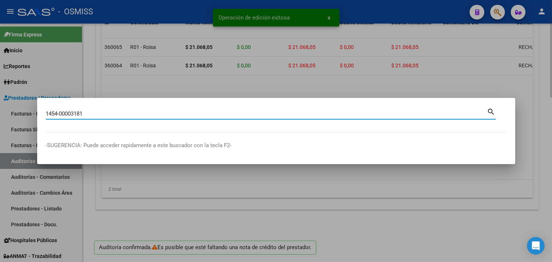
type input "1454-00003181"
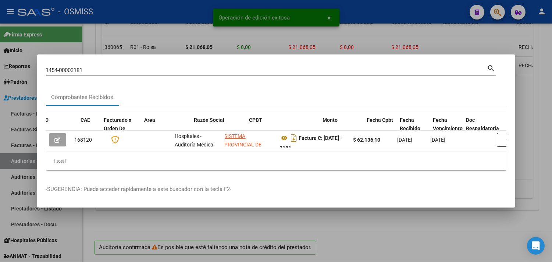
scroll to position [0, 312]
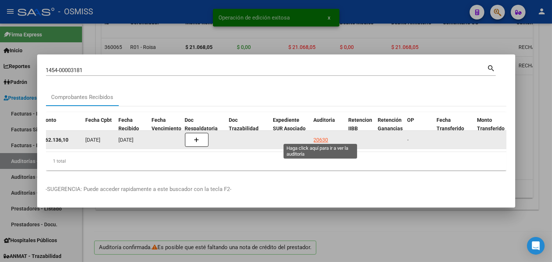
click at [318, 136] on div "20630" at bounding box center [321, 140] width 15 height 8
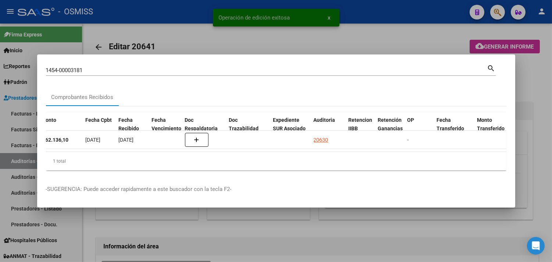
click at [539, 104] on div at bounding box center [276, 131] width 552 height 262
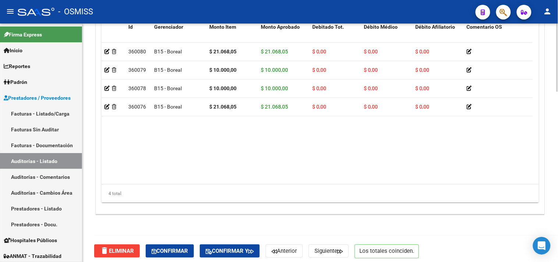
scroll to position [595, 0]
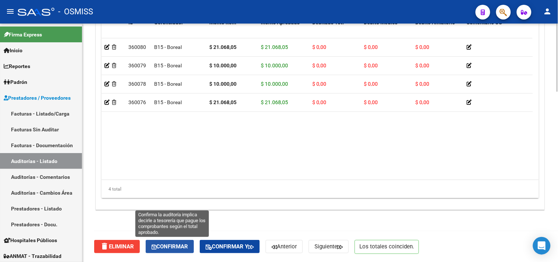
click at [192, 247] on button "Confirmar" at bounding box center [170, 246] width 48 height 13
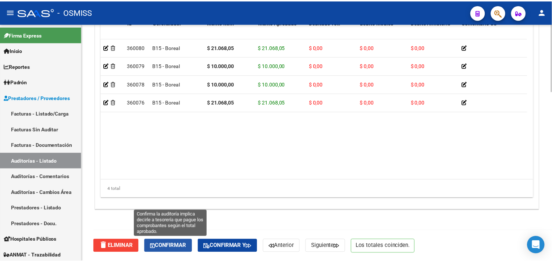
scroll to position [529, 0]
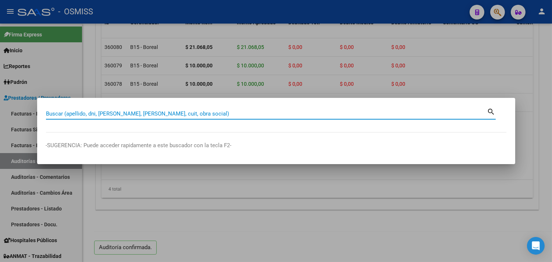
paste input "1454-00003181"
type input "1454-00003181"
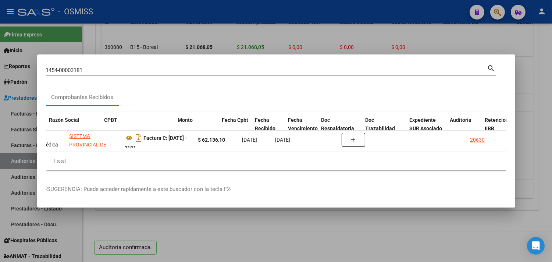
scroll to position [0, 250]
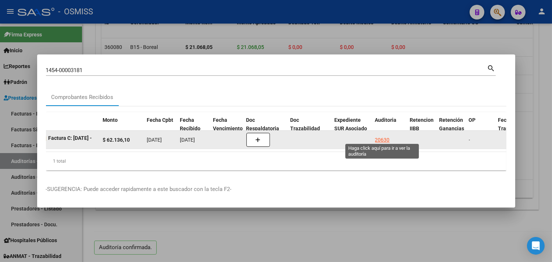
click at [382, 137] on div "20630" at bounding box center [382, 140] width 15 height 8
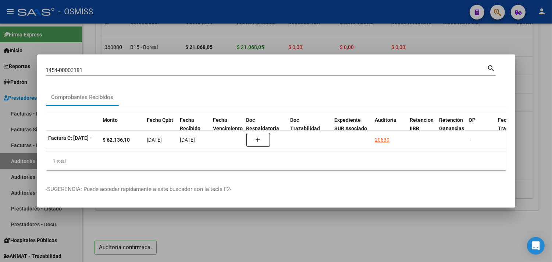
click at [544, 142] on div at bounding box center [276, 131] width 552 height 262
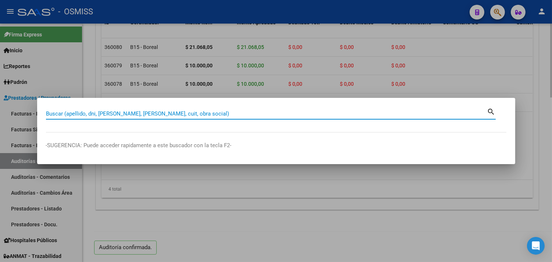
paste input "1454-00003181"
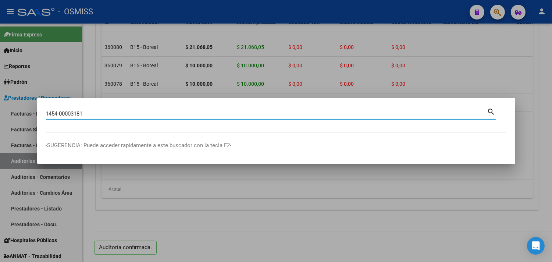
type input "1454-00003181"
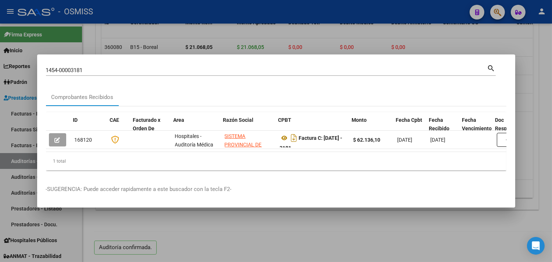
scroll to position [0, 312]
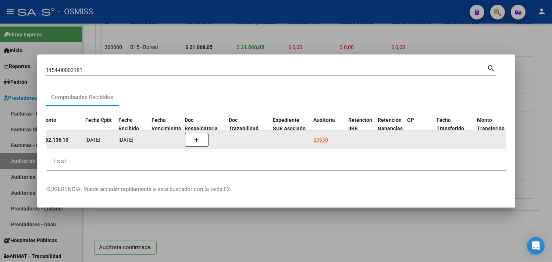
click at [319, 136] on div "20630" at bounding box center [321, 140] width 15 height 8
click at [326, 137] on div "20630" at bounding box center [321, 140] width 15 height 8
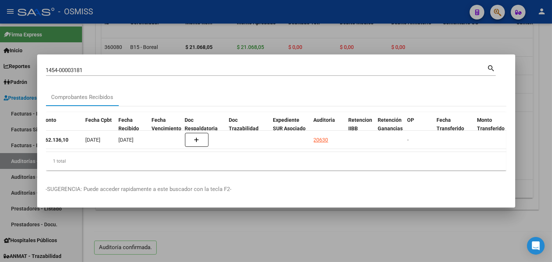
click at [278, 222] on div at bounding box center [276, 131] width 552 height 262
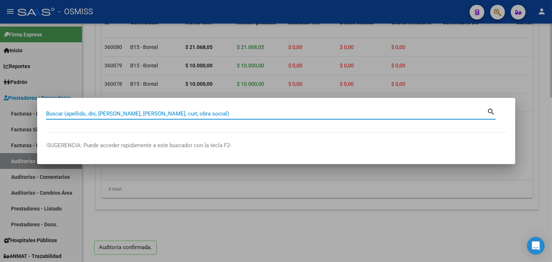
paste input "1637-00002813"
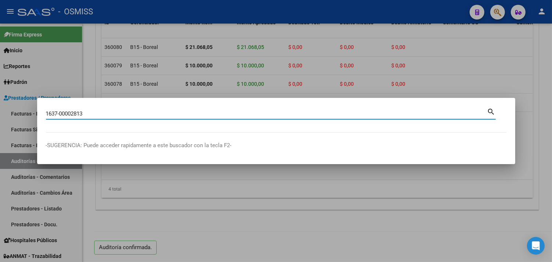
type input "1637-00002813"
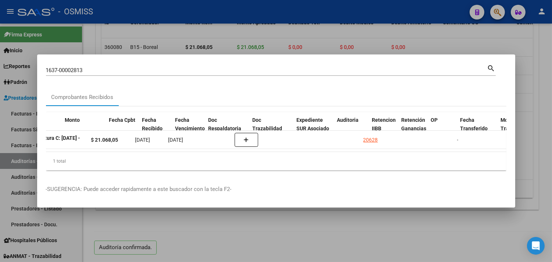
scroll to position [0, 288]
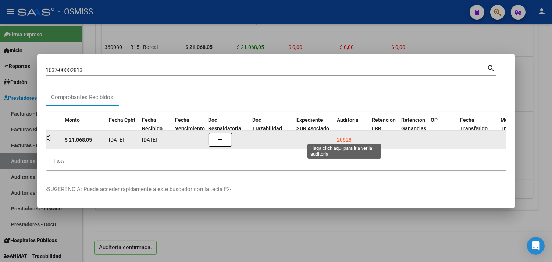
click at [342, 139] on div "20628" at bounding box center [344, 140] width 15 height 8
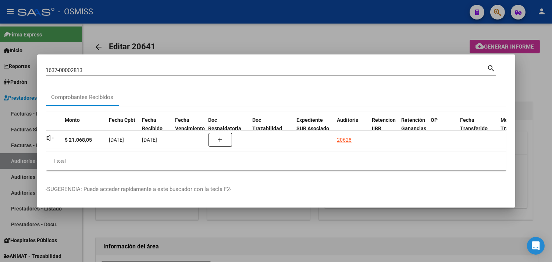
click at [544, 111] on div at bounding box center [276, 131] width 552 height 262
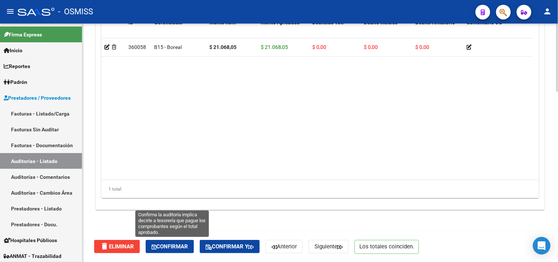
click at [178, 245] on span "Confirmar" at bounding box center [169, 246] width 36 height 7
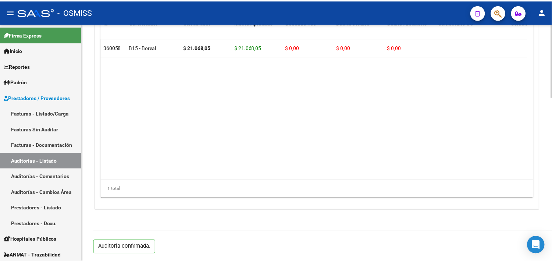
scroll to position [529, 0]
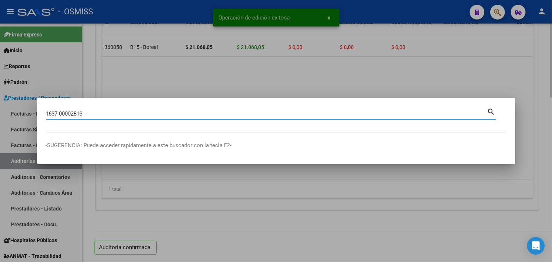
type input "1637-00002813"
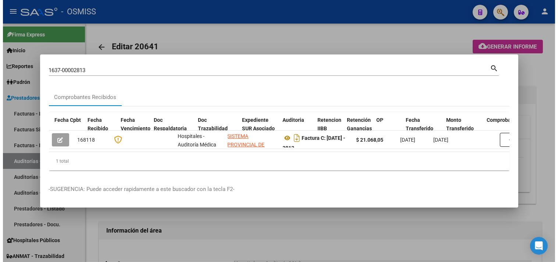
scroll to position [0, 346]
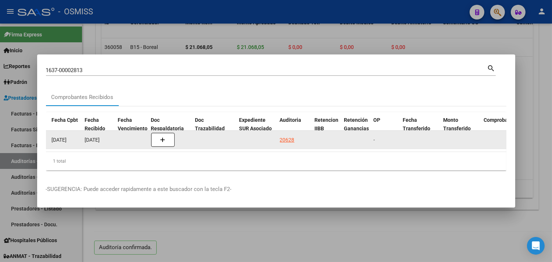
click at [291, 136] on div "20628" at bounding box center [287, 140] width 15 height 8
click at [287, 136] on div "20628" at bounding box center [287, 140] width 15 height 8
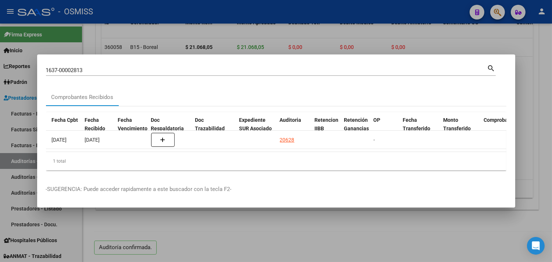
click at [335, 226] on div at bounding box center [276, 131] width 552 height 262
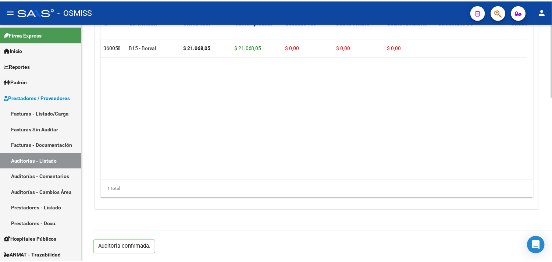
scroll to position [447, 0]
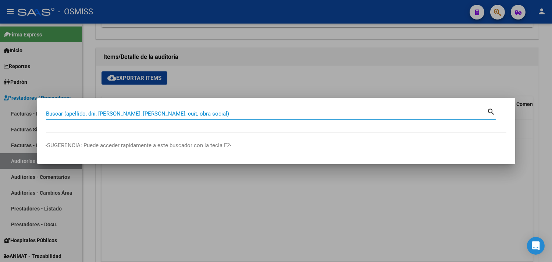
paste input "1455-00003045"
type input "1455-00003045"
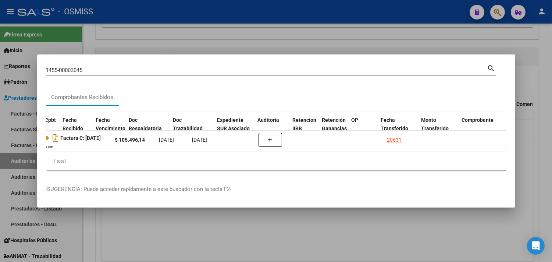
scroll to position [0, 398]
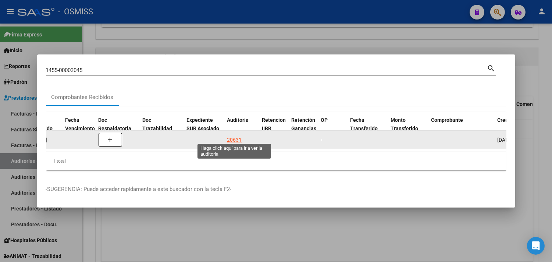
click at [234, 136] on div "20631" at bounding box center [234, 140] width 15 height 8
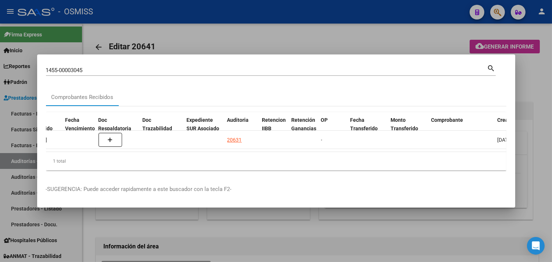
click at [537, 96] on div at bounding box center [276, 131] width 552 height 262
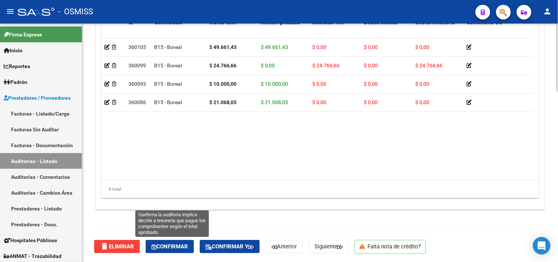
click at [183, 245] on span "Confirmar" at bounding box center [169, 246] width 36 height 7
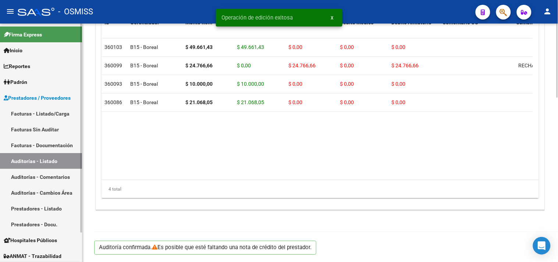
click at [48, 158] on link "Auditorías - Listado" at bounding box center [41, 161] width 82 height 16
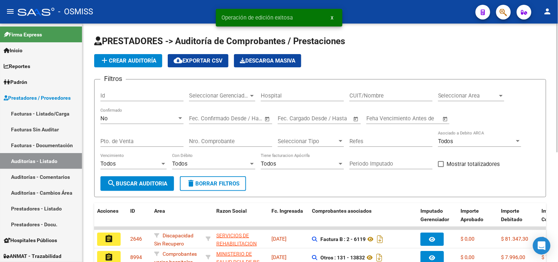
click at [482, 100] on div "Seleccionar Area Seleccionar Area" at bounding box center [471, 93] width 66 height 16
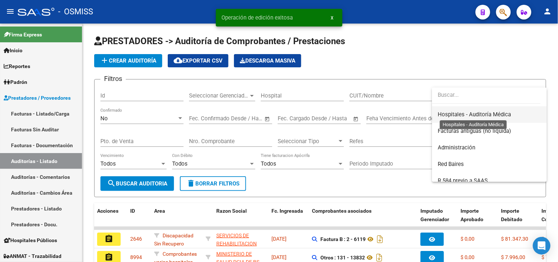
click at [500, 115] on span "Hospitales - Auditoría Médica" at bounding box center [474, 114] width 73 height 7
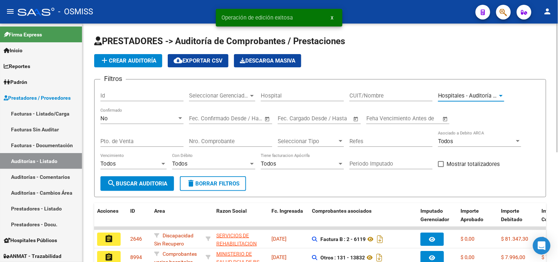
click at [165, 184] on span "search Buscar Auditoria" at bounding box center [137, 183] width 60 height 7
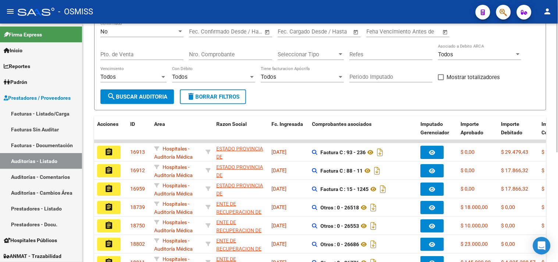
scroll to position [203, 0]
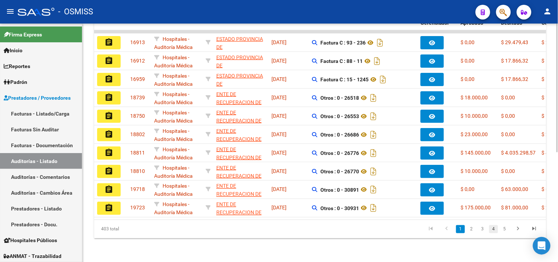
click at [494, 229] on link "4" at bounding box center [493, 229] width 9 height 8
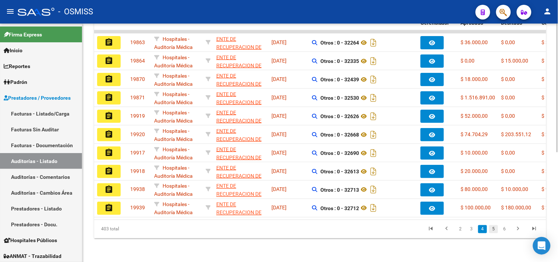
click at [495, 227] on link "5" at bounding box center [493, 229] width 9 height 8
click at [495, 227] on link "6" at bounding box center [493, 229] width 9 height 8
click at [495, 227] on link "7" at bounding box center [493, 229] width 9 height 8
click at [495, 227] on link "8" at bounding box center [493, 229] width 9 height 8
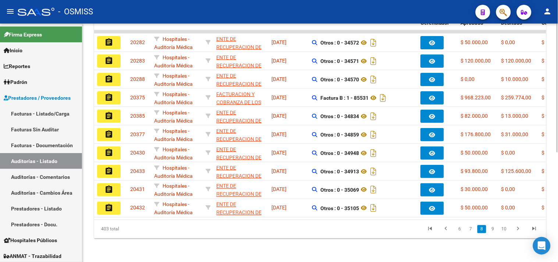
click at [495, 227] on link "9" at bounding box center [492, 229] width 9 height 8
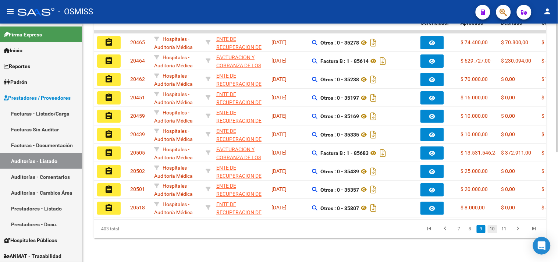
click at [495, 226] on link "10" at bounding box center [492, 229] width 10 height 8
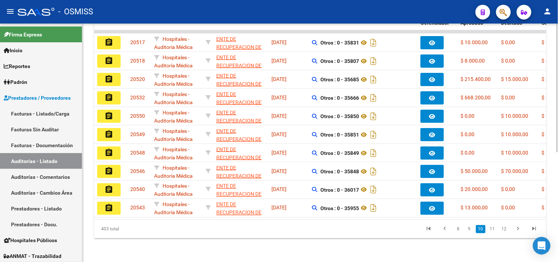
click at [495, 226] on link "11" at bounding box center [492, 229] width 10 height 8
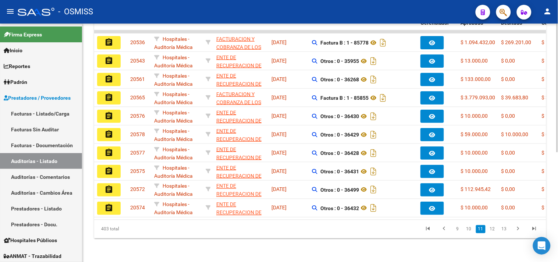
click at [495, 226] on link "12" at bounding box center [492, 229] width 10 height 8
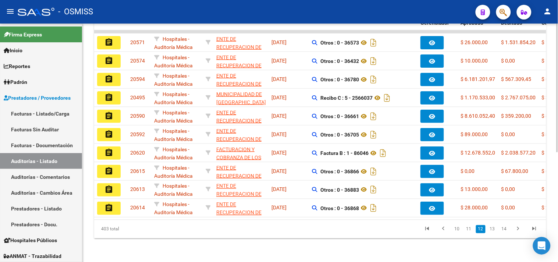
click at [495, 226] on link "13" at bounding box center [492, 229] width 10 height 8
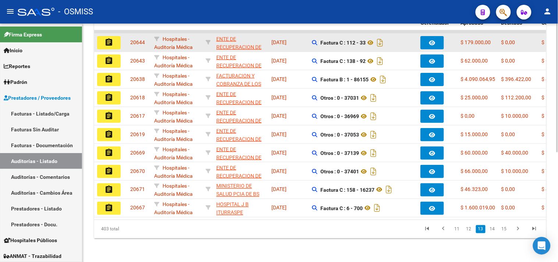
click at [115, 36] on button "assignment" at bounding box center [109, 42] width 24 height 13
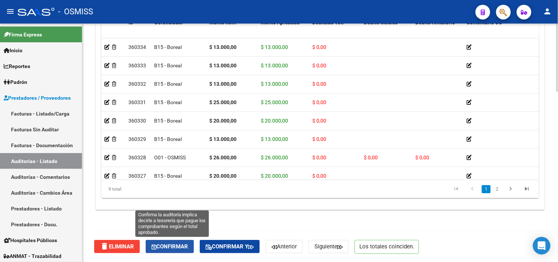
click at [188, 243] on span "Confirmar" at bounding box center [169, 246] width 36 height 7
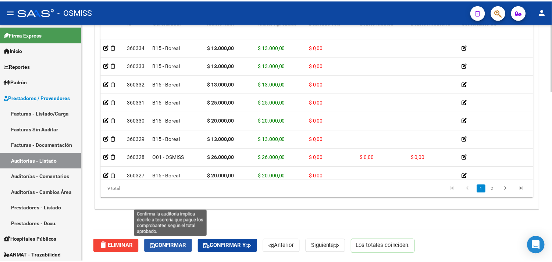
scroll to position [529, 0]
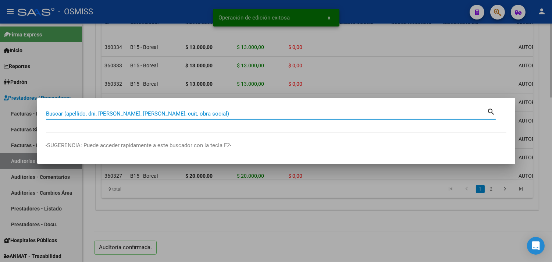
paste input "138-00000092"
type input "138-00000092"
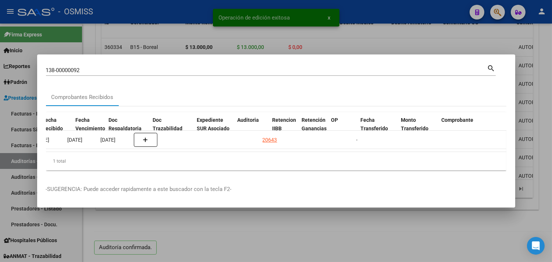
scroll to position [0, 388]
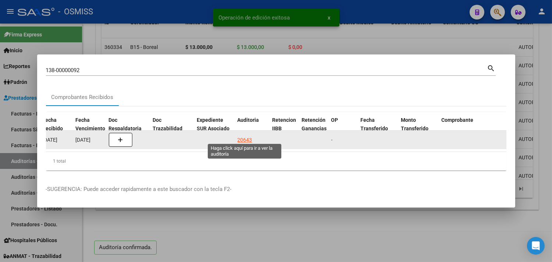
click at [242, 136] on div "20643" at bounding box center [244, 140] width 15 height 8
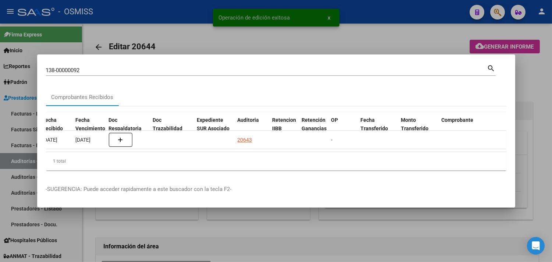
click at [547, 96] on div at bounding box center [276, 131] width 552 height 262
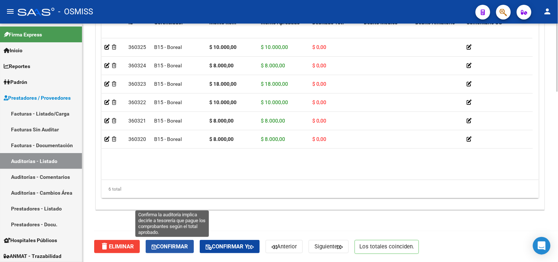
click at [182, 244] on span "Confirmar" at bounding box center [169, 246] width 36 height 7
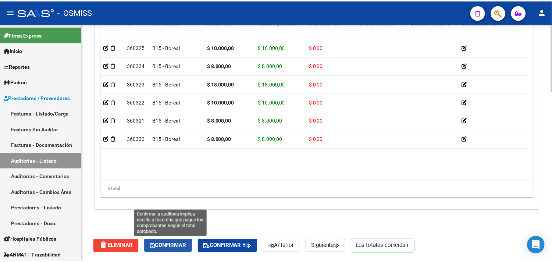
scroll to position [529, 0]
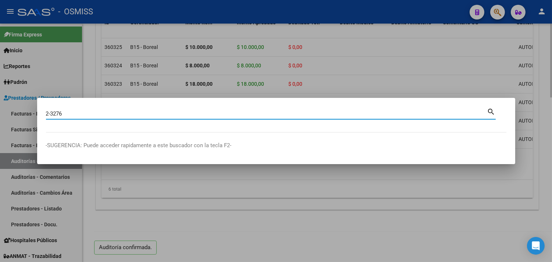
type input "2-3276"
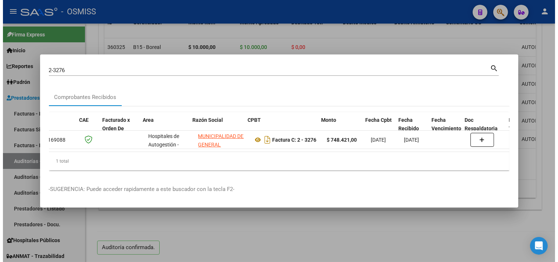
scroll to position [0, 0]
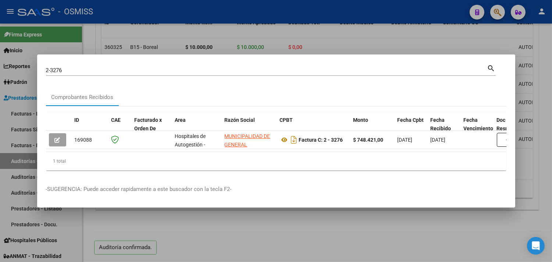
click at [374, 221] on div at bounding box center [276, 131] width 552 height 262
